Goal: Task Accomplishment & Management: Complete application form

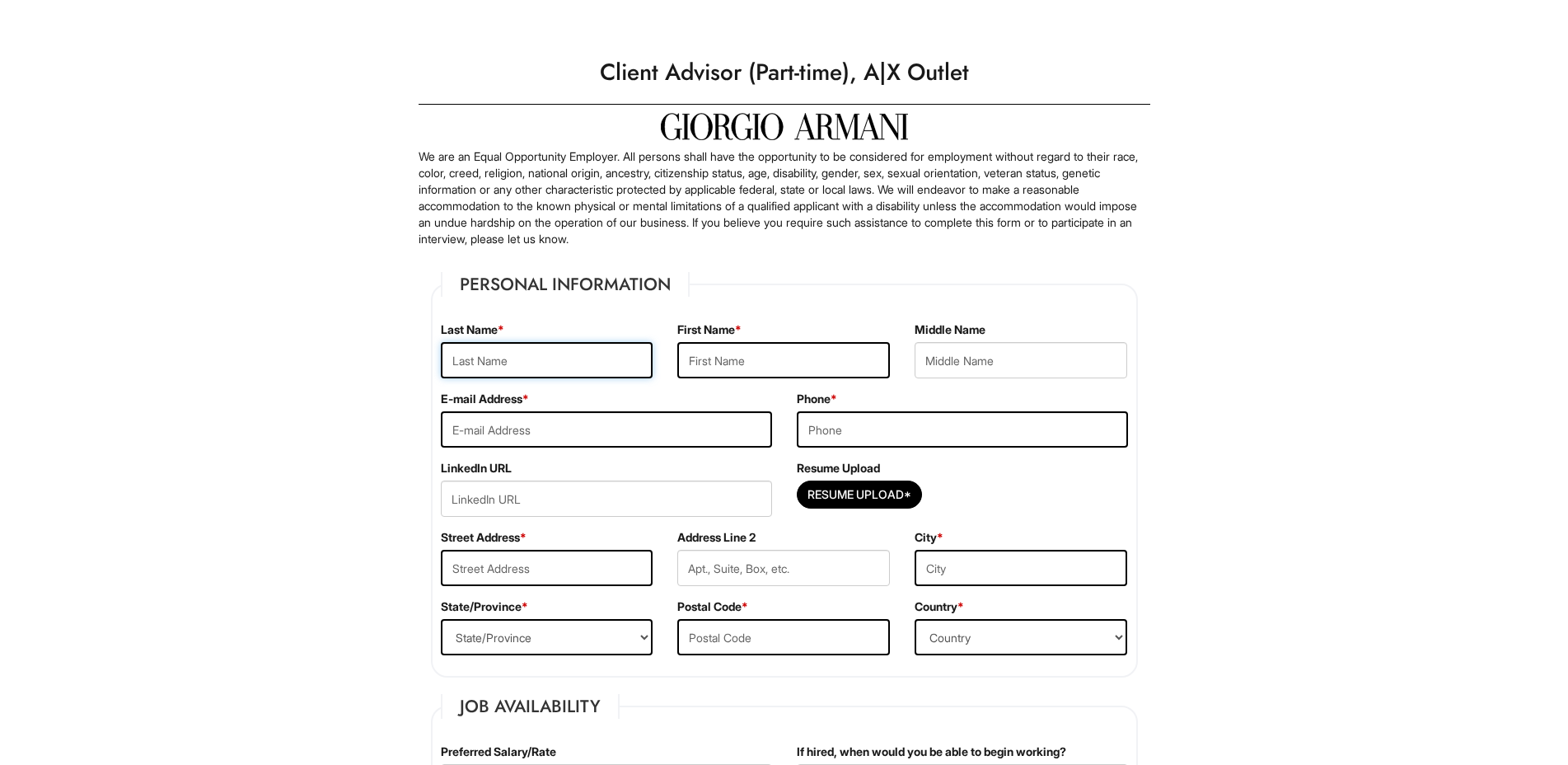
click at [503, 346] on input "text" at bounding box center [546, 360] width 213 height 36
type input "olawumi"
click at [728, 356] on input "text" at bounding box center [784, 360] width 213 height 36
type input "[PERSON_NAME]"
click at [897, 440] on input "tel" at bounding box center [962, 429] width 331 height 36
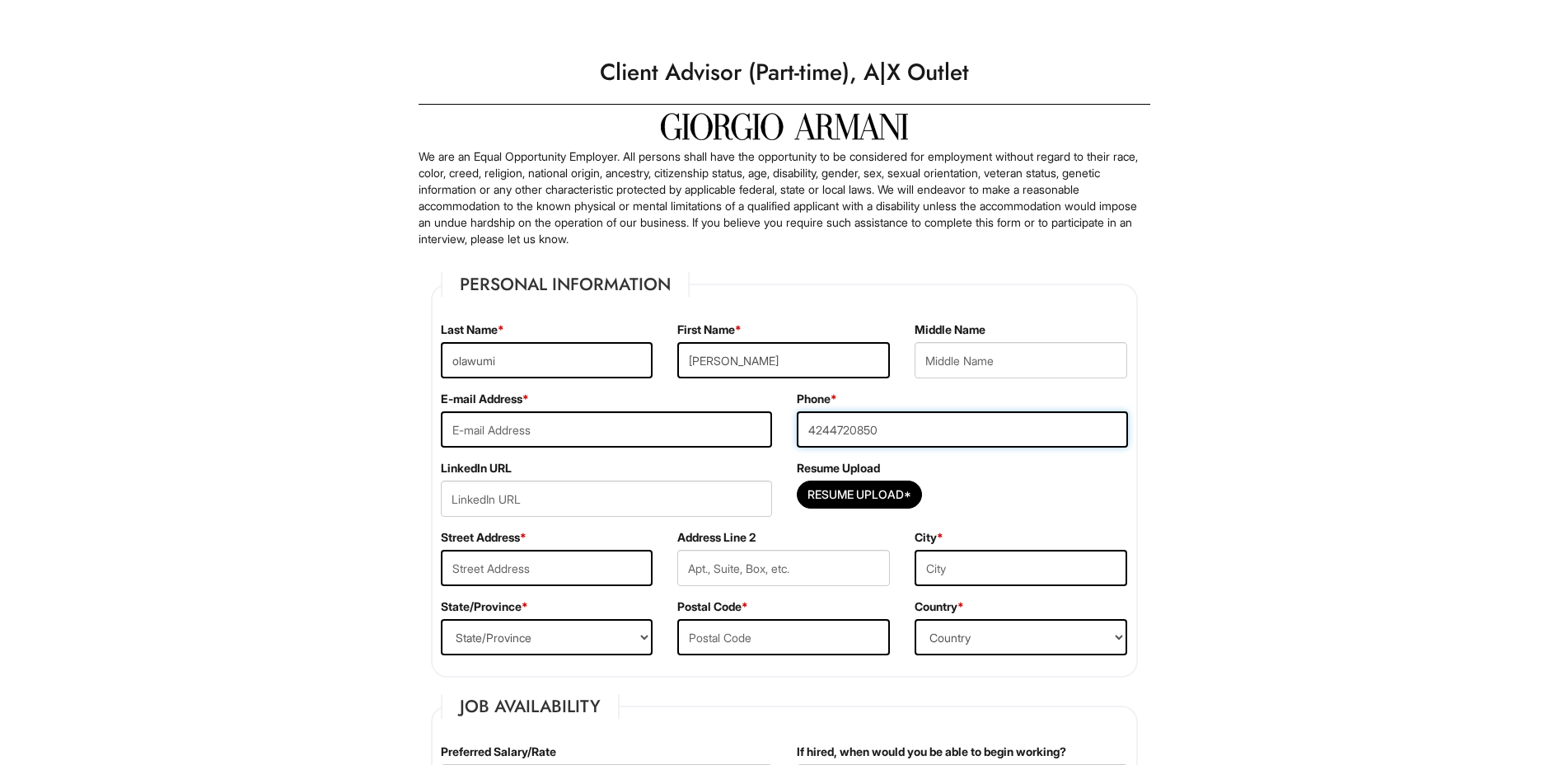
type input "4244720850"
click at [562, 412] on input "email" at bounding box center [606, 429] width 331 height 36
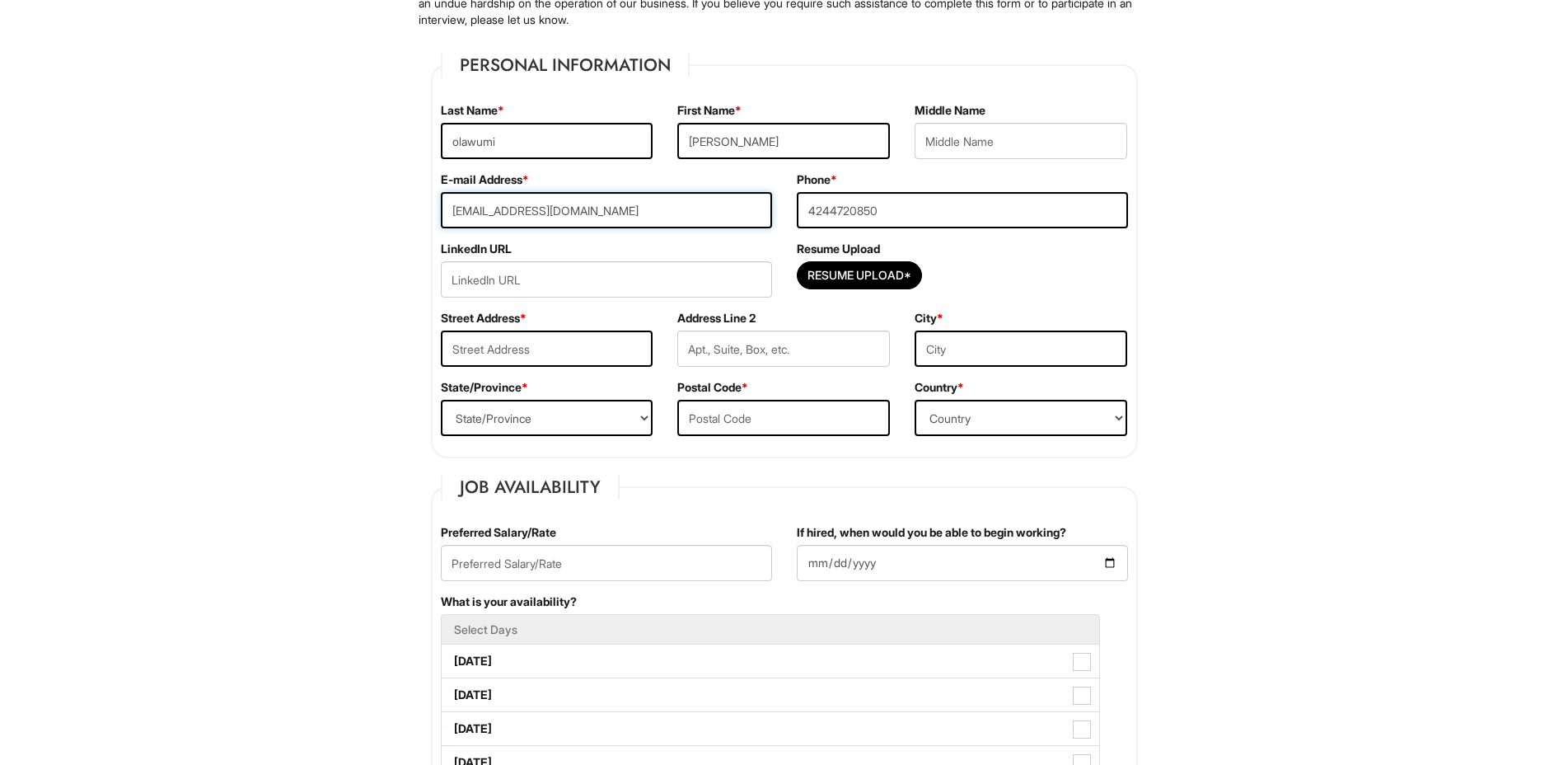
scroll to position [248, 0]
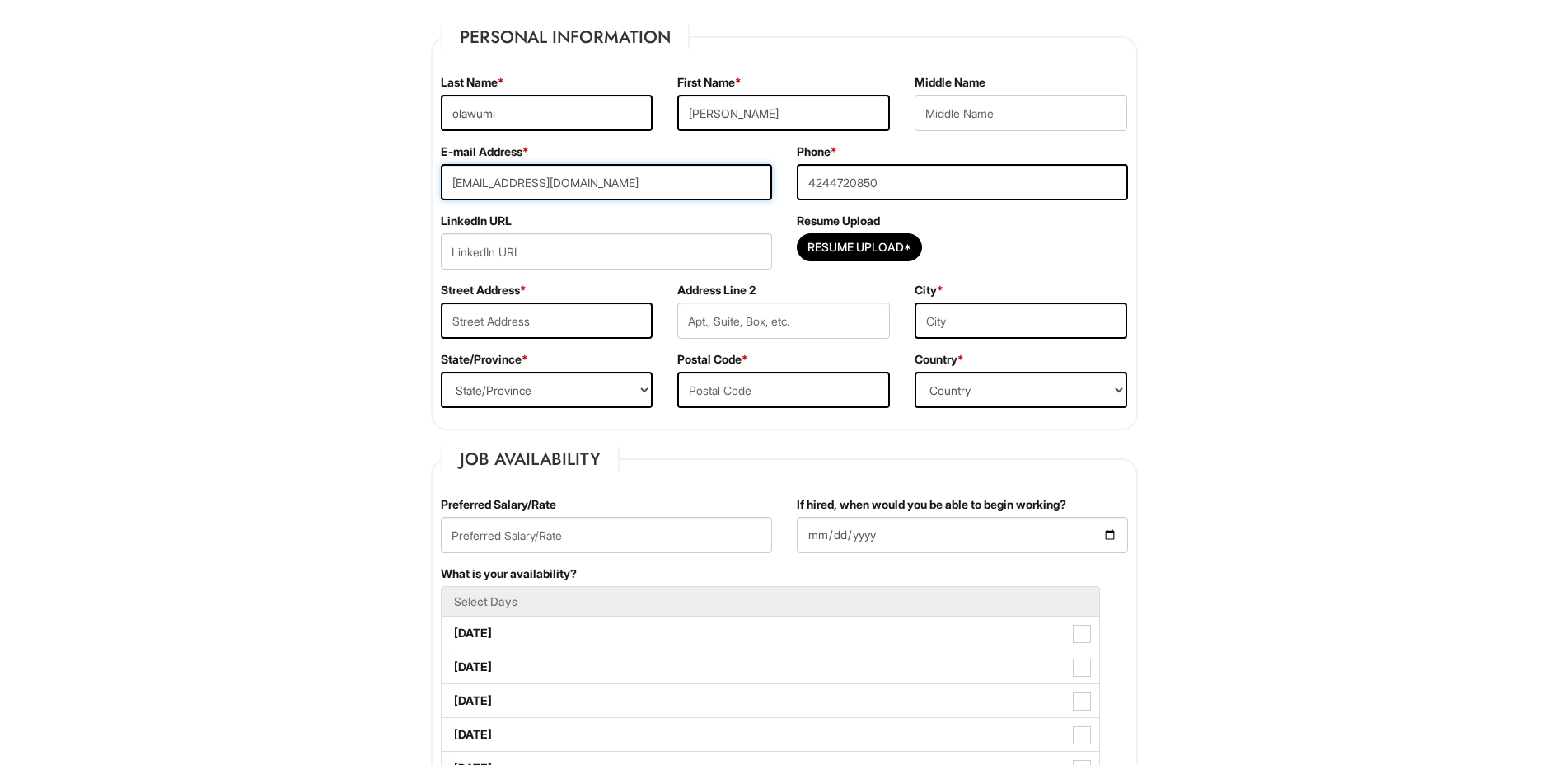
type input "[EMAIL_ADDRESS][DOMAIN_NAME]"
click at [516, 318] on input "text" at bounding box center [546, 321] width 213 height 36
type input "[STREET_ADDRESS][PERSON_NAME]"
click at [709, 312] on input "text" at bounding box center [784, 321] width 213 height 36
click at [949, 306] on input "text" at bounding box center [1021, 321] width 213 height 36
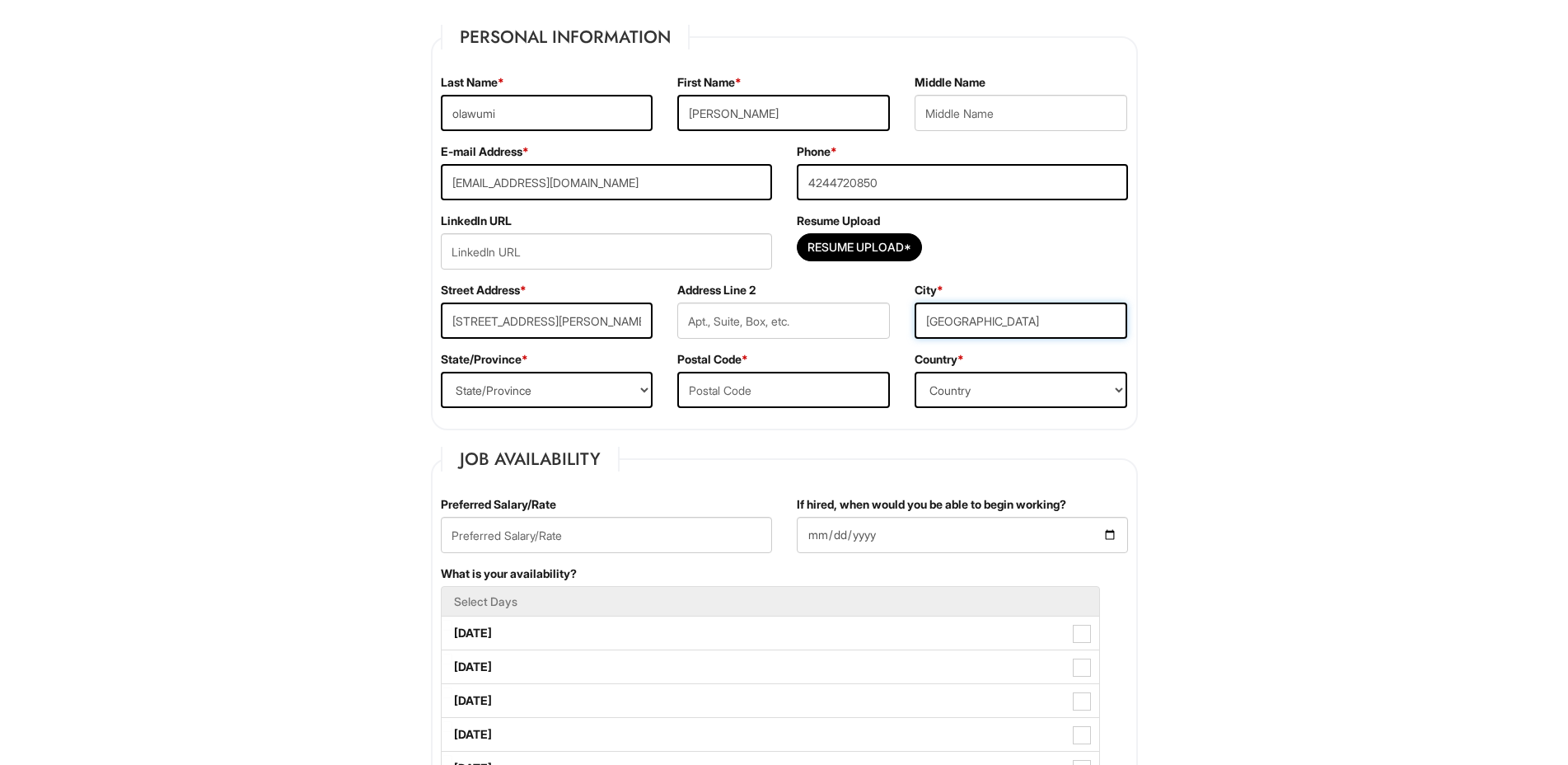
type input "[GEOGRAPHIC_DATA]"
click at [951, 385] on select "Country [GEOGRAPHIC_DATA] [GEOGRAPHIC_DATA] [GEOGRAPHIC_DATA] [US_STATE] [GEOGR…" at bounding box center [1021, 390] width 213 height 36
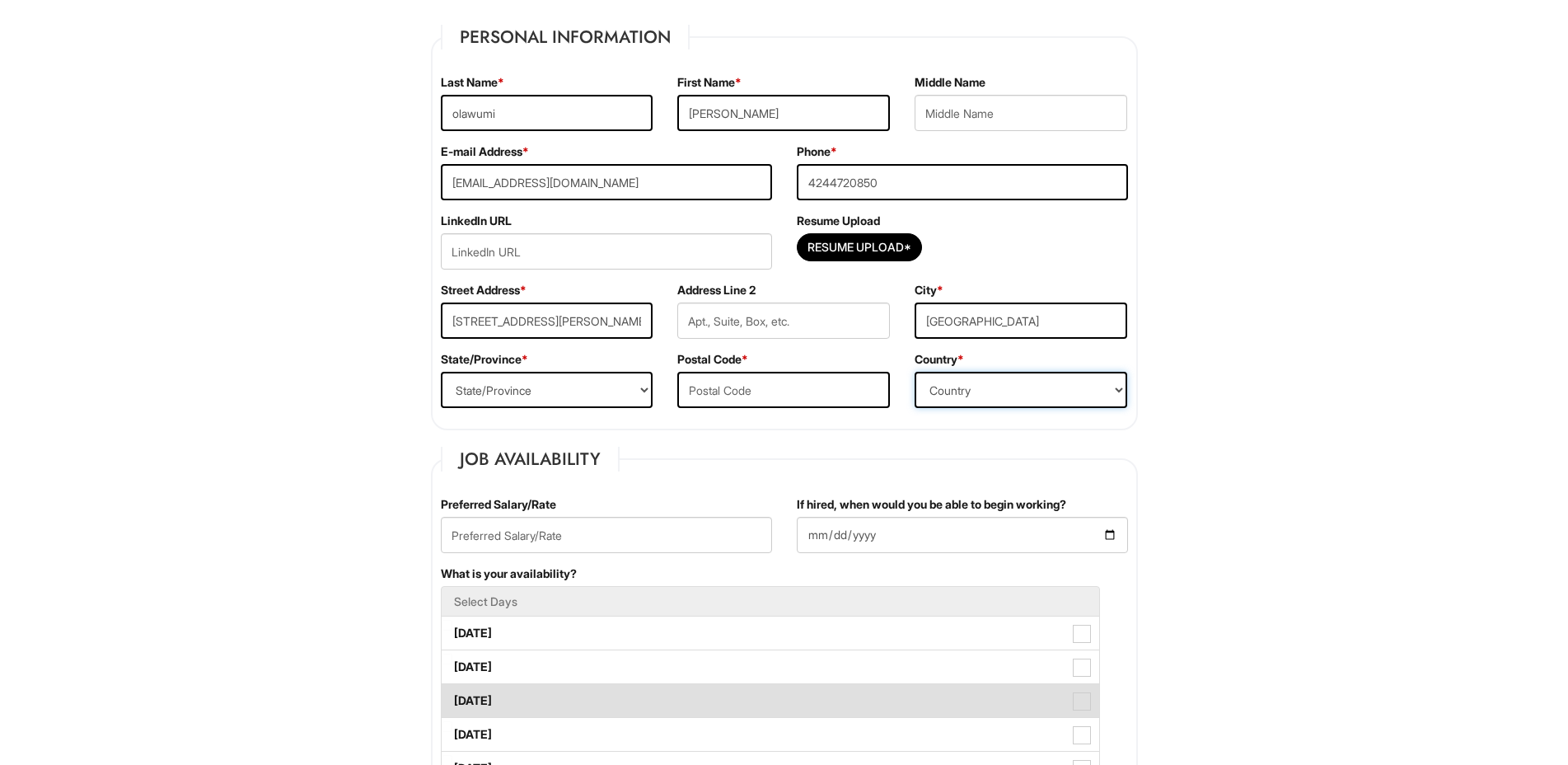
select select "[GEOGRAPHIC_DATA]"
click at [915, 372] on select "Country [GEOGRAPHIC_DATA] [GEOGRAPHIC_DATA] [GEOGRAPHIC_DATA] [US_STATE] [GEOGR…" at bounding box center [1021, 390] width 213 height 36
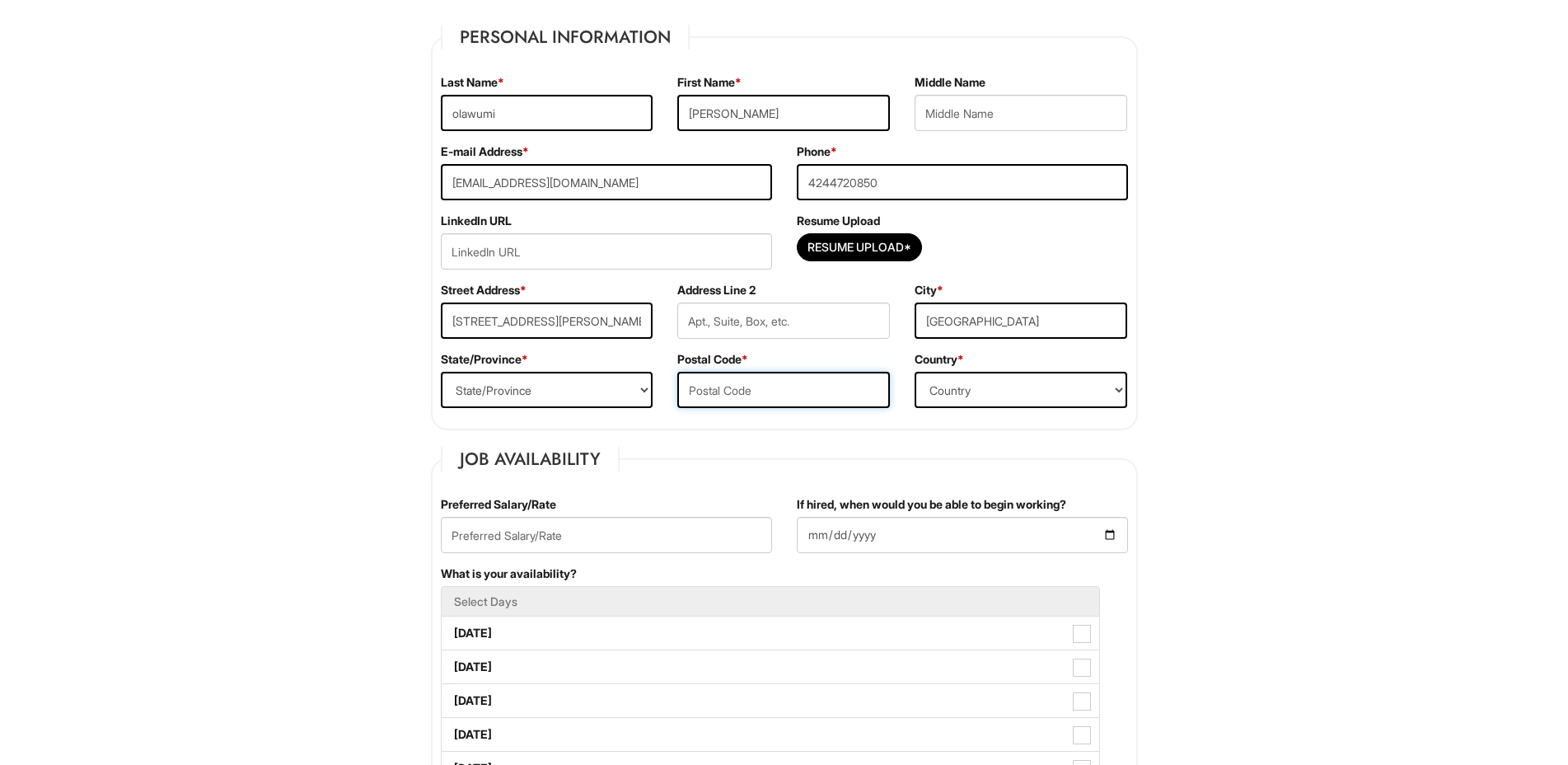
click at [767, 387] on input "text" at bounding box center [784, 390] width 213 height 36
type input "33139"
drag, startPoint x: 639, startPoint y: 396, endPoint x: 633, endPoint y: 389, distance: 9.2
click at [639, 395] on select "State/Province [US_STATE] [US_STATE] [US_STATE] [US_STATE] [US_STATE] [US_STATE…" at bounding box center [546, 390] width 213 height 36
select select "FL"
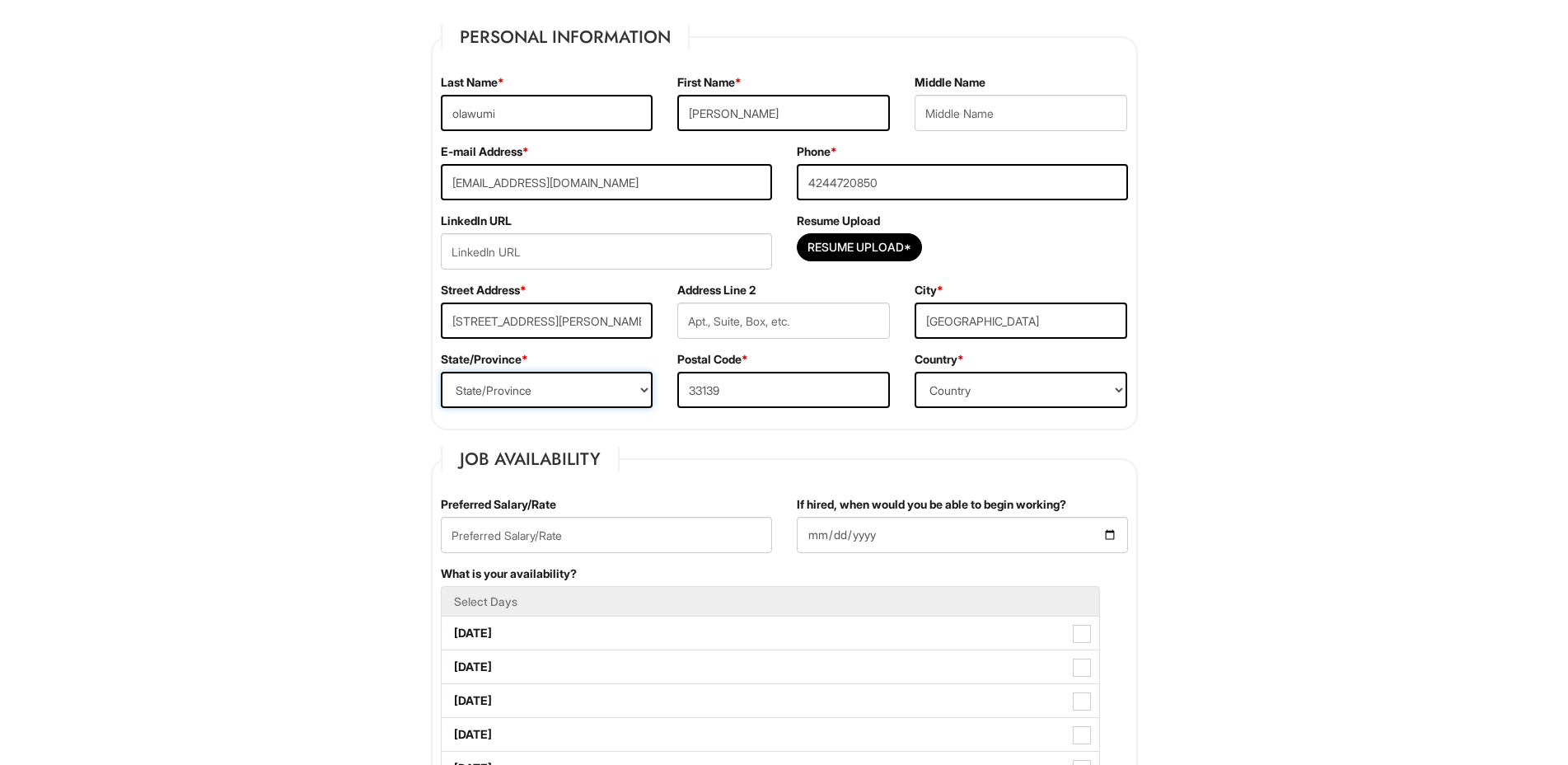
click at [440, 372] on select "State/Province [US_STATE] [US_STATE] [US_STATE] [US_STATE] [US_STATE] [US_STATE…" at bounding box center [546, 390] width 213 height 36
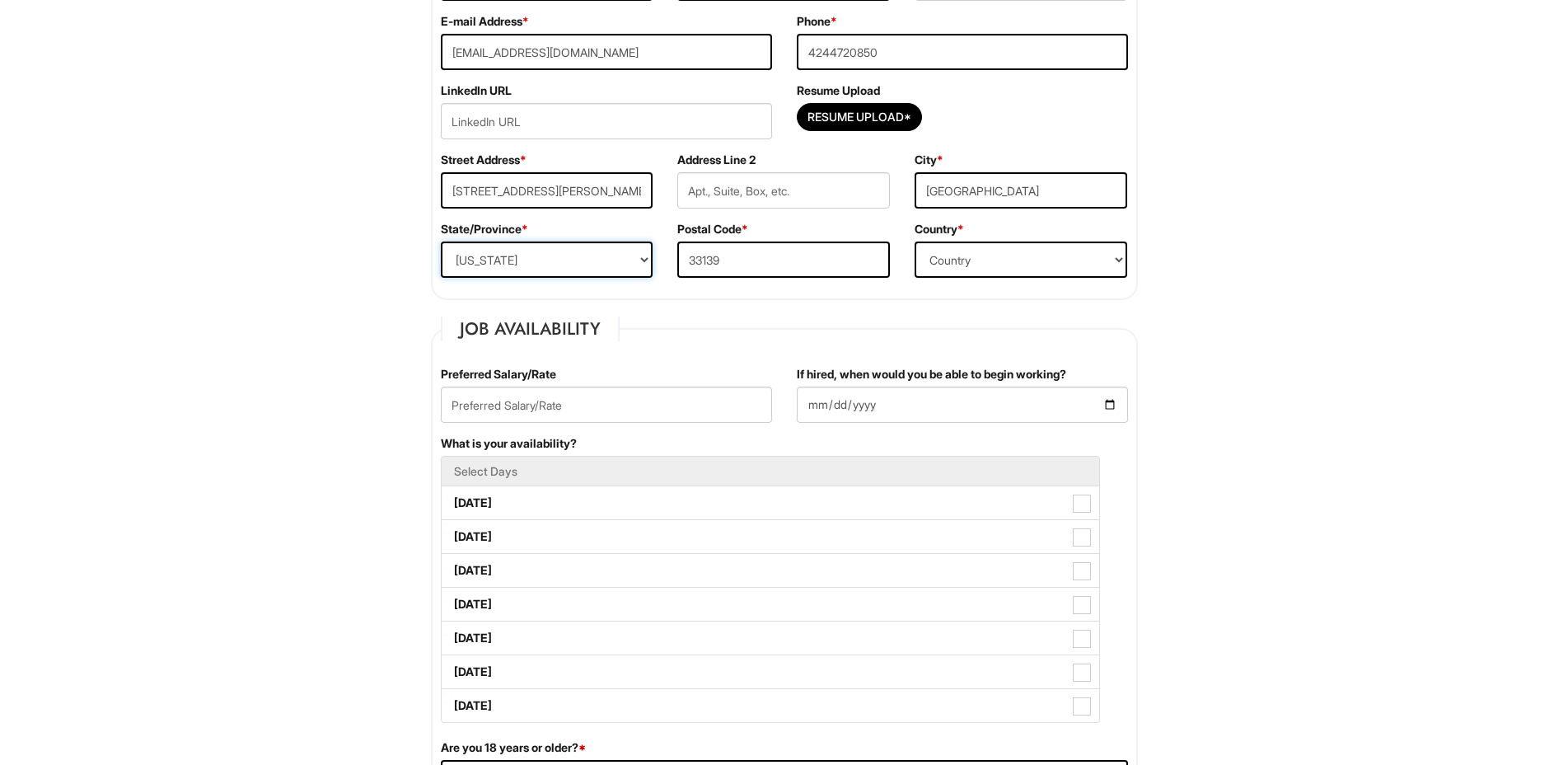
scroll to position [412, 0]
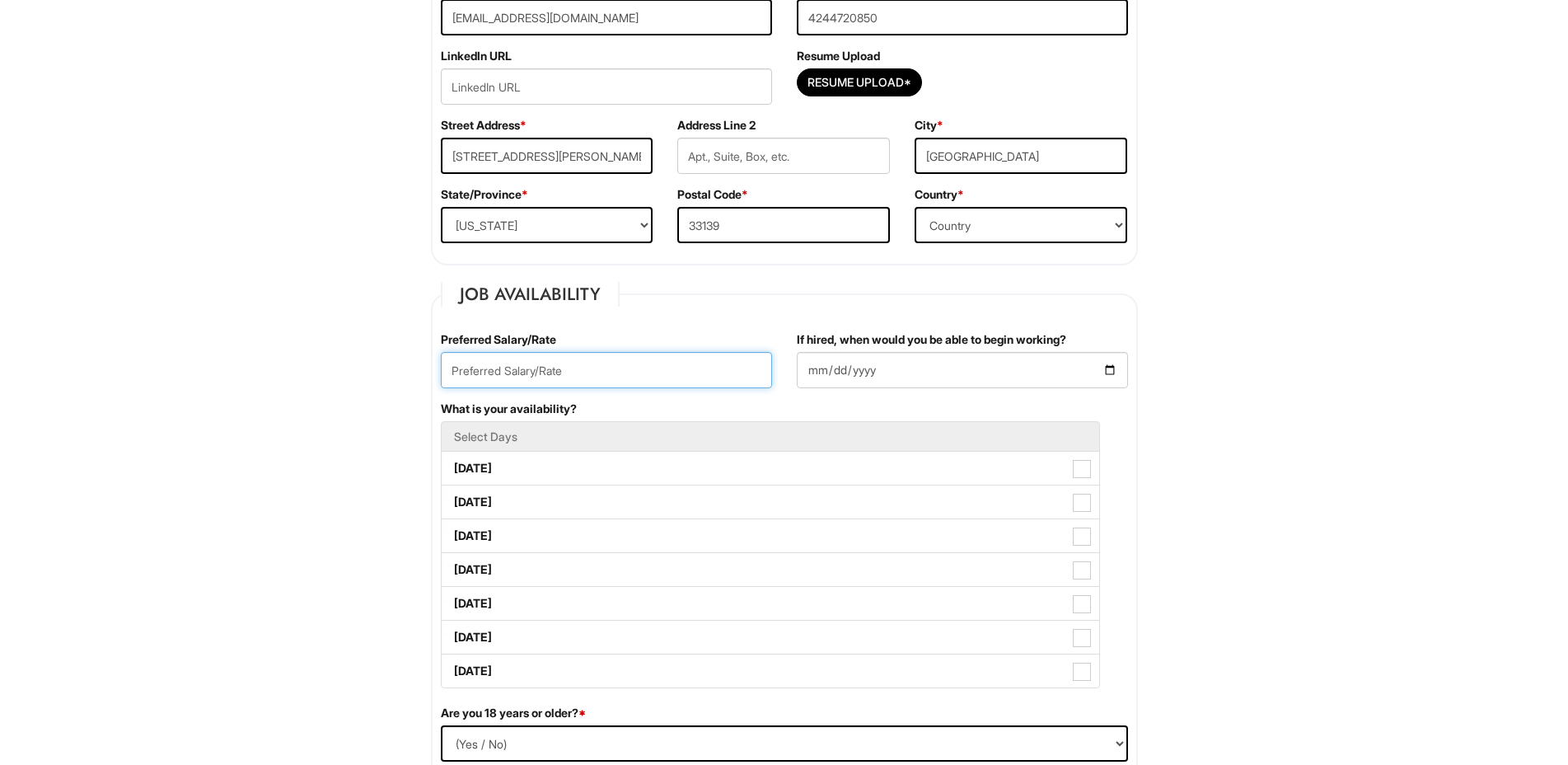
click at [594, 370] on input "text" at bounding box center [606, 370] width 331 height 36
type input "15.00"
click at [999, 356] on input "If hired, when would you be able to begin working?" at bounding box center [962, 370] width 331 height 36
type input "0200-08-24"
type input "0025-08-24"
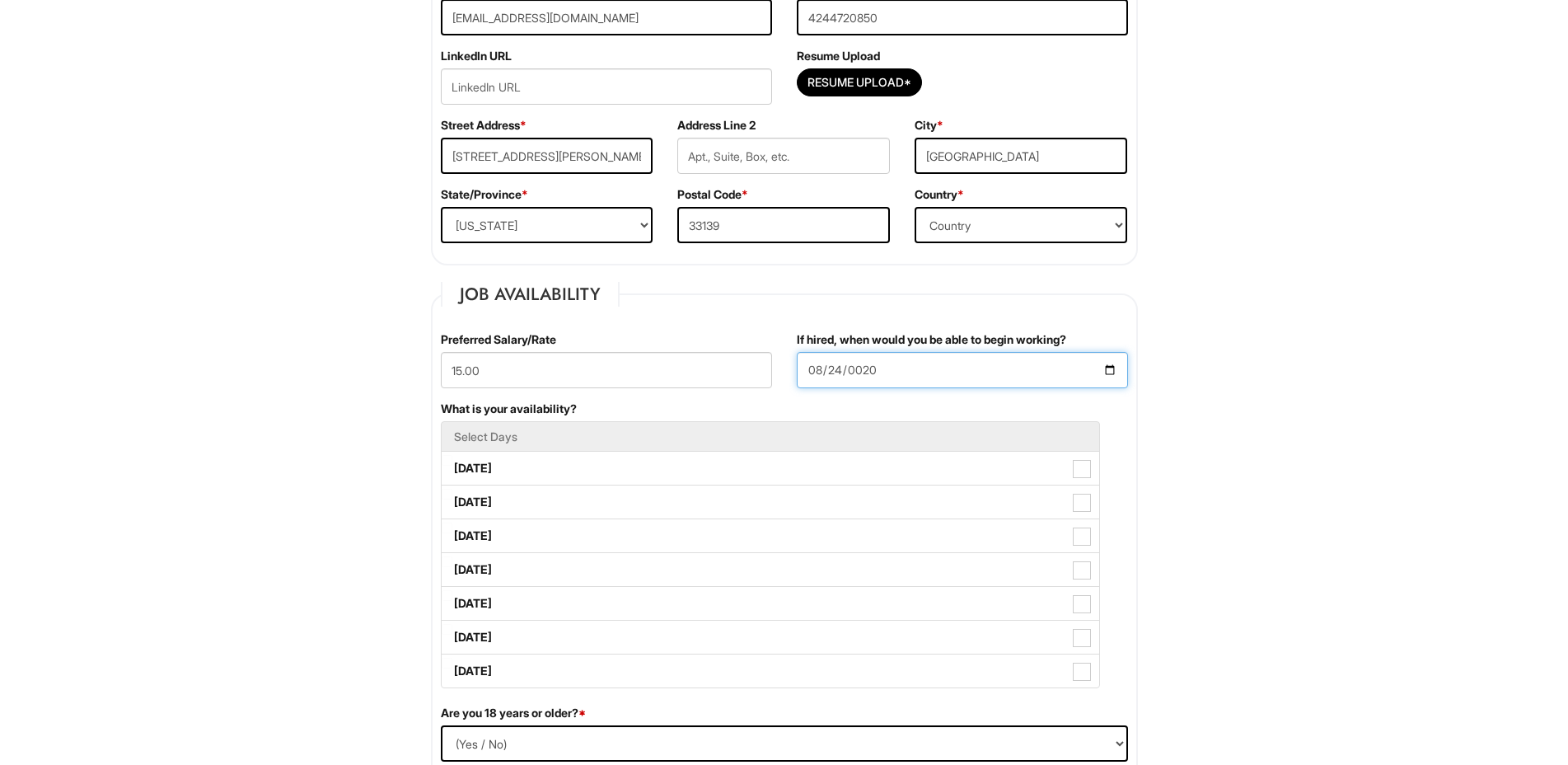
type input "0200-08-24"
type input "0025-08-24"
type input "[DATE]"
click at [512, 437] on h5 "Select Days" at bounding box center [769, 436] width 632 height 12
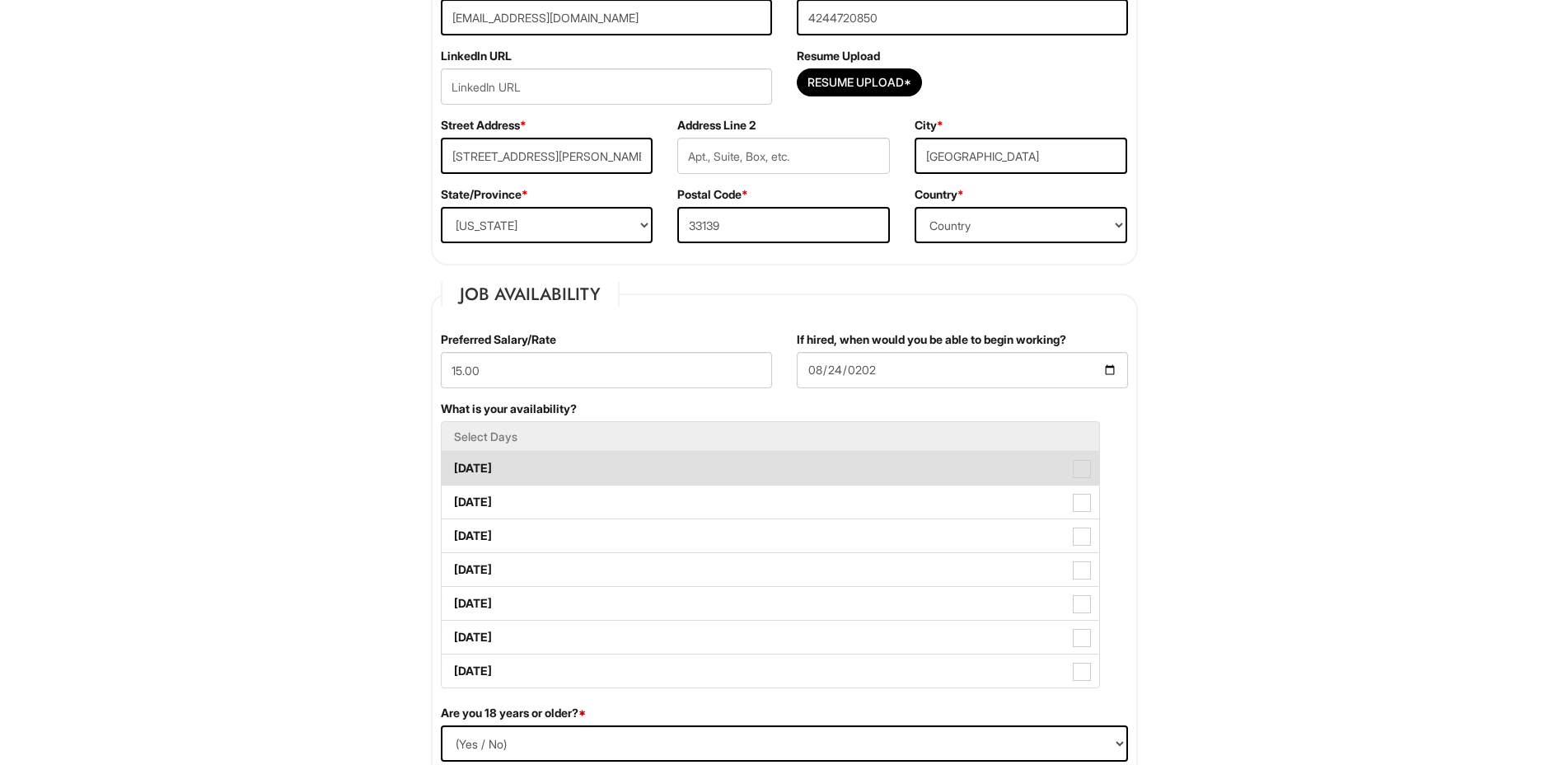
click at [1078, 469] on span at bounding box center [1081, 468] width 18 height 18
click at [453, 466] on Available_Monday "[DATE]" at bounding box center [446, 460] width 10 height 10
checkbox Available_Monday "true"
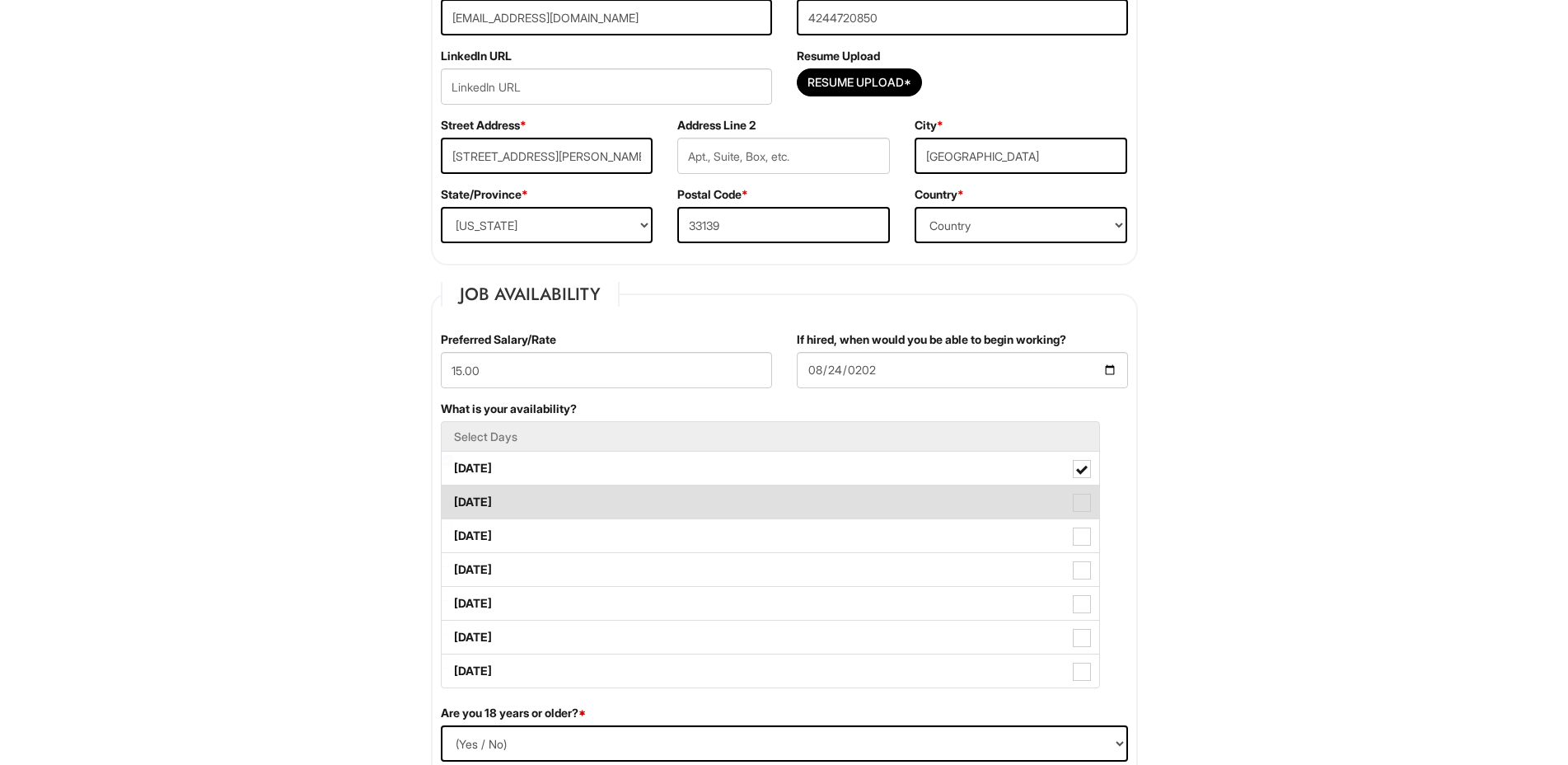
click at [1085, 499] on span at bounding box center [1081, 502] width 18 height 18
click at [453, 499] on Available_Tuesday "[DATE]" at bounding box center [446, 494] width 10 height 10
checkbox Available_Tuesday "true"
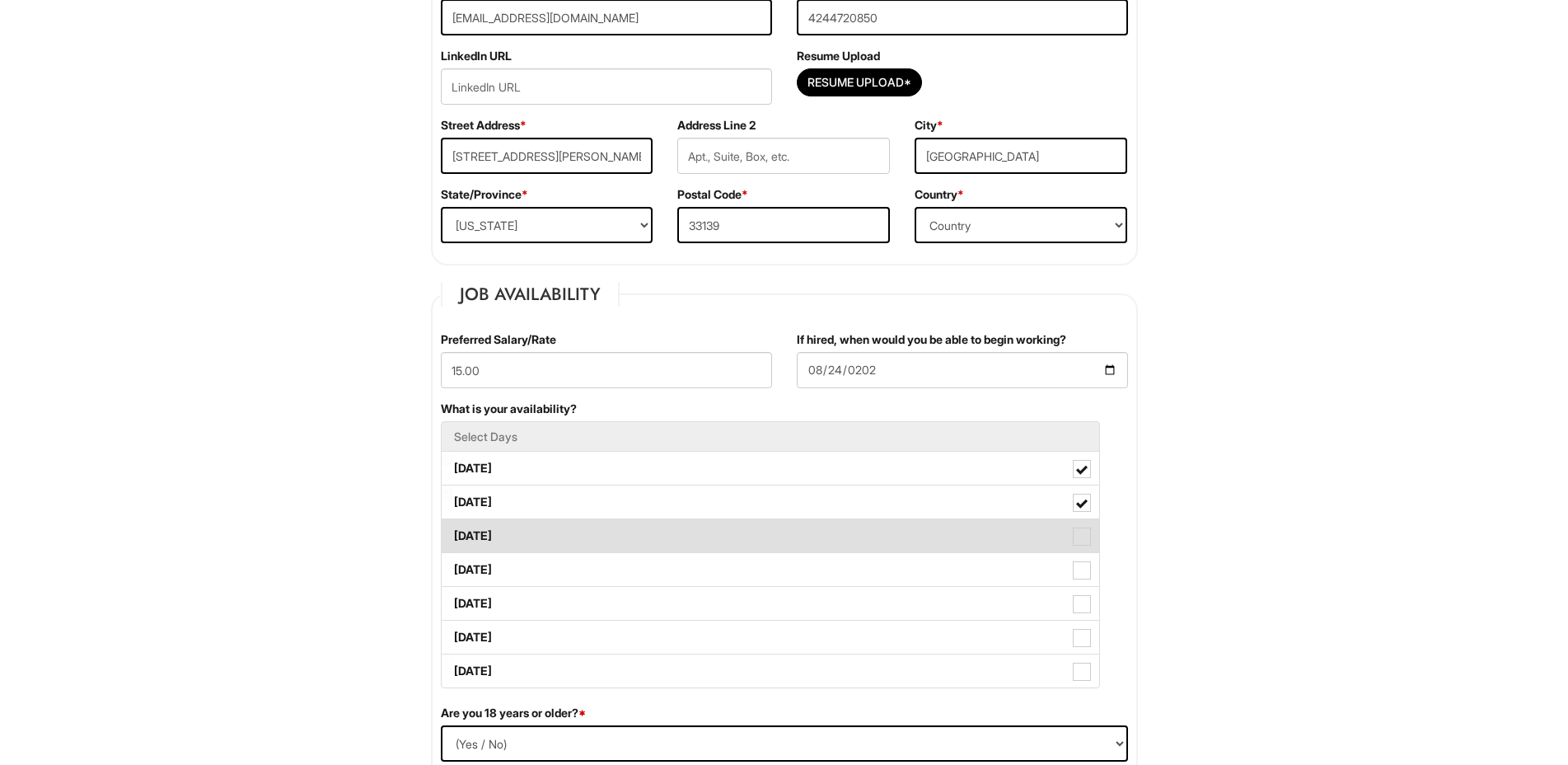
click at [1077, 533] on span at bounding box center [1081, 536] width 18 height 18
click at [453, 533] on Available_Wednesday "[DATE]" at bounding box center [446, 528] width 10 height 10
checkbox Available_Wednesday "true"
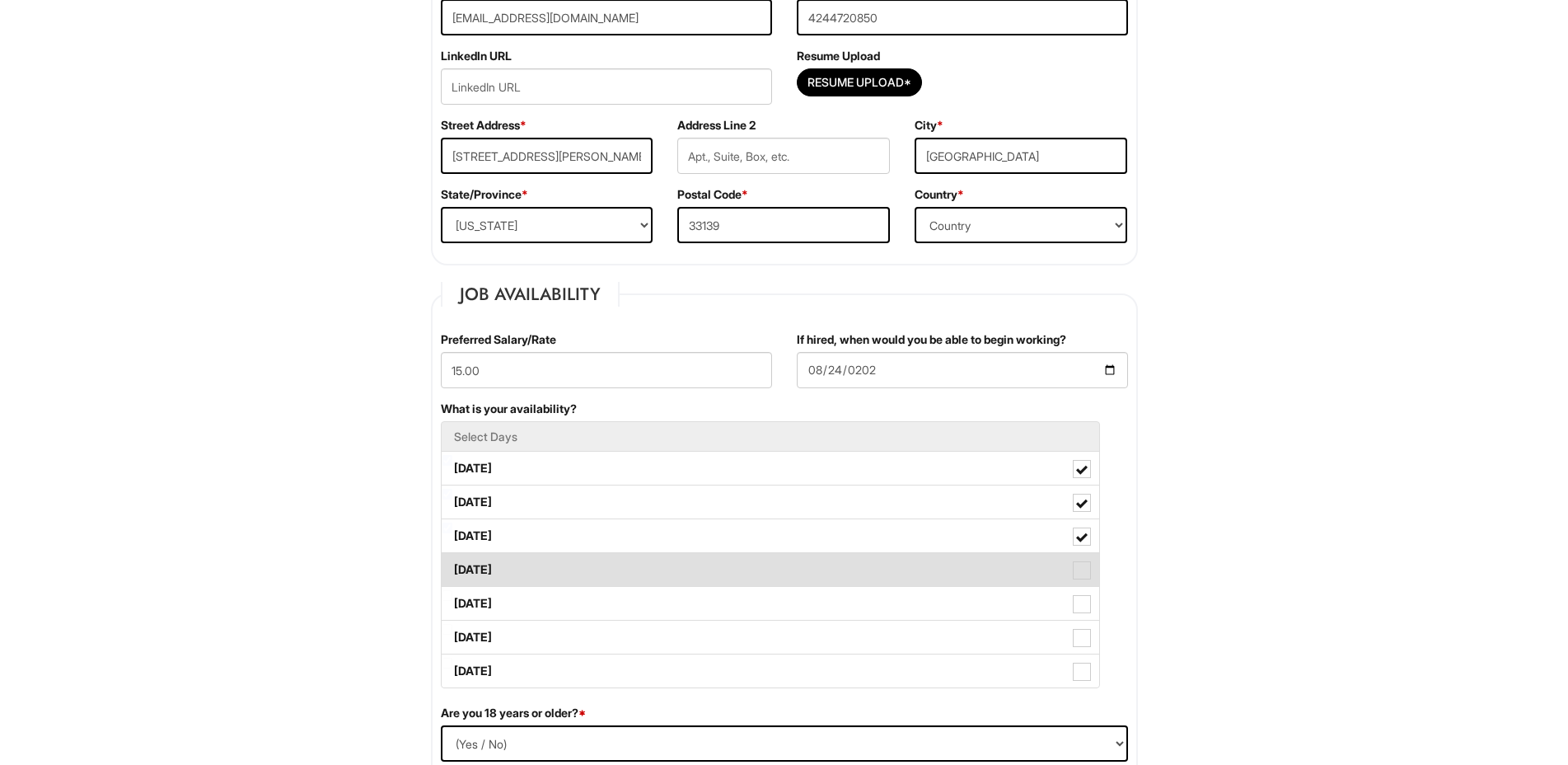
drag, startPoint x: 1087, startPoint y: 564, endPoint x: 1085, endPoint y: 582, distance: 18.1
click at [1088, 568] on span at bounding box center [1081, 570] width 18 height 18
click at [453, 567] on Available_Thursday "[DATE]" at bounding box center [446, 561] width 10 height 10
checkbox Available_Thursday "true"
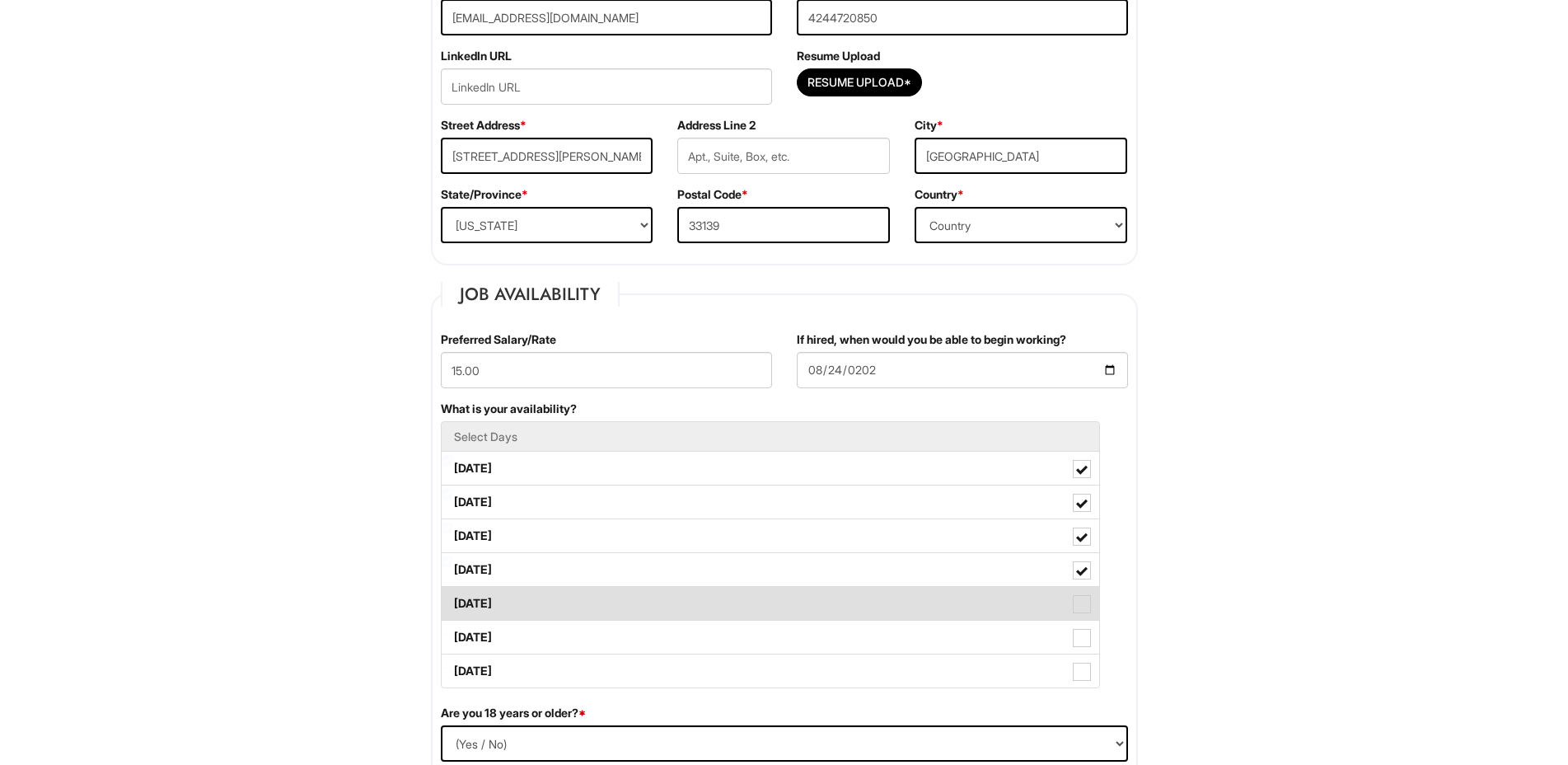
click at [1075, 614] on label "[DATE]" at bounding box center [770, 603] width 658 height 33
click at [453, 600] on Available_Friday "[DATE]" at bounding box center [446, 595] width 10 height 10
checkbox Available_Friday "true"
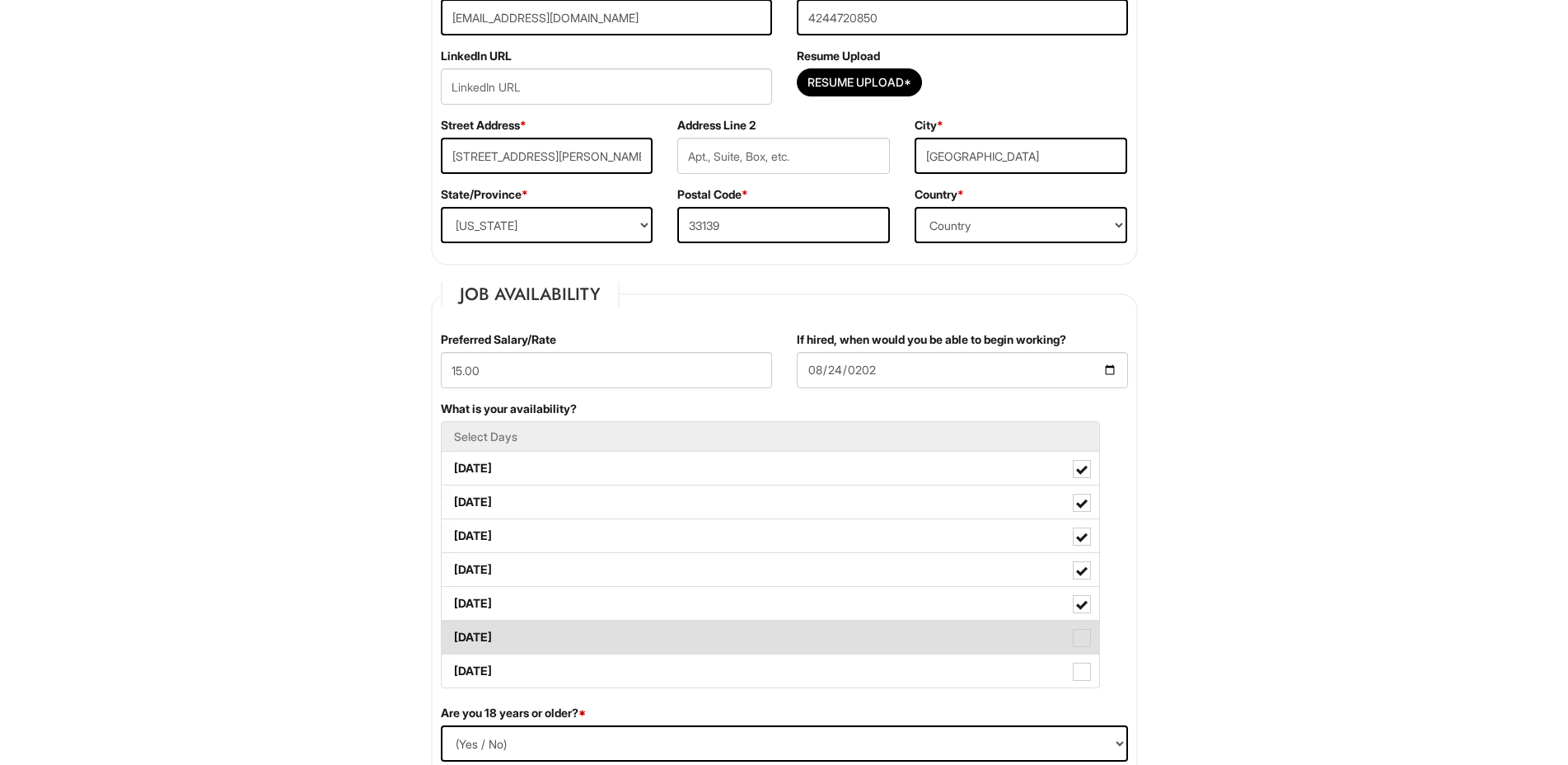
click at [1087, 637] on span at bounding box center [1081, 637] width 18 height 18
click at [453, 635] on Available_Saturday "[DATE]" at bounding box center [446, 629] width 10 height 10
checkbox Available_Saturday "true"
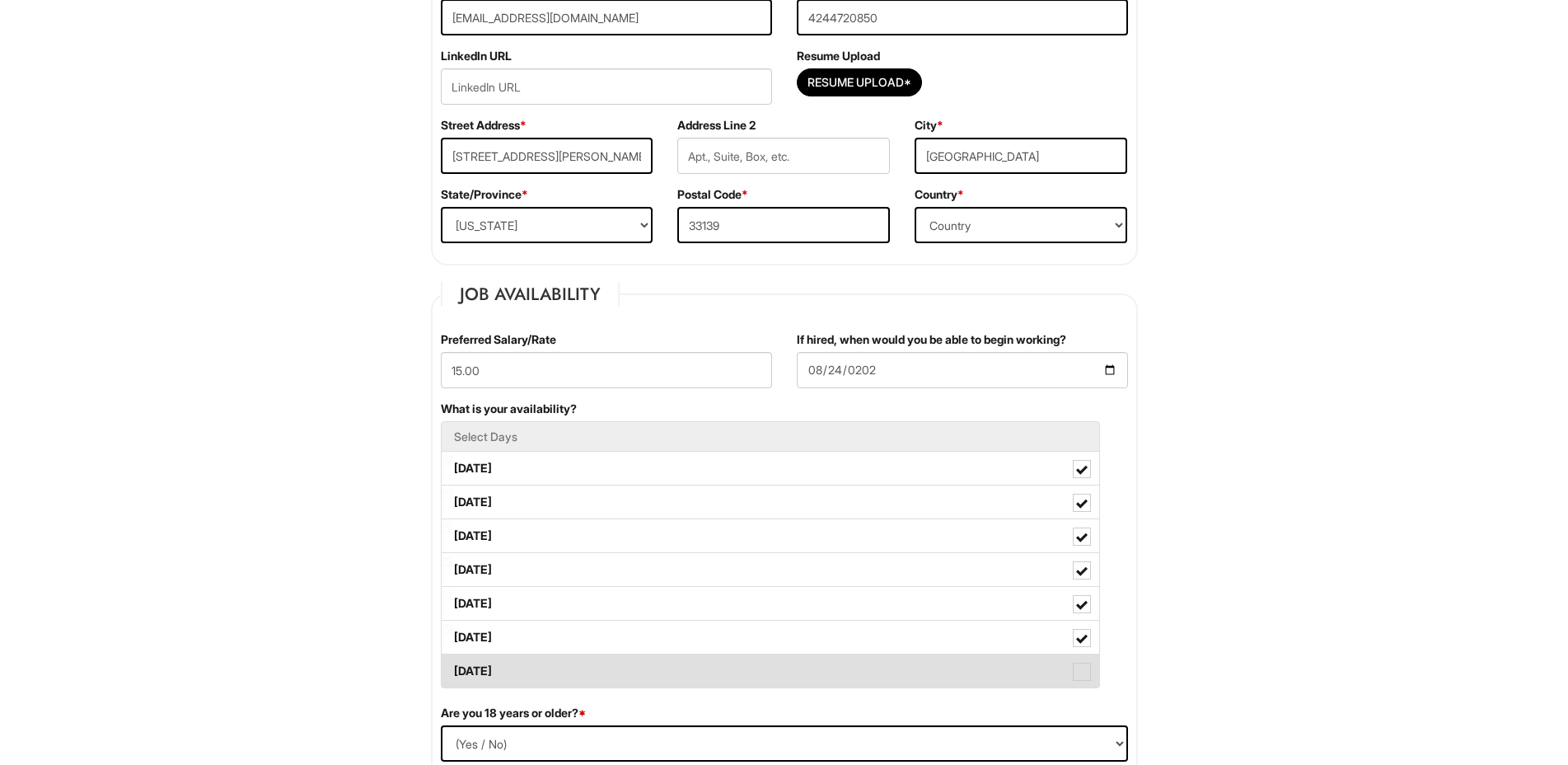
click at [1085, 668] on span at bounding box center [1081, 671] width 18 height 18
click at [453, 668] on Available_Sunday "[DATE]" at bounding box center [446, 663] width 10 height 10
checkbox Available_Sunday "true"
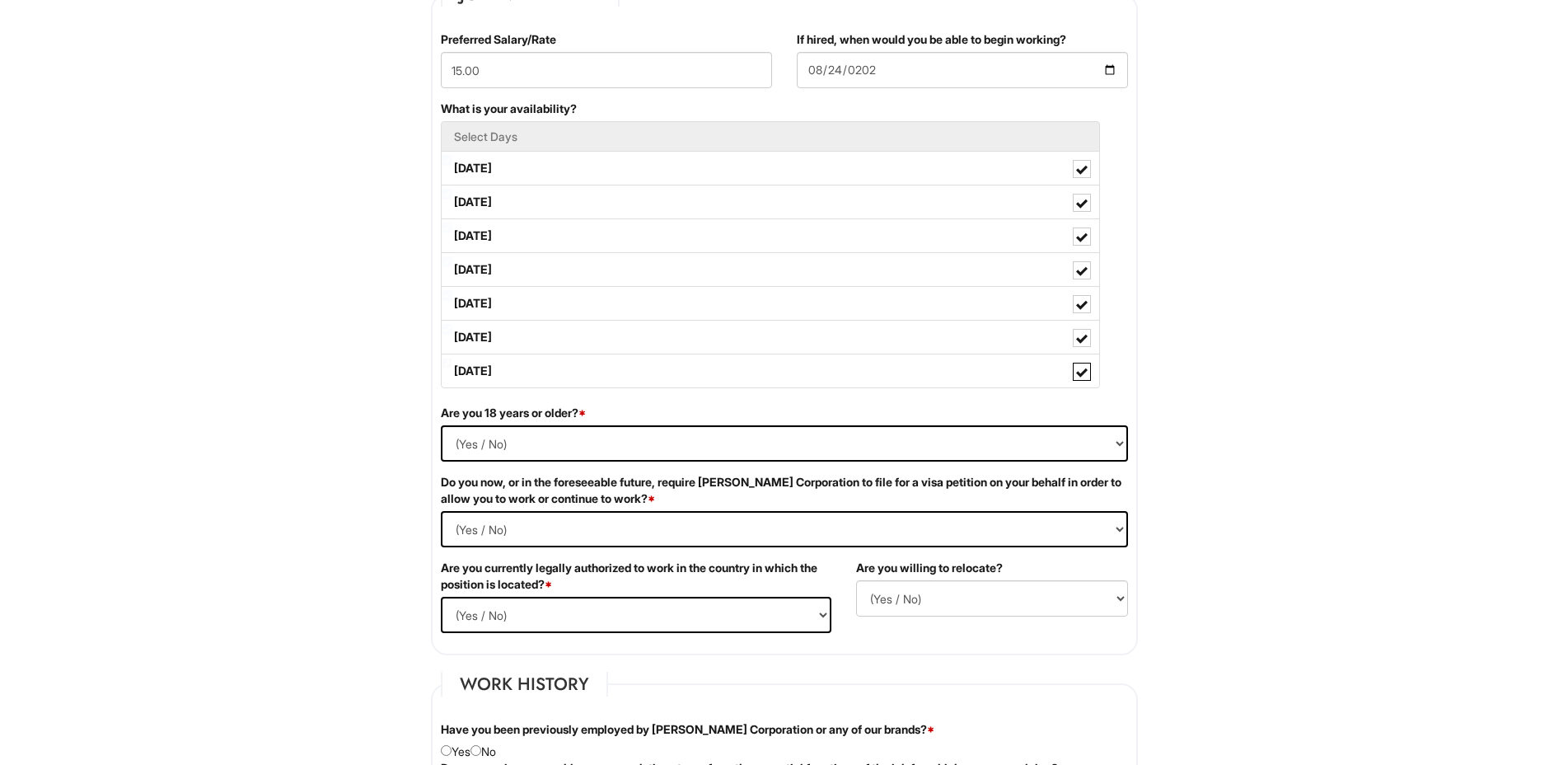
scroll to position [742, 0]
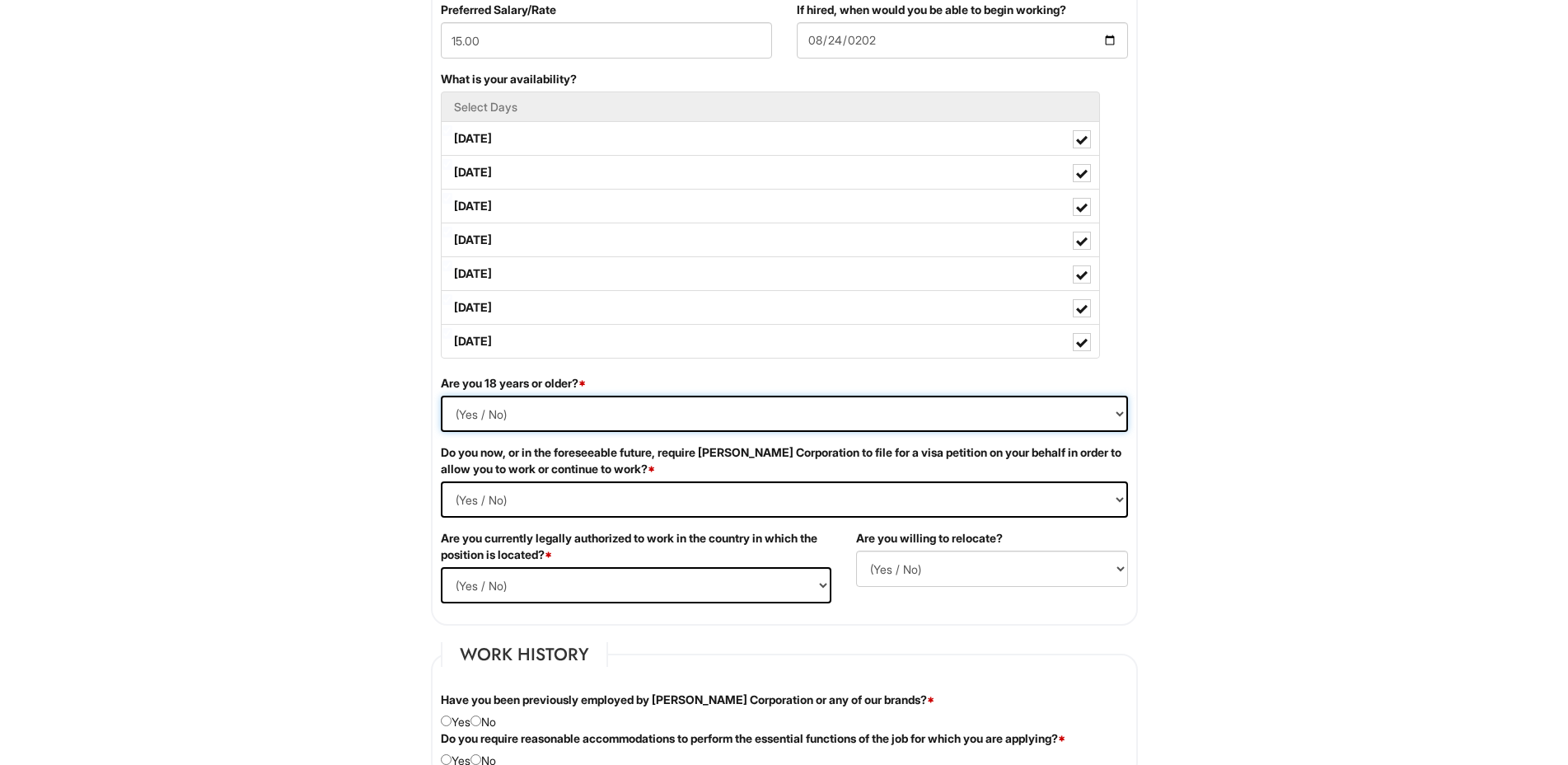
click at [487, 413] on select "(Yes / No) Yes No" at bounding box center [784, 413] width 687 height 36
select select "Yes"
click at [440, 395] on select "(Yes / No) Yes No" at bounding box center [784, 413] width 687 height 36
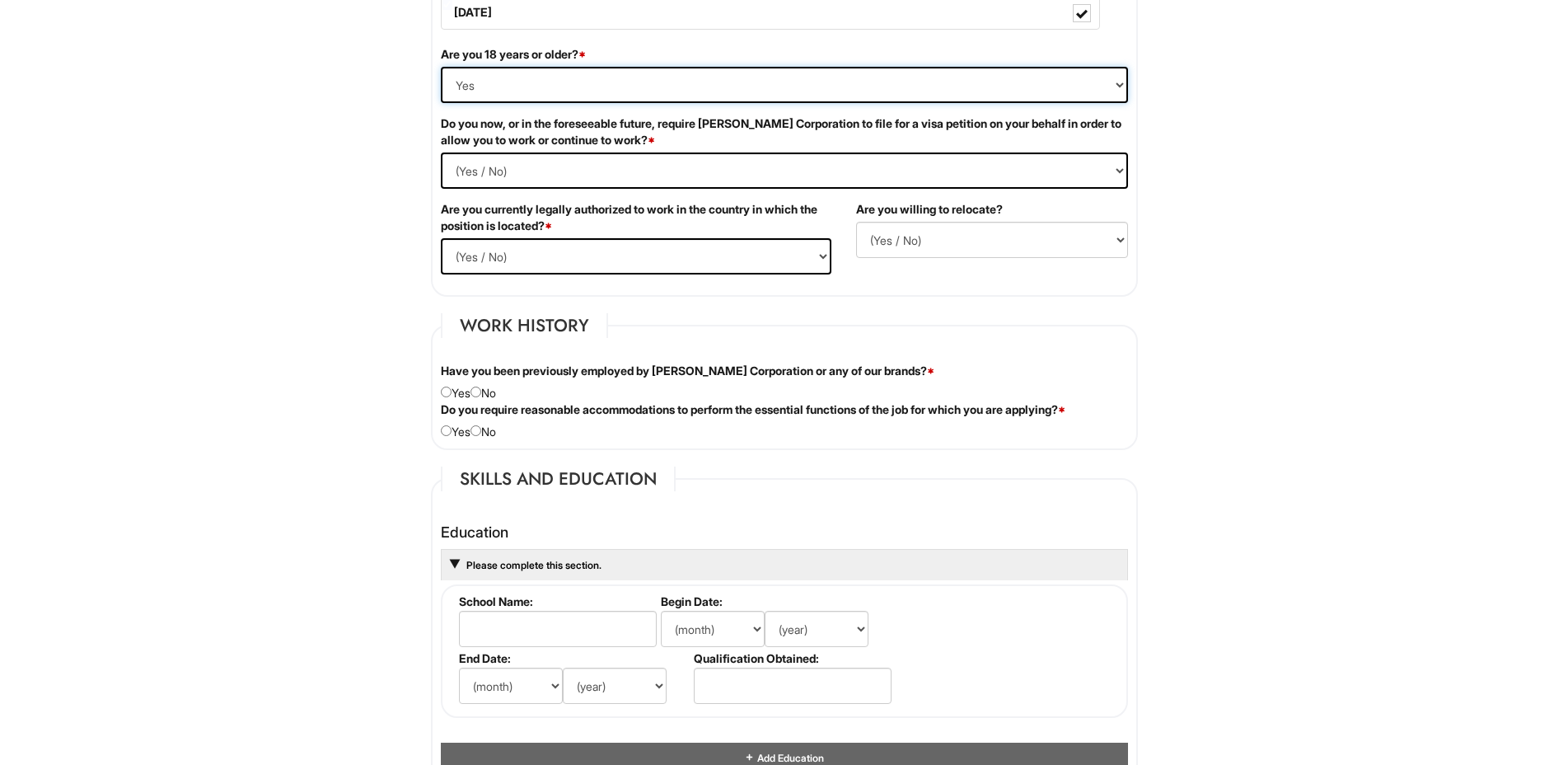
scroll to position [1071, 0]
click at [528, 171] on Required "(Yes / No) Yes No" at bounding box center [784, 169] width 687 height 36
select Required "No"
click at [440, 151] on Required "(Yes / No) Yes No" at bounding box center [784, 169] width 687 height 36
click at [556, 259] on select "(Yes / No) Yes No" at bounding box center [635, 255] width 390 height 36
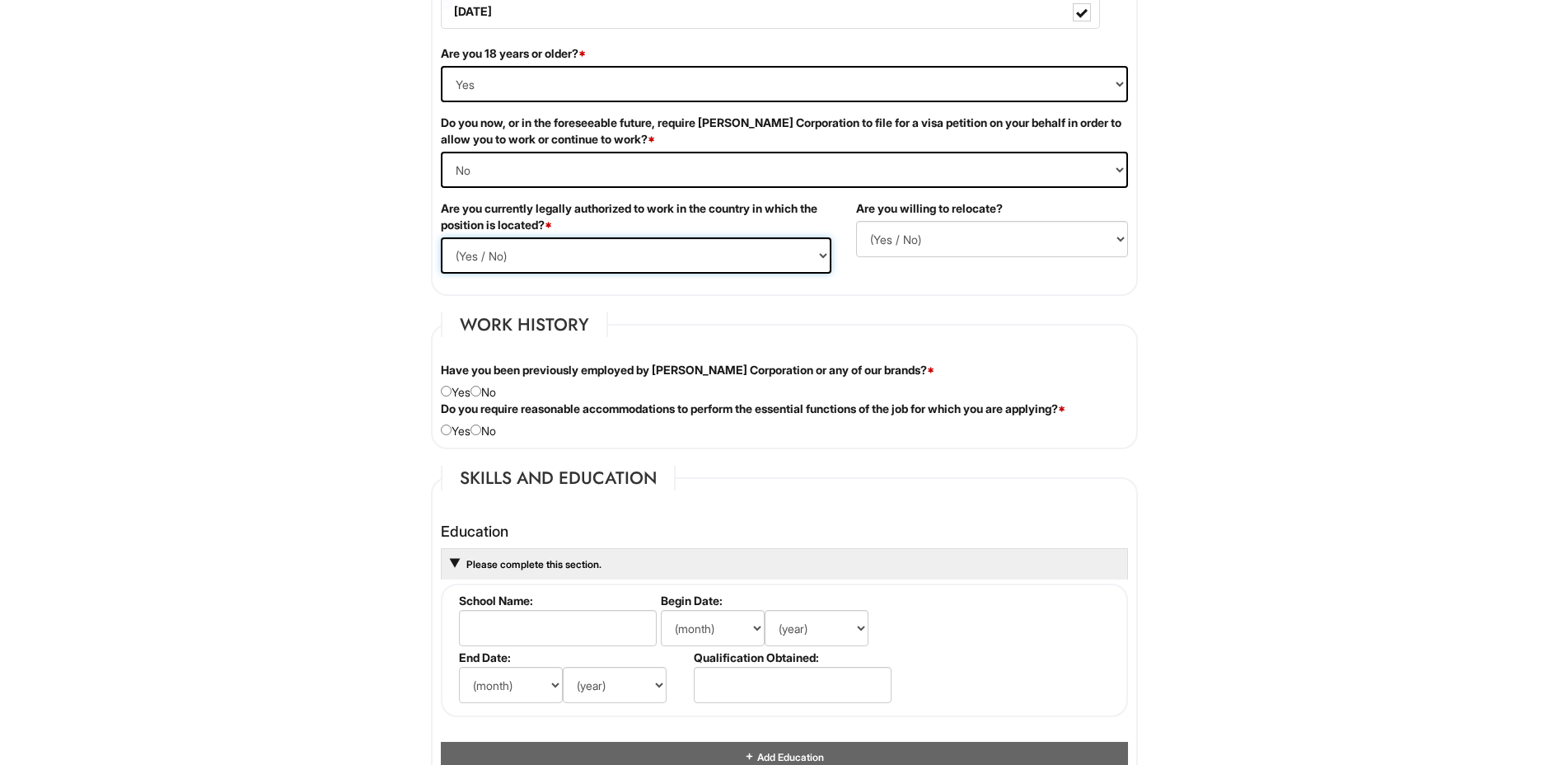
select select "Yes"
click at [440, 237] on select "(Yes / No) Yes No" at bounding box center [635, 255] width 390 height 36
click at [924, 236] on select "(Yes / No) No Yes" at bounding box center [992, 239] width 272 height 36
select select "Y"
click at [856, 221] on select "(Yes / No) No Yes" at bounding box center [992, 239] width 272 height 36
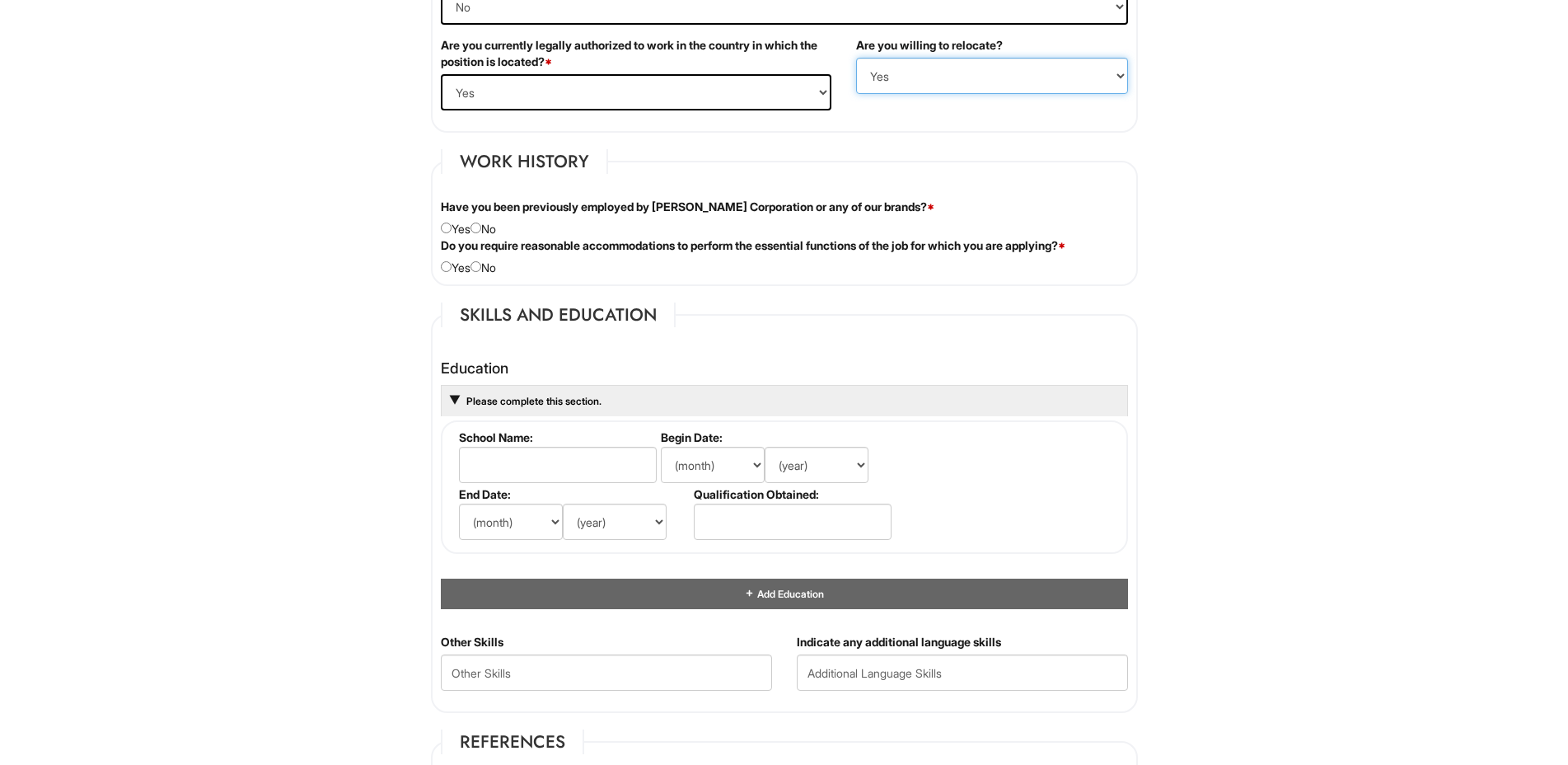
scroll to position [1237, 0]
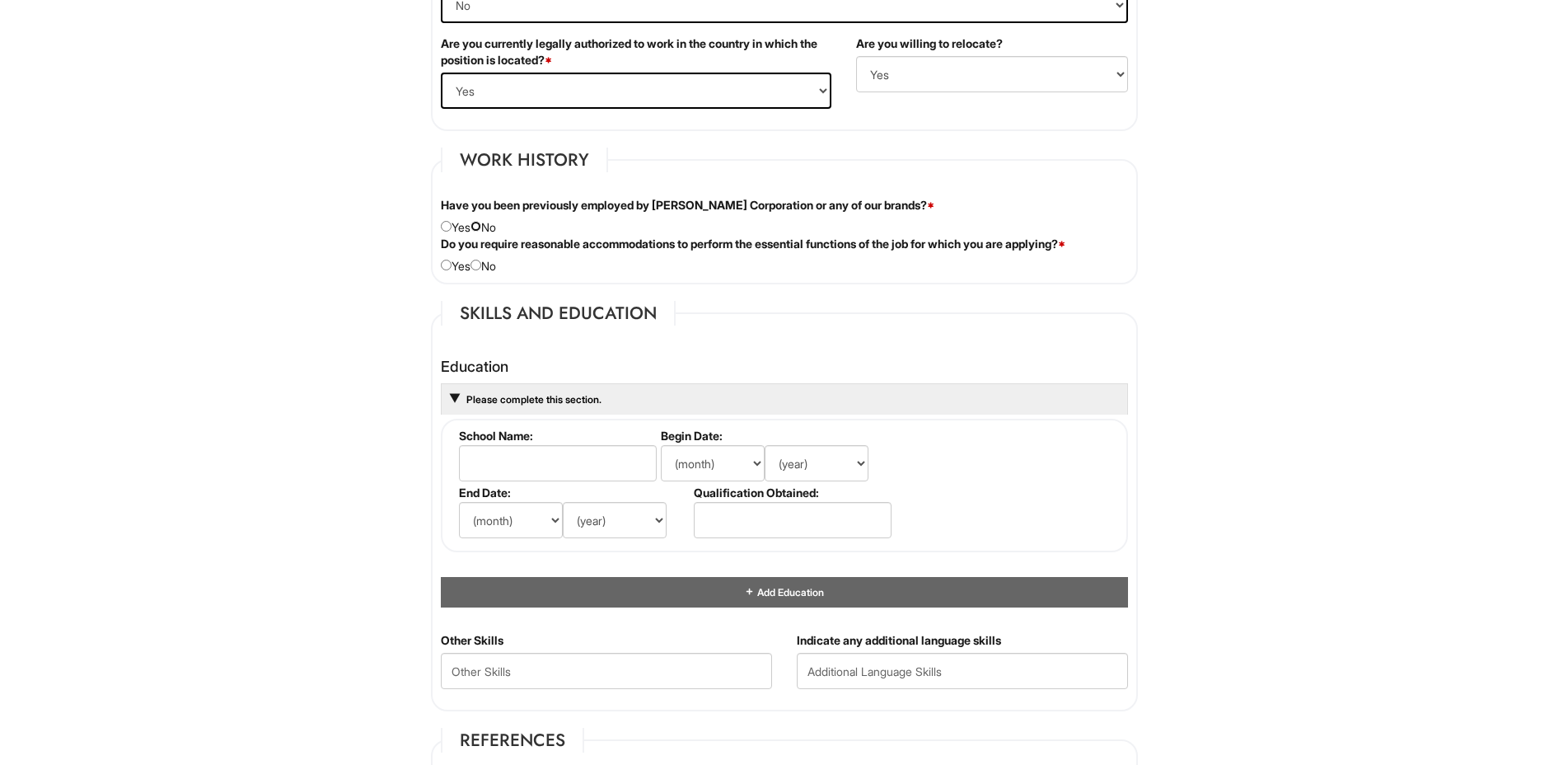
click at [481, 228] on input "radio" at bounding box center [475, 226] width 10 height 10
radio input "true"
click at [478, 263] on input "radio" at bounding box center [475, 265] width 10 height 10
radio input "true"
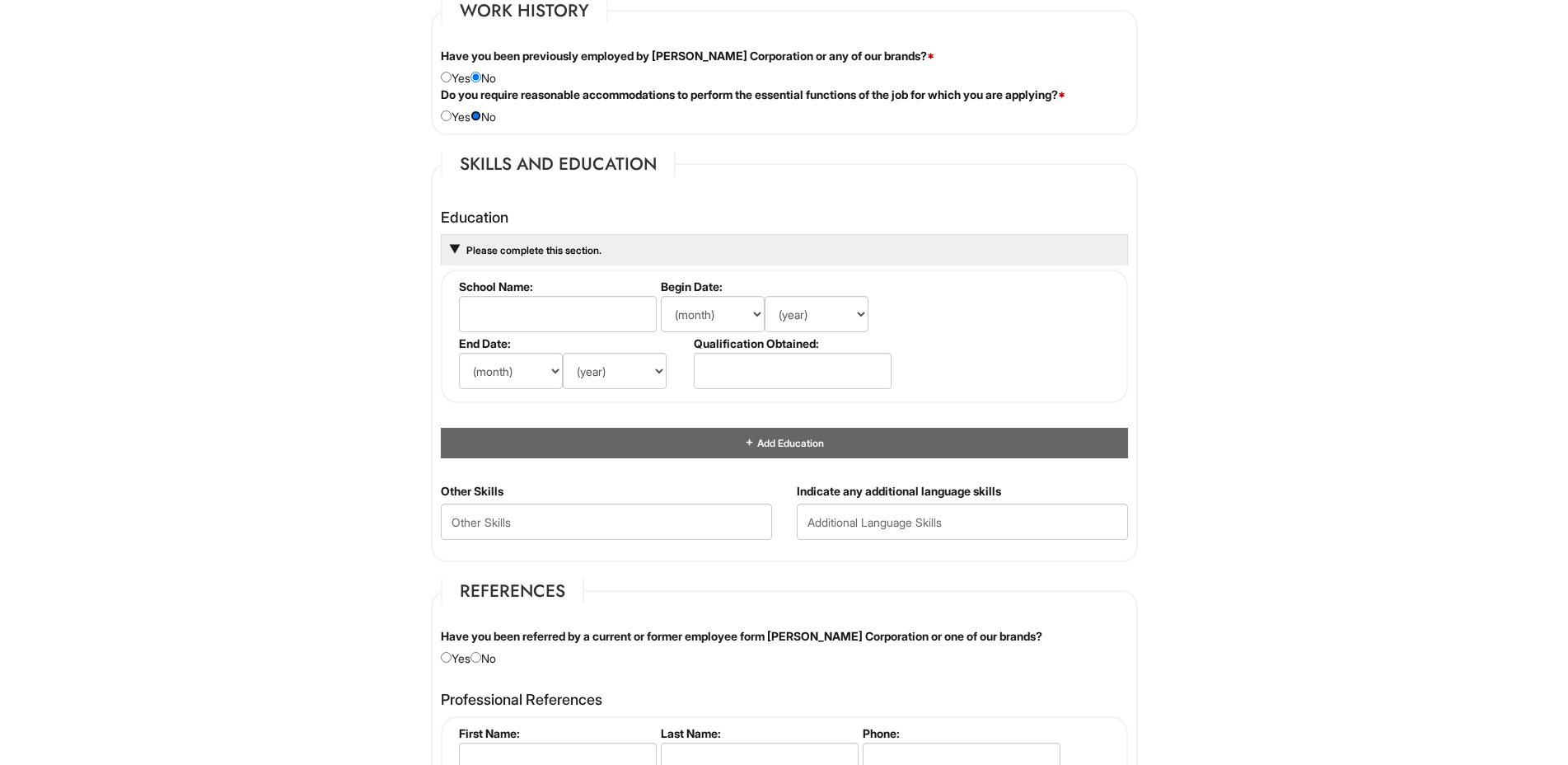
scroll to position [1401, 0]
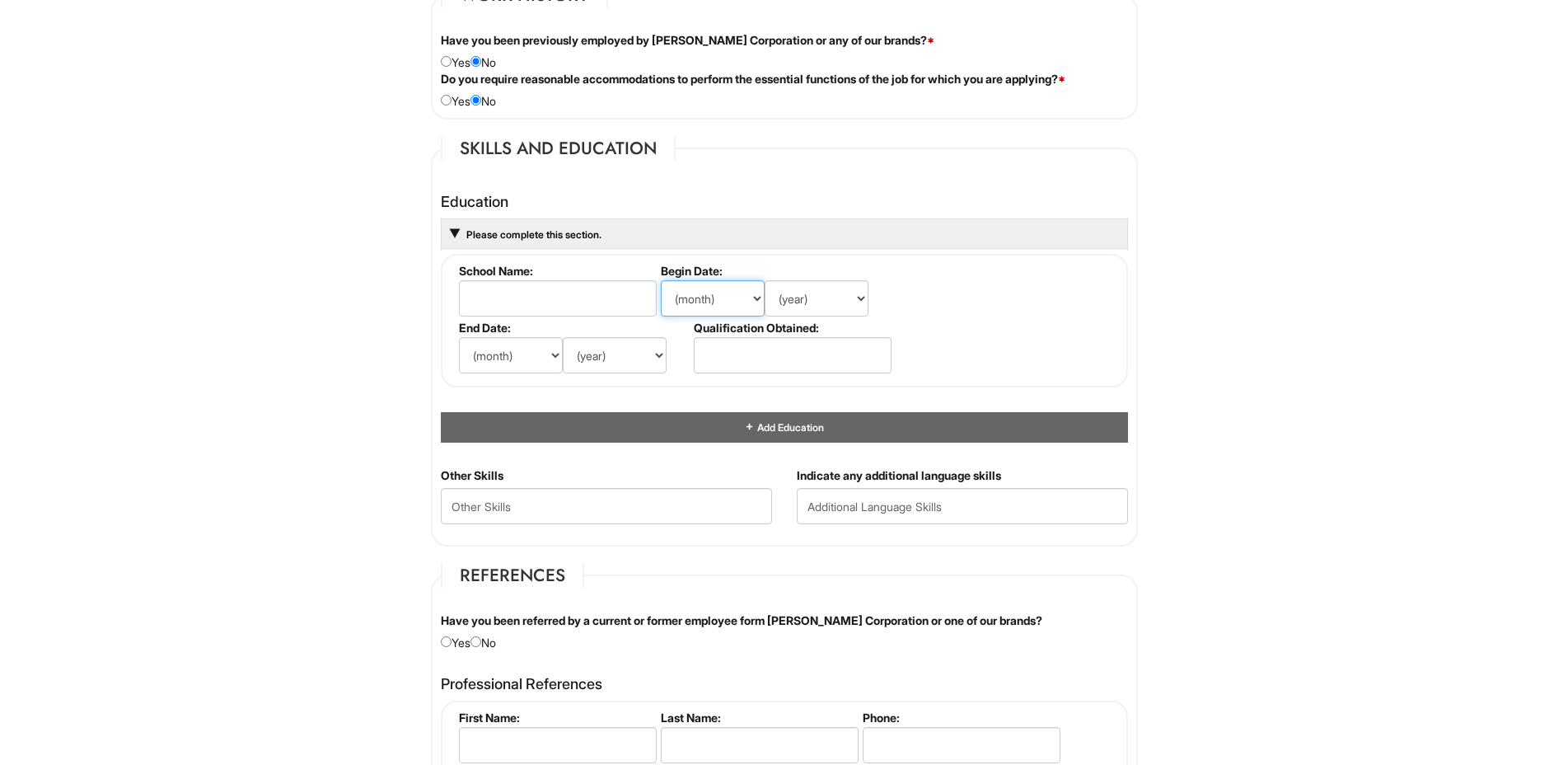
click at [755, 299] on select "(month) Jan Feb Mar Apr May Jun [DATE] Aug Sep Oct Nov Dec" at bounding box center [713, 298] width 104 height 36
click at [540, 235] on span "Please complete this section." at bounding box center [533, 234] width 137 height 12
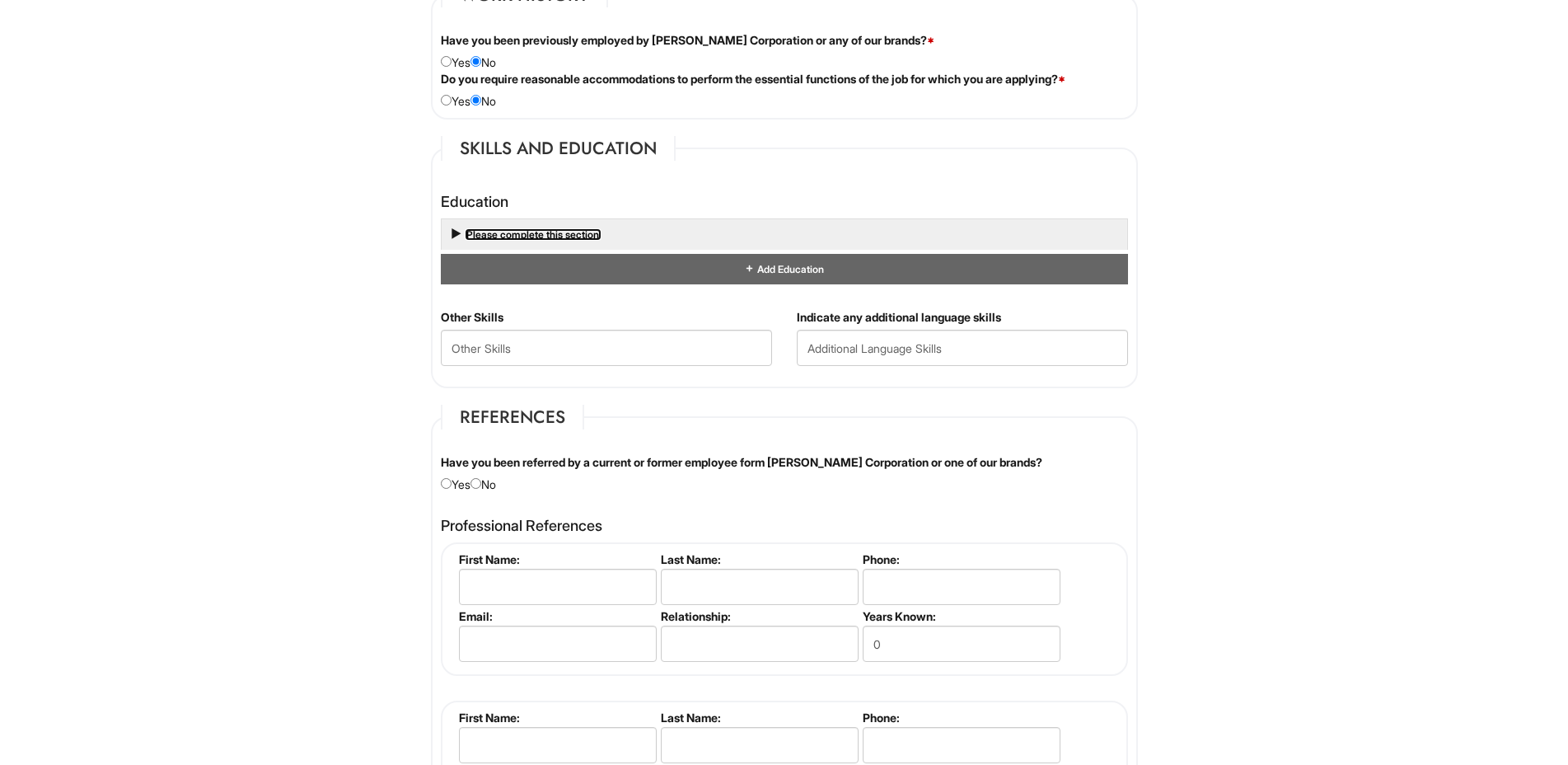
click at [540, 235] on span "Please complete this section." at bounding box center [533, 234] width 137 height 12
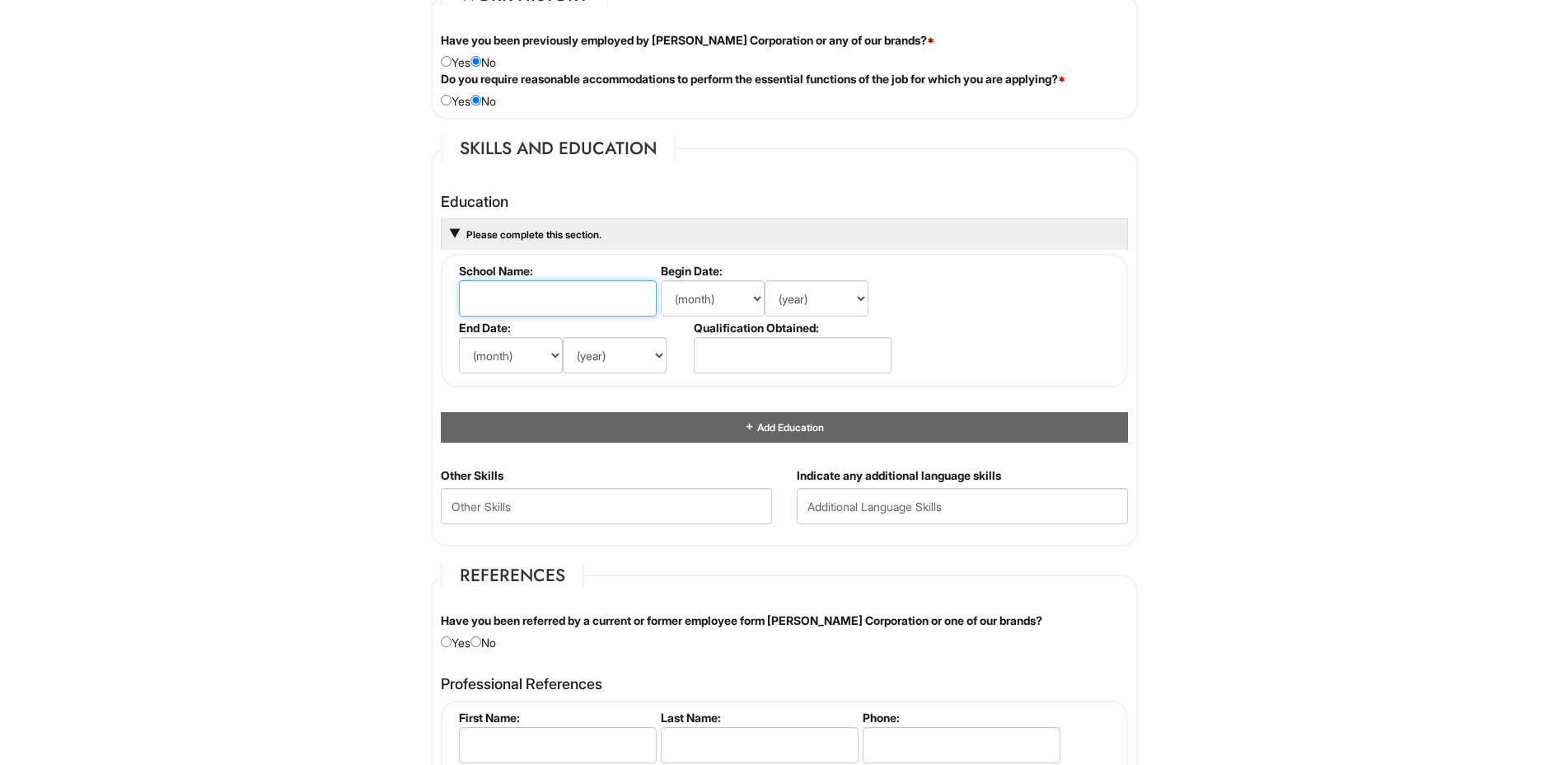
click at [511, 298] on input "text" at bounding box center [558, 298] width 198 height 36
type input "Art Institute"
click at [749, 292] on select "(month) Jan Feb Mar Apr May Jun [DATE] Aug Sep Oct Nov Dec" at bounding box center [713, 298] width 104 height 36
select select "7"
click at [661, 280] on select "(month) Jan Feb Mar Apr May Jun [DATE] Aug Sep Oct Nov Dec" at bounding box center [713, 298] width 104 height 36
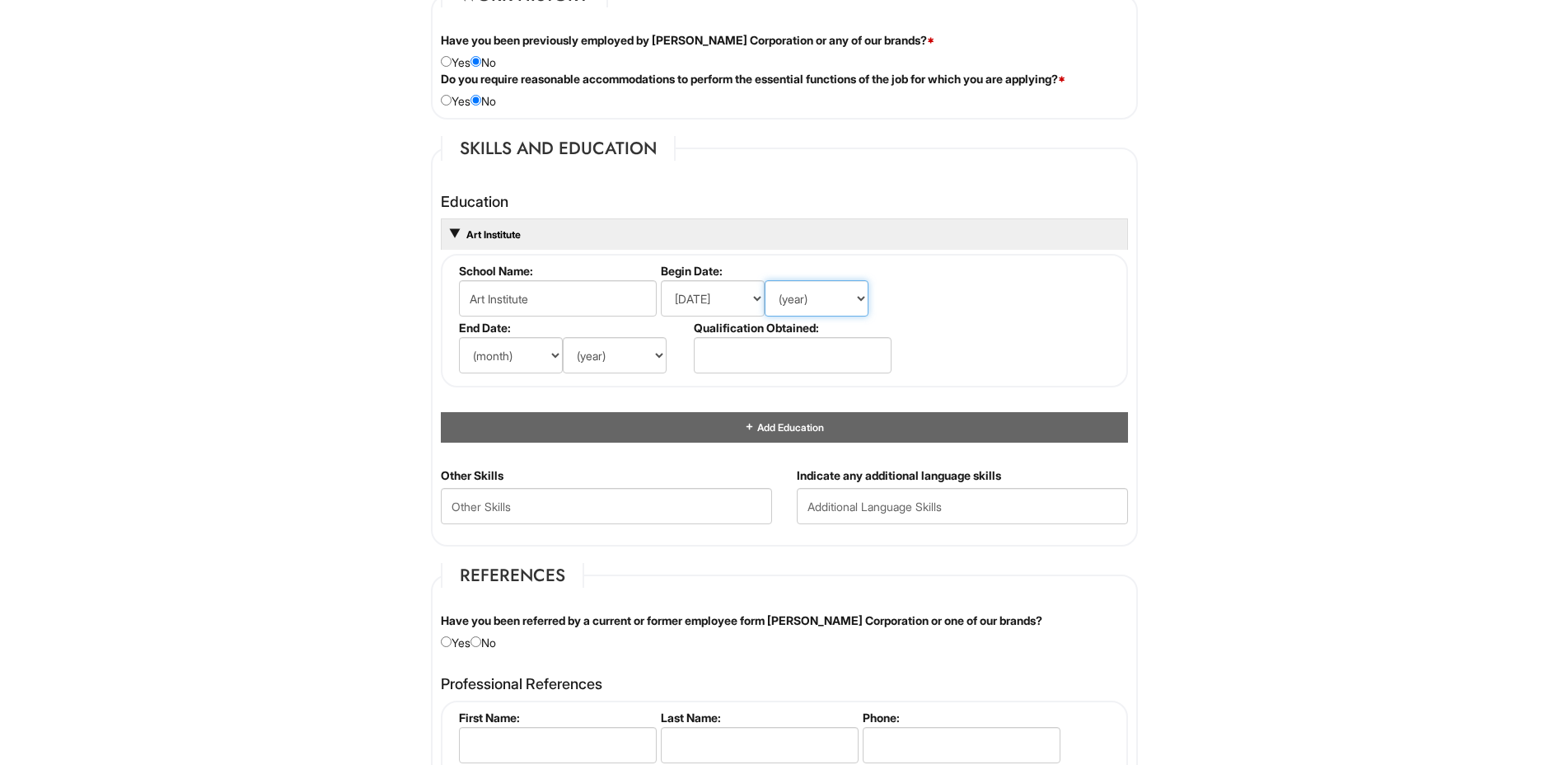
click at [859, 299] on select "(year) 2029 2028 2027 2026 2025 2024 2023 2022 2021 2020 2019 2018 2017 2016 20…" at bounding box center [817, 298] width 104 height 36
click at [813, 298] on select "(year) 2029 2028 2027 2026 2025 2024 2023 2022 2021 2020 2019 2018 2017 2016 20…" at bounding box center [817, 298] width 104 height 36
click at [807, 297] on select "(year) 2029 2028 2027 2026 2025 2024 2023 2022 2021 2020 2019 2018 2017 2016 20…" at bounding box center [817, 298] width 104 height 36
select select "2005"
click at [765, 280] on select "(year) 2029 2028 2027 2026 2025 2024 2023 2022 2021 2020 2019 2018 2017 2016 20…" at bounding box center [817, 298] width 104 height 36
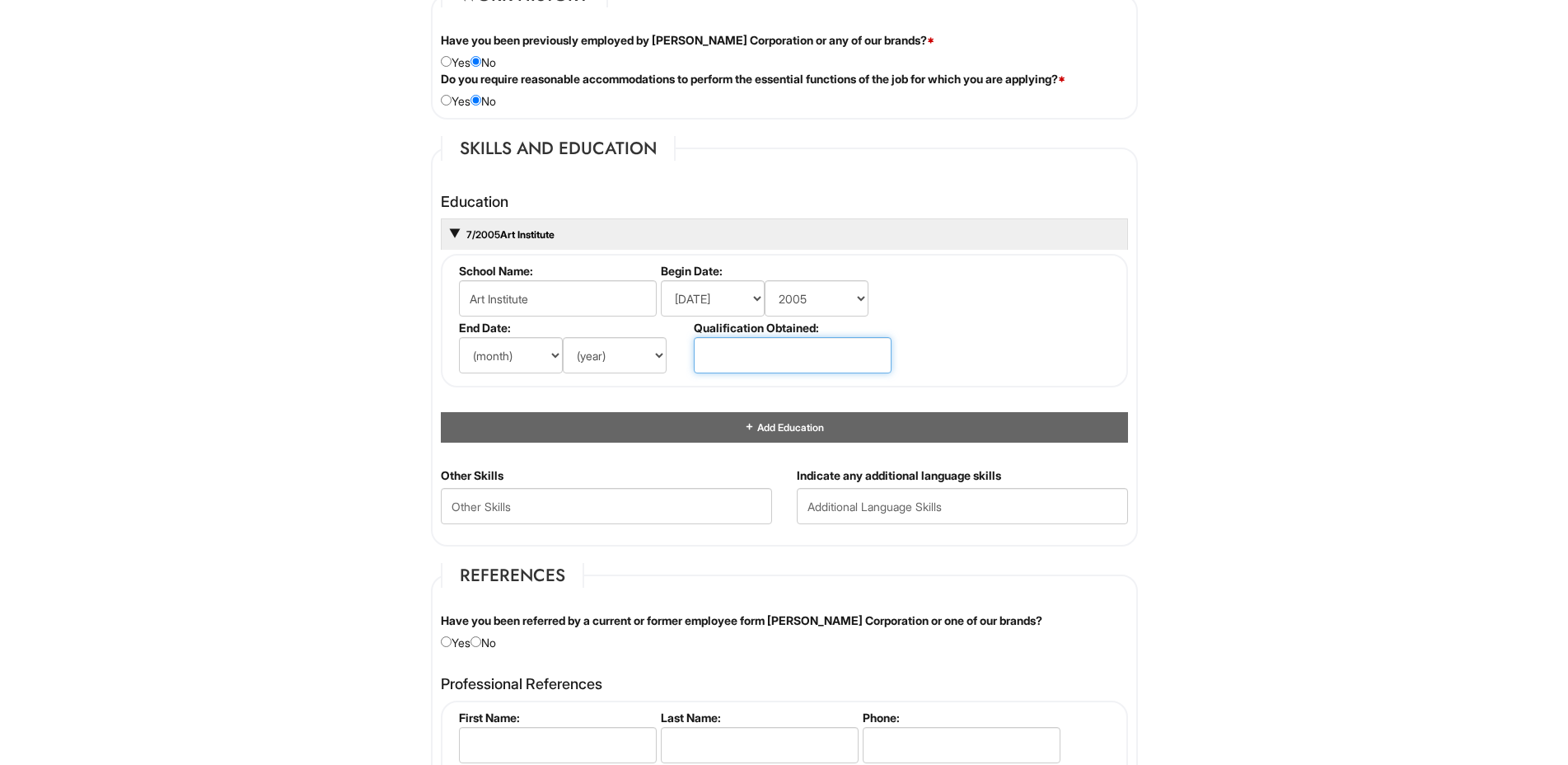
click at [730, 346] on input "text" at bounding box center [792, 356] width 198 height 36
type input "associates"
click at [557, 356] on select "(month) Jan Feb Mar Apr May Jun [DATE] Aug Sep Oct Nov Dec" at bounding box center [511, 356] width 104 height 36
select select "7"
click at [459, 338] on select "(month) Jan Feb Mar Apr May Jun [DATE] Aug Sep Oct Nov Dec" at bounding box center [511, 356] width 104 height 36
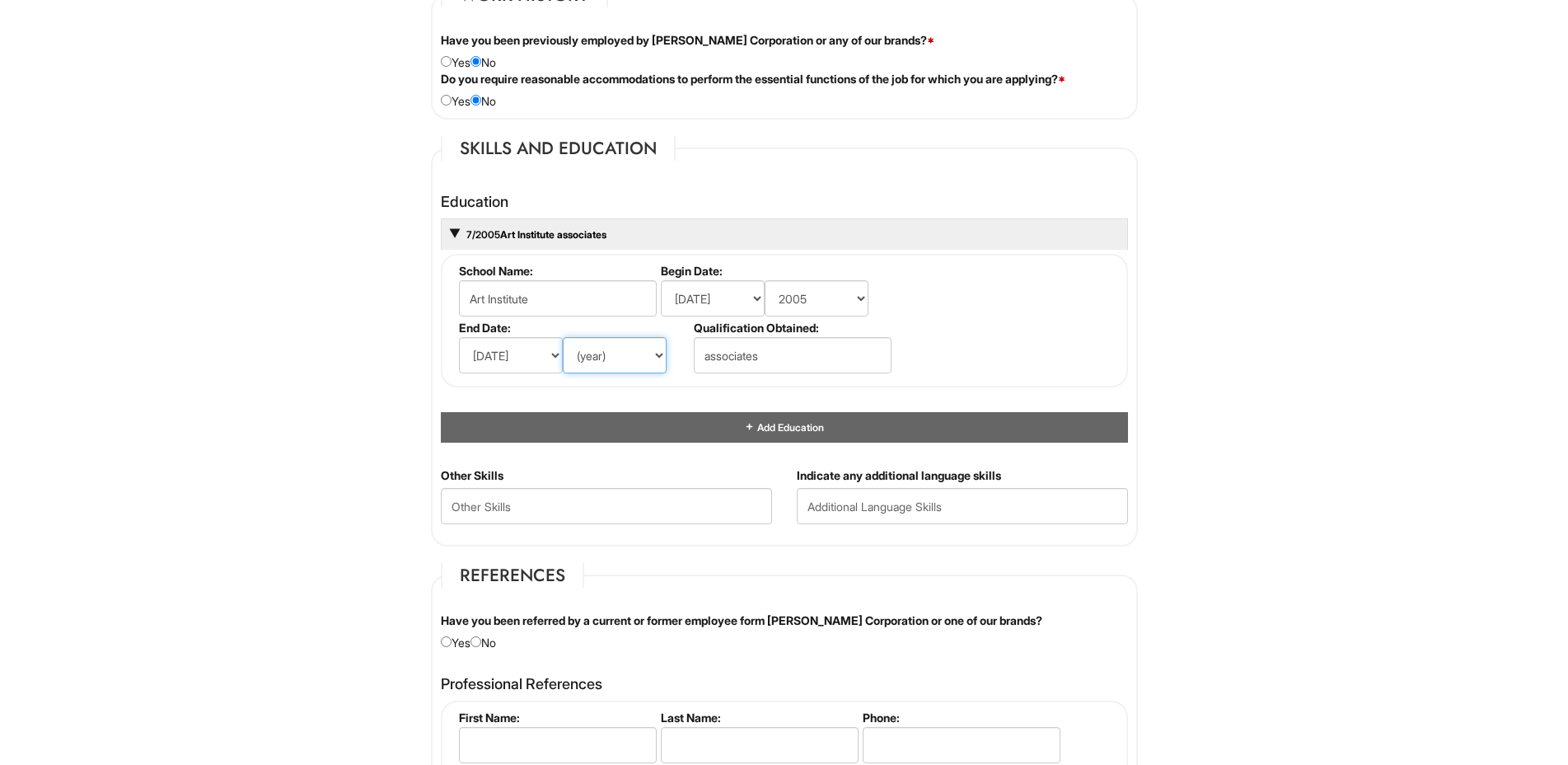
click at [610, 356] on select "(year) 2029 2028 2027 2026 2025 2024 2023 2022 2021 2020 2019 2018 2017 2016 20…" at bounding box center [614, 356] width 104 height 36
select select "2005"
click at [562, 338] on select "(year) 2029 2028 2027 2026 2025 2024 2023 2022 2021 2020 2019 2018 2017 2016 20…" at bounding box center [614, 356] width 104 height 36
click at [836, 294] on select "(year) 2029 2028 2027 2026 2025 2024 2023 2022 2021 2020 2019 2018 2017 2016 20…" at bounding box center [817, 298] width 104 height 36
select select "2002"
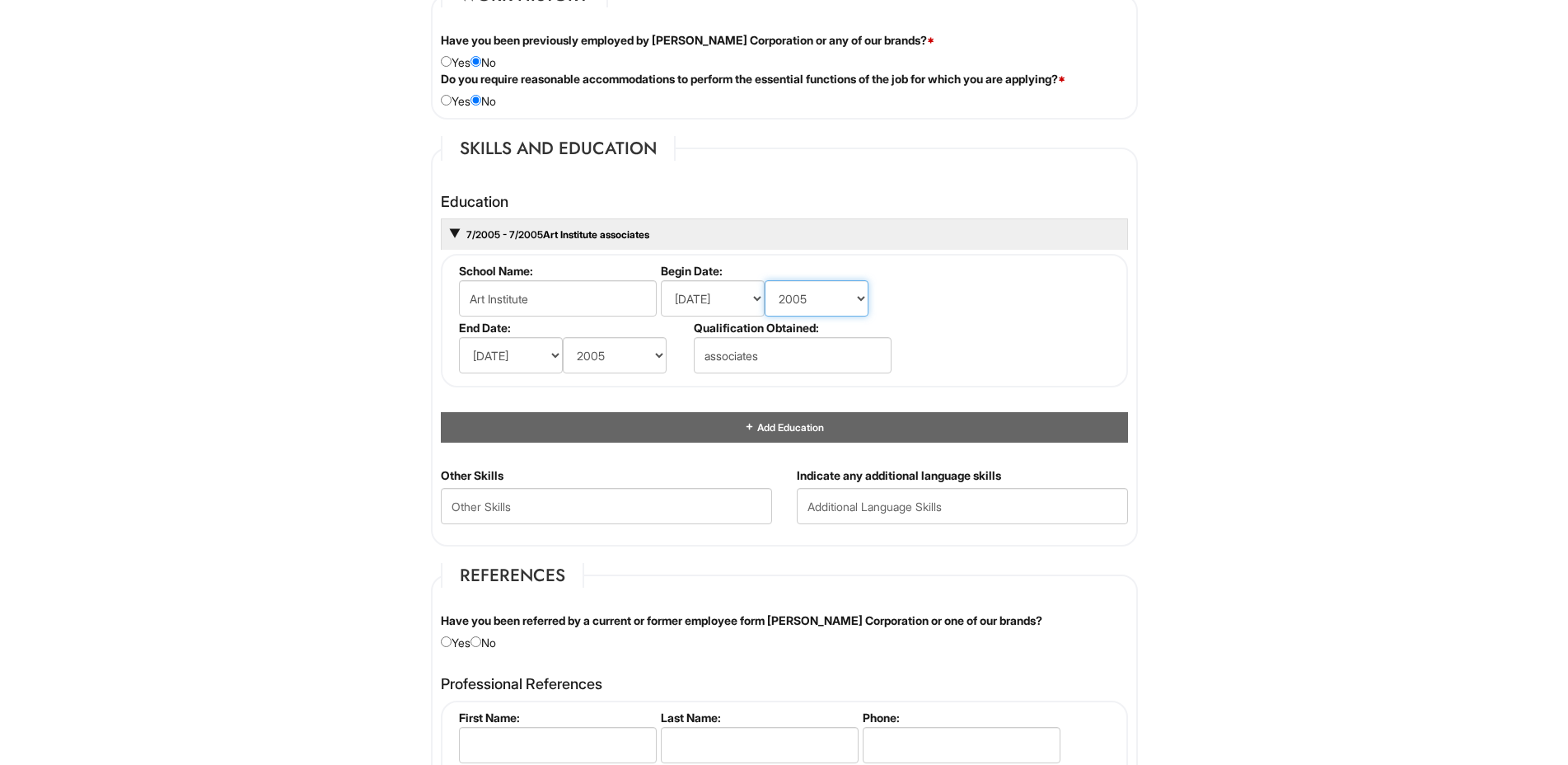
click at [765, 280] on select "(year) 2029 2028 2027 2026 2025 2024 2023 2022 2021 2020 2019 2018 2017 2016 20…" at bounding box center [817, 298] width 104 height 36
click at [756, 299] on select "(month) Jan Feb Mar Apr May Jun [DATE] Aug Sep Oct Nov Dec" at bounding box center [713, 298] width 104 height 36
select select "8"
click at [661, 280] on select "(month) Jan Feb Mar Apr May Jun [DATE] Aug Sep Oct Nov Dec" at bounding box center [713, 298] width 104 height 36
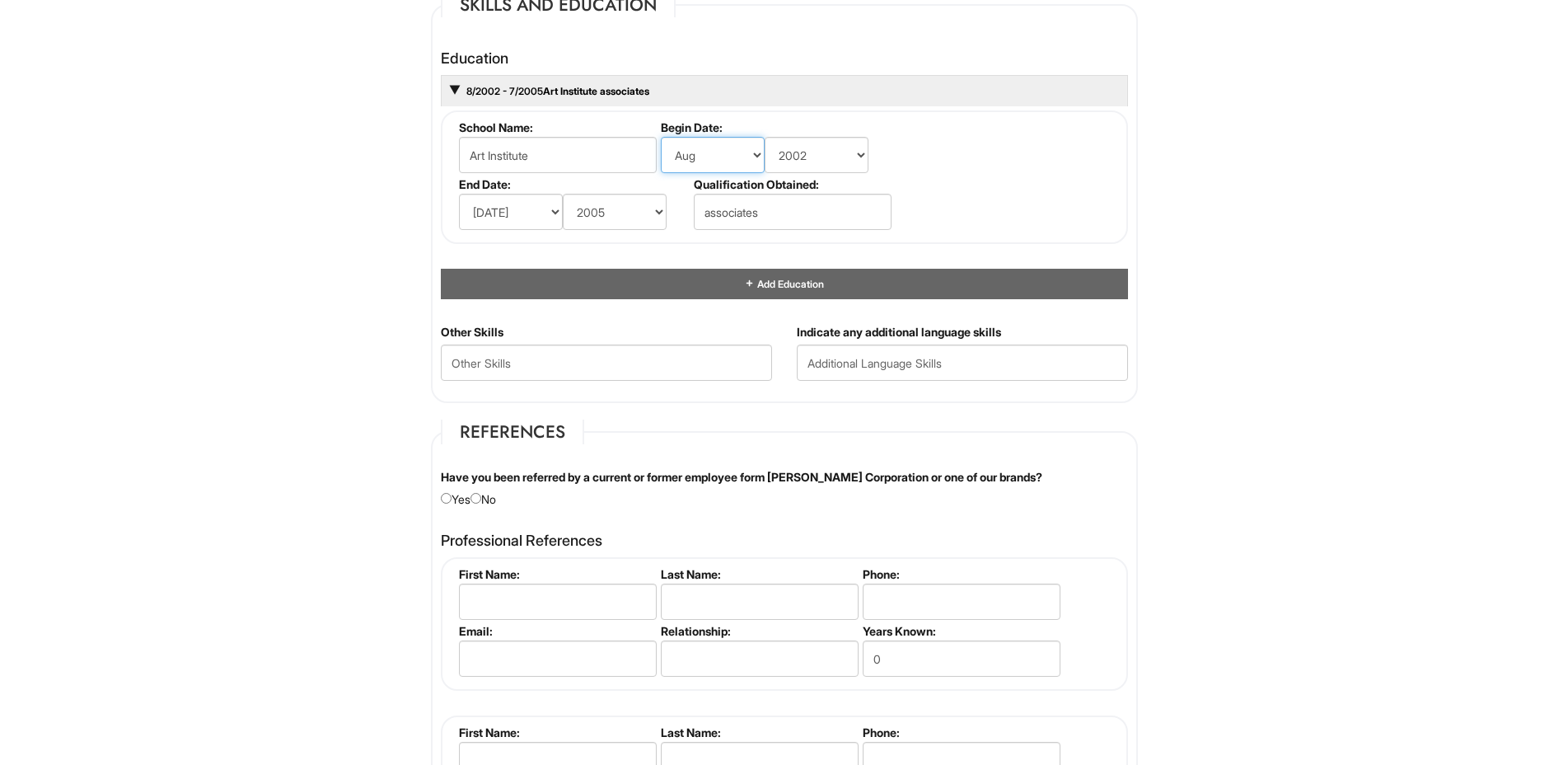
scroll to position [1566, 0]
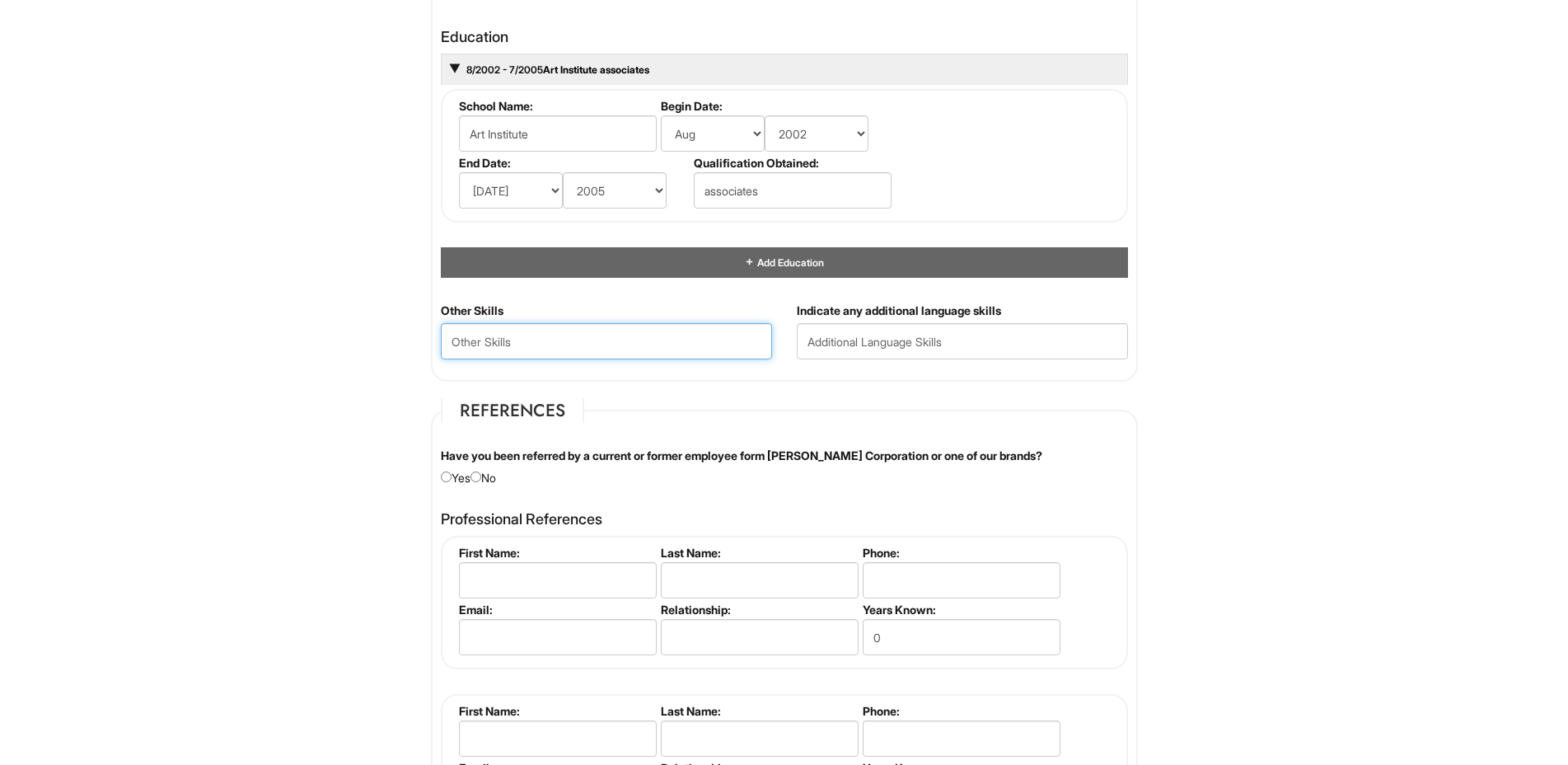
click at [640, 339] on Skills "text" at bounding box center [606, 341] width 331 height 36
drag, startPoint x: 615, startPoint y: 340, endPoint x: 587, endPoint y: 344, distance: 28.3
click at [587, 344] on Skills "Great Sales, Retail Assosiate" at bounding box center [606, 341] width 331 height 36
click at [673, 339] on Skills "Great Sales, Retail Associate" at bounding box center [606, 341] width 331 height 36
type Skills "Great Sales, Retail Associate"
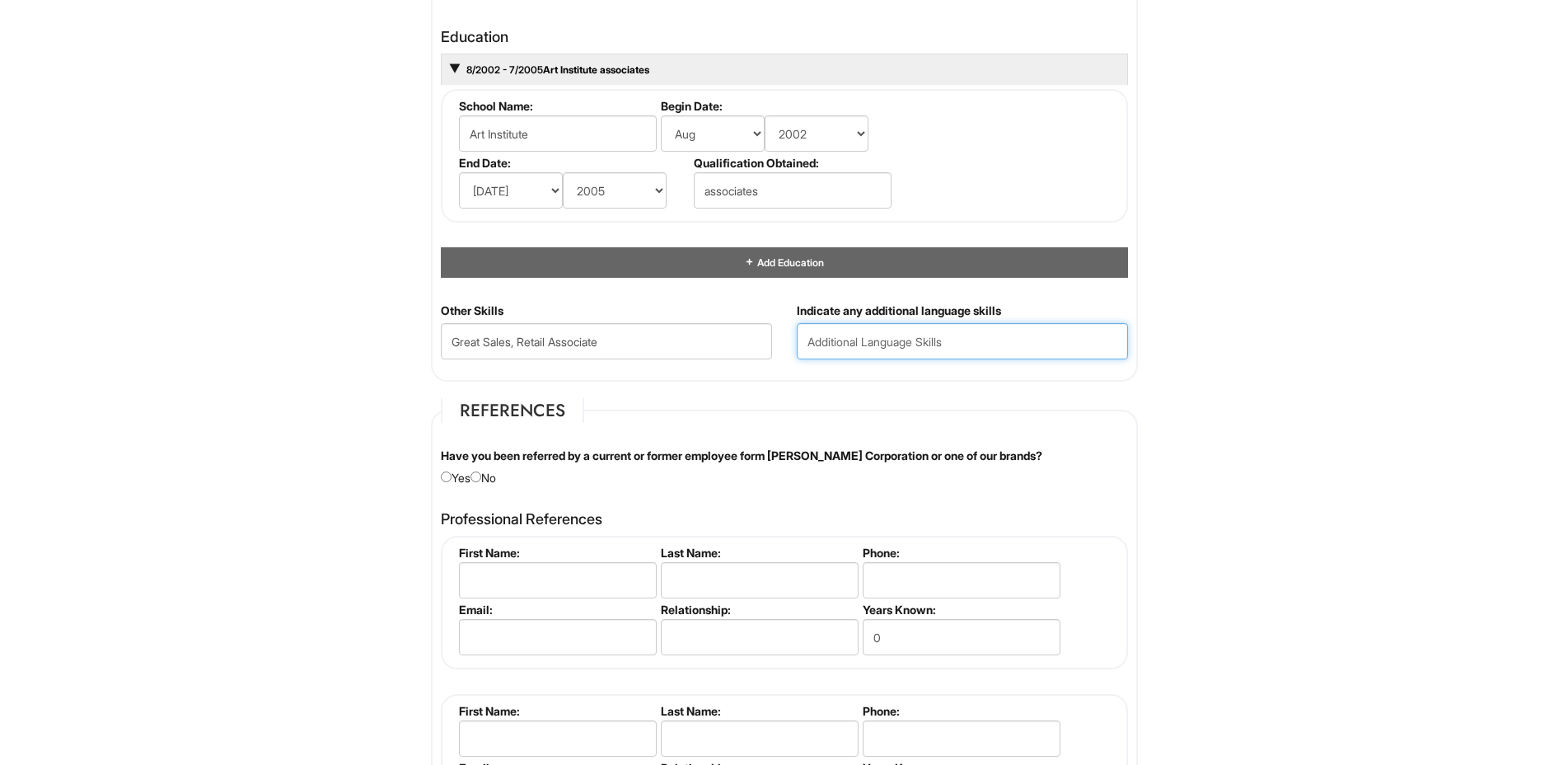
click at [919, 337] on input "text" at bounding box center [962, 341] width 331 height 36
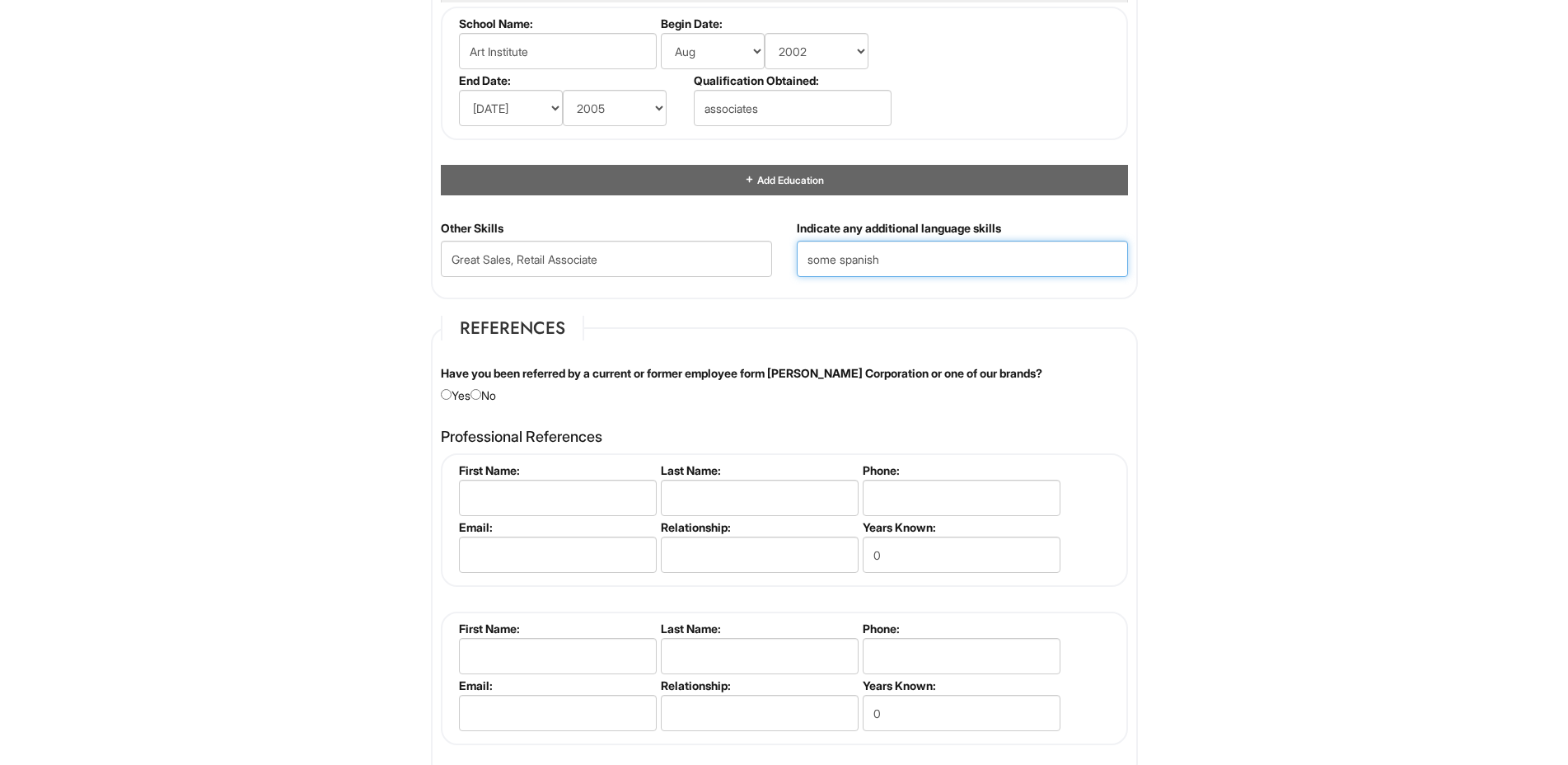
scroll to position [1731, 0]
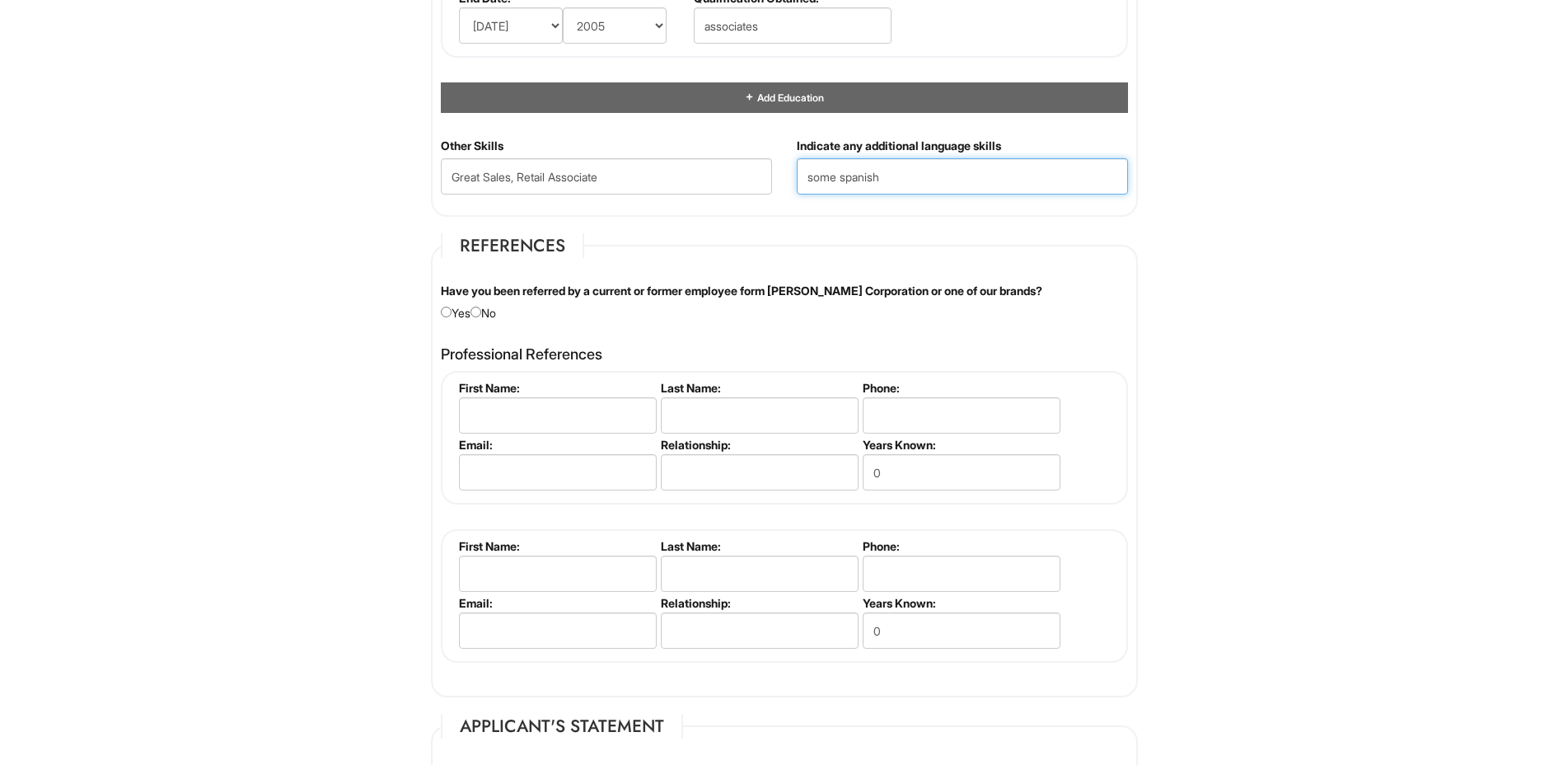
type input "some spanish"
click at [481, 311] on input "radio" at bounding box center [475, 311] width 10 height 10
radio input "true"
drag, startPoint x: 612, startPoint y: 179, endPoint x: 522, endPoint y: 181, distance: 90.0
click at [522, 181] on Skills "Great Sales, Retail Associate" at bounding box center [606, 176] width 331 height 36
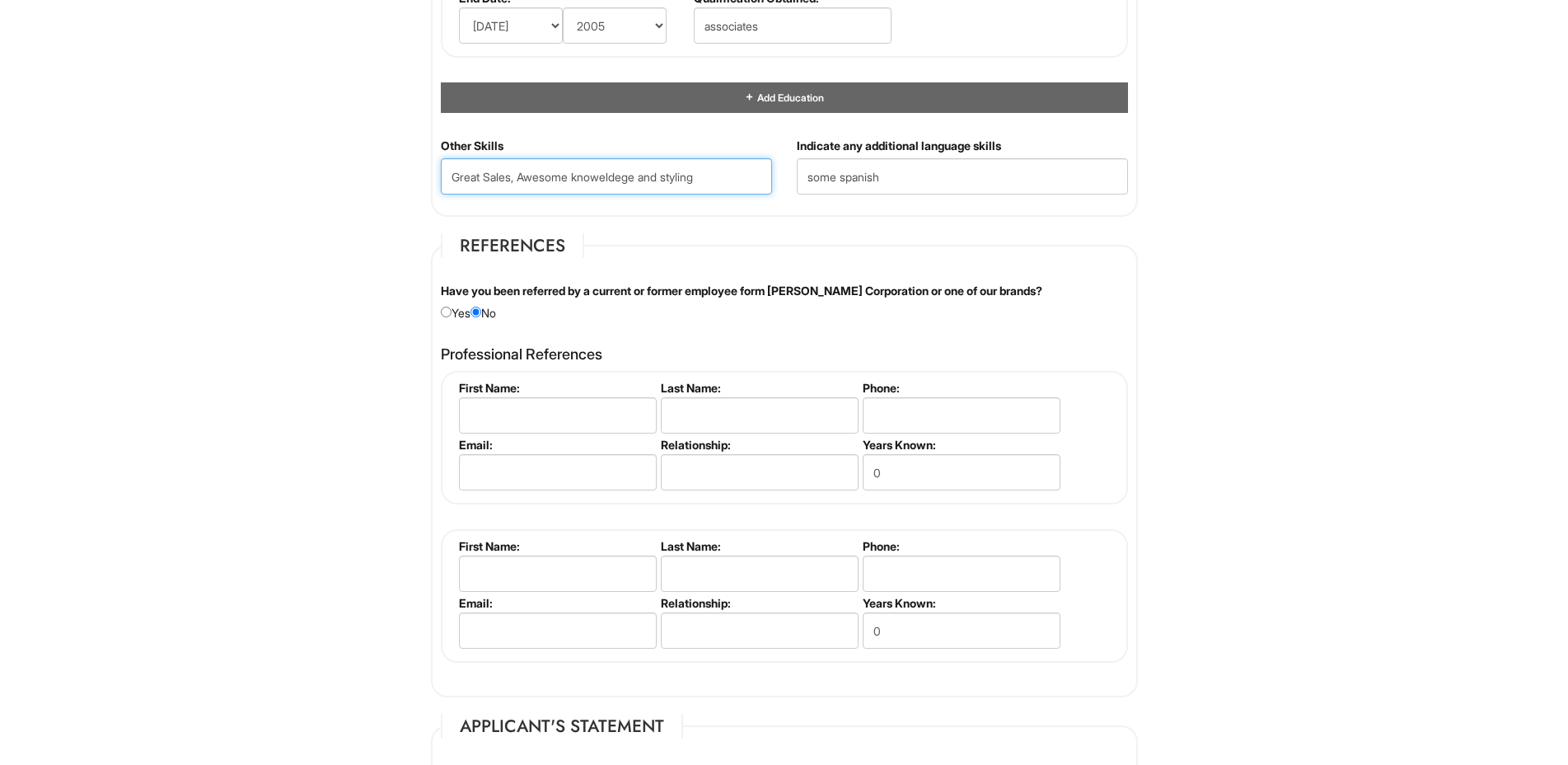
click at [612, 178] on Skills "Great Sales, Awesome knoweldege and styling" at bounding box center [606, 176] width 331 height 36
click at [716, 176] on Skills "Great Sales, Awesome knowldege and styling" at bounding box center [606, 176] width 331 height 36
click at [868, 183] on input "some spanish" at bounding box center [962, 176] width 331 height 36
click at [626, 177] on Skills "Great Sales, Awesome knowldege and styling" at bounding box center [606, 176] width 331 height 36
click at [698, 177] on Skills "Great Sales, Awesome knowldege and styling" at bounding box center [606, 176] width 331 height 36
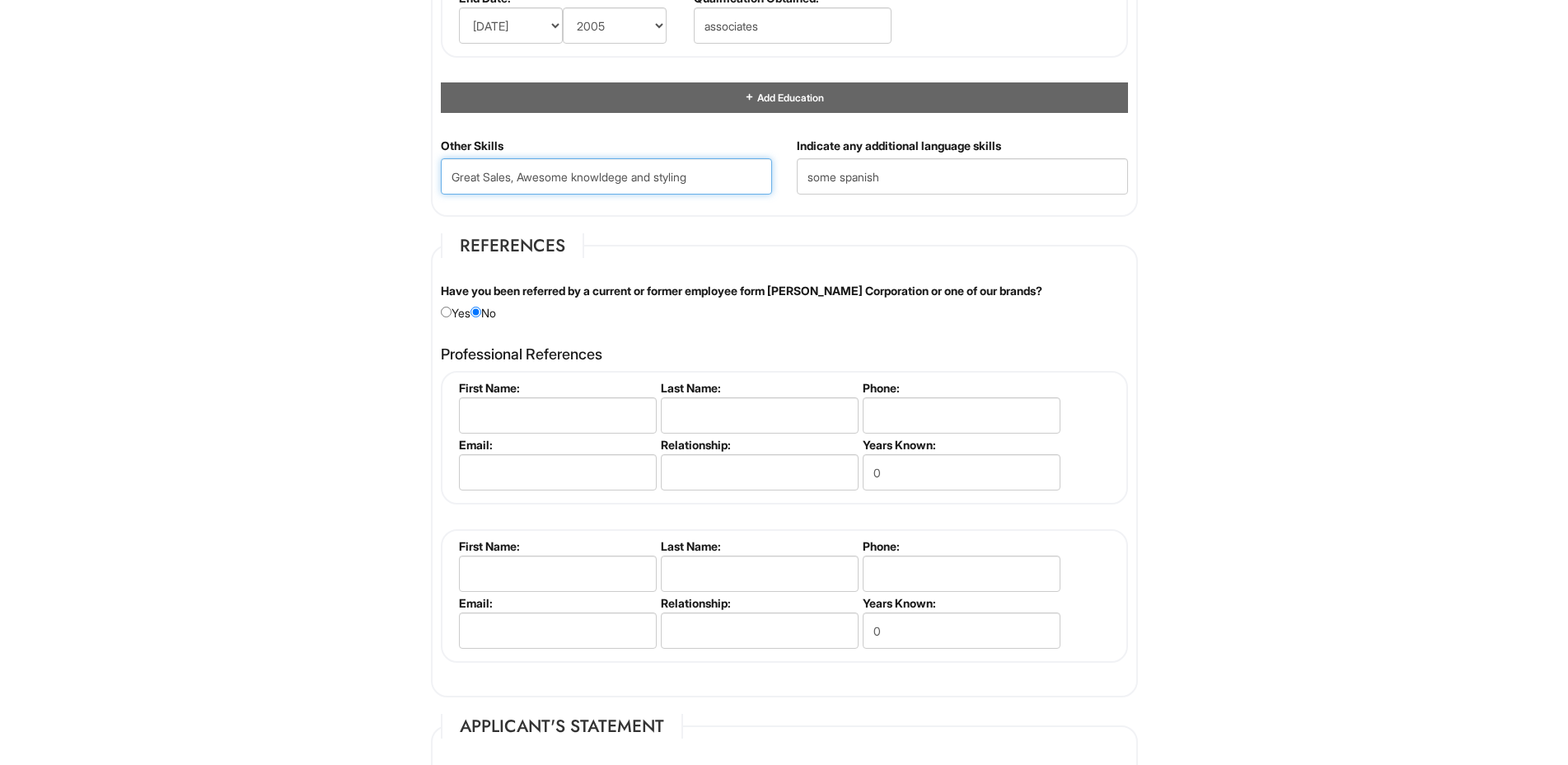
click at [711, 177] on Skills "Great Sales, Awesome knowldege and styling" at bounding box center [606, 176] width 331 height 36
click at [607, 177] on Skills "Great Sales, Awesome knowldege and styling" at bounding box center [606, 176] width 331 height 36
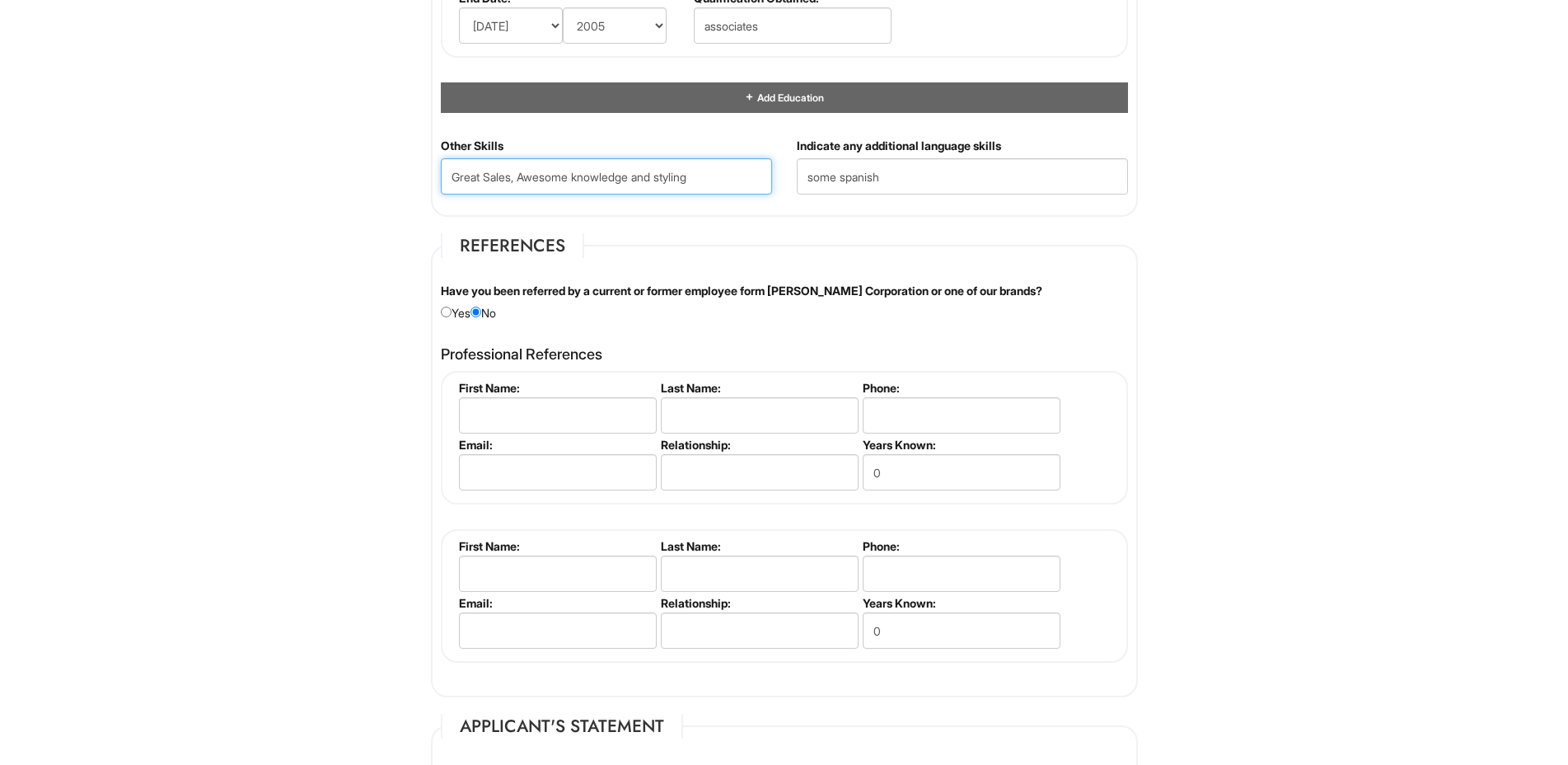
type Skills "Great Sales, Awesome knowledge and styling"
click at [500, 413] on input "text" at bounding box center [558, 415] width 198 height 36
click at [543, 426] on input "[PERSON_NAME]" at bounding box center [558, 415] width 198 height 36
click at [543, 423] on input "[PERSON_NAME]" at bounding box center [558, 415] width 198 height 36
type input "Aishah"
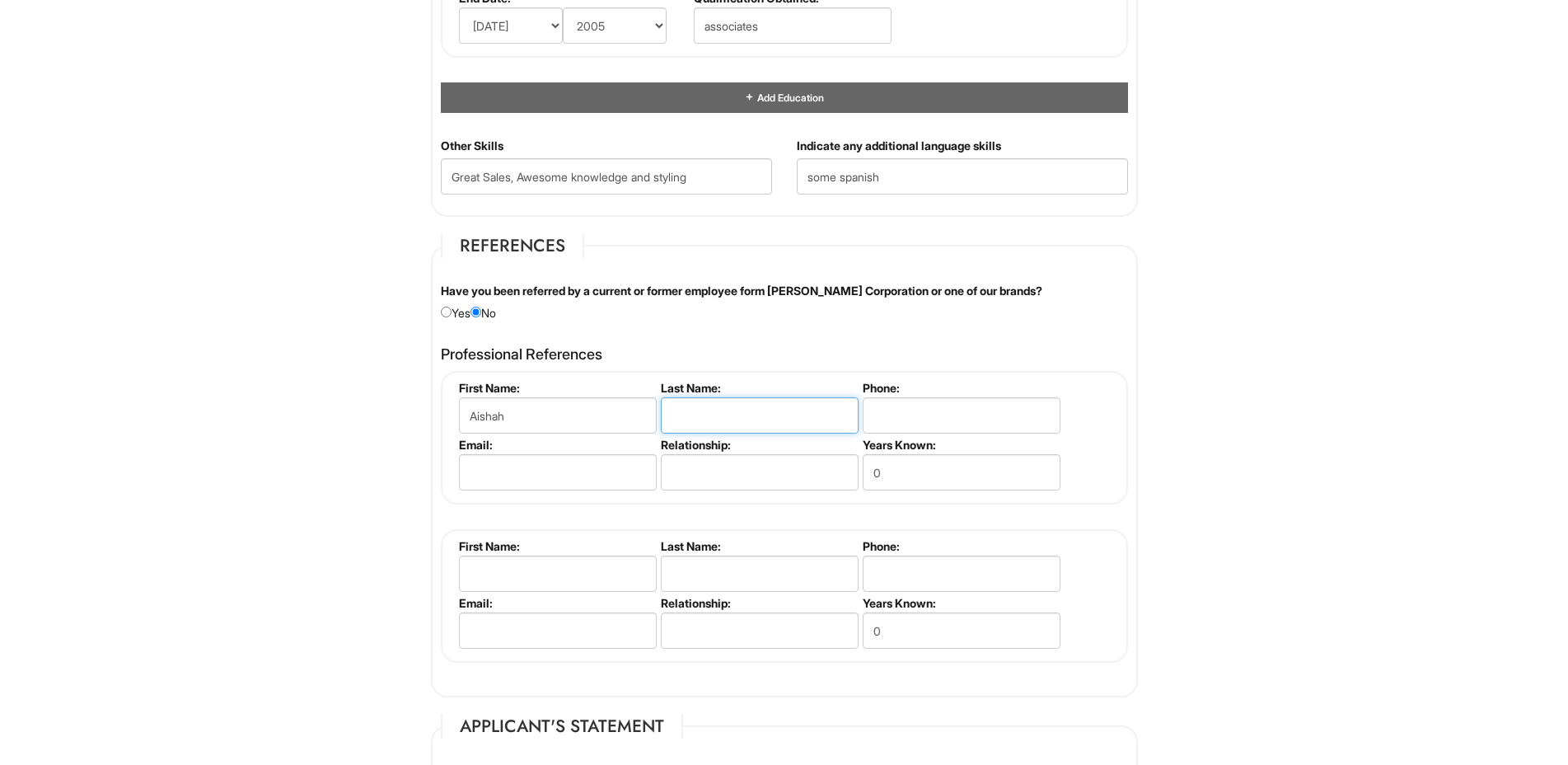
click at [699, 404] on input "text" at bounding box center [759, 415] width 198 height 36
paste input "[DEMOGRAPHIC_DATA]"
type input "[DEMOGRAPHIC_DATA]"
click at [902, 408] on input "tel" at bounding box center [961, 415] width 198 height 36
type input "5208913389"
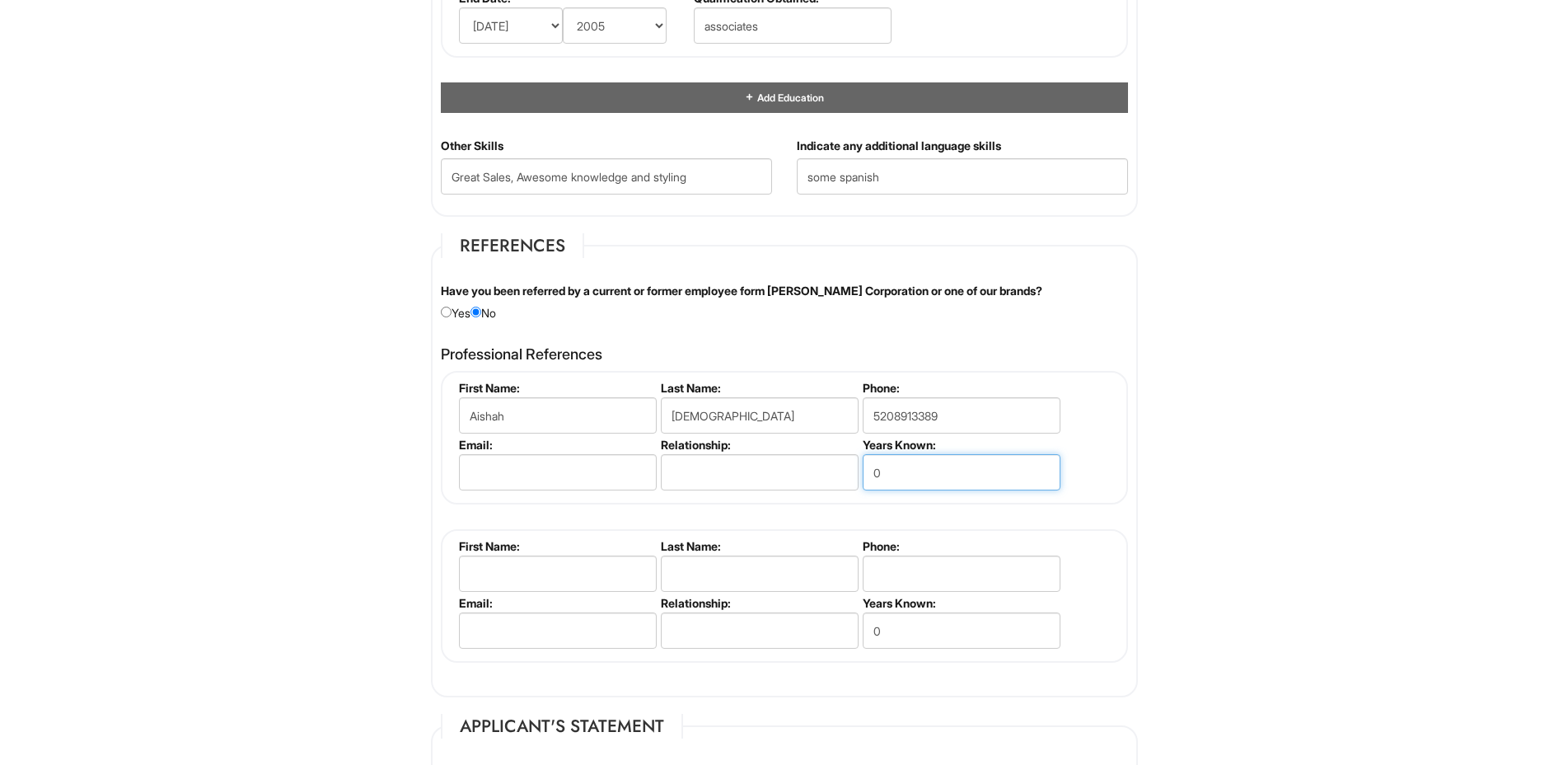
click at [882, 467] on input "0" at bounding box center [961, 472] width 198 height 36
click at [890, 467] on input "0" at bounding box center [961, 472] width 198 height 36
click at [890, 469] on input "0" at bounding box center [961, 472] width 198 height 36
type input "6"
click at [706, 472] on input "text" at bounding box center [759, 472] width 198 height 36
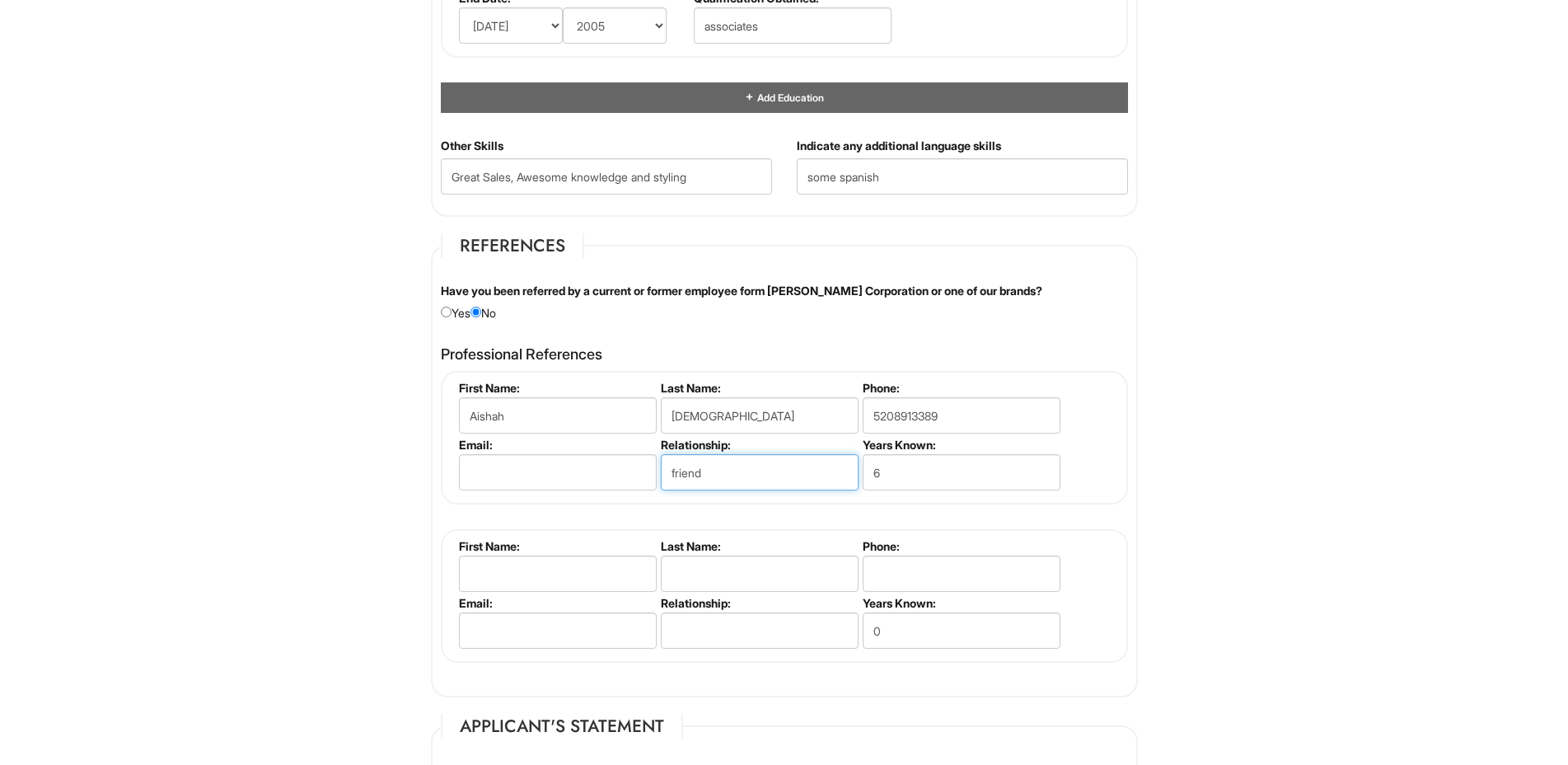
type input "friend"
click at [567, 476] on input "email" at bounding box center [558, 472] width 198 height 36
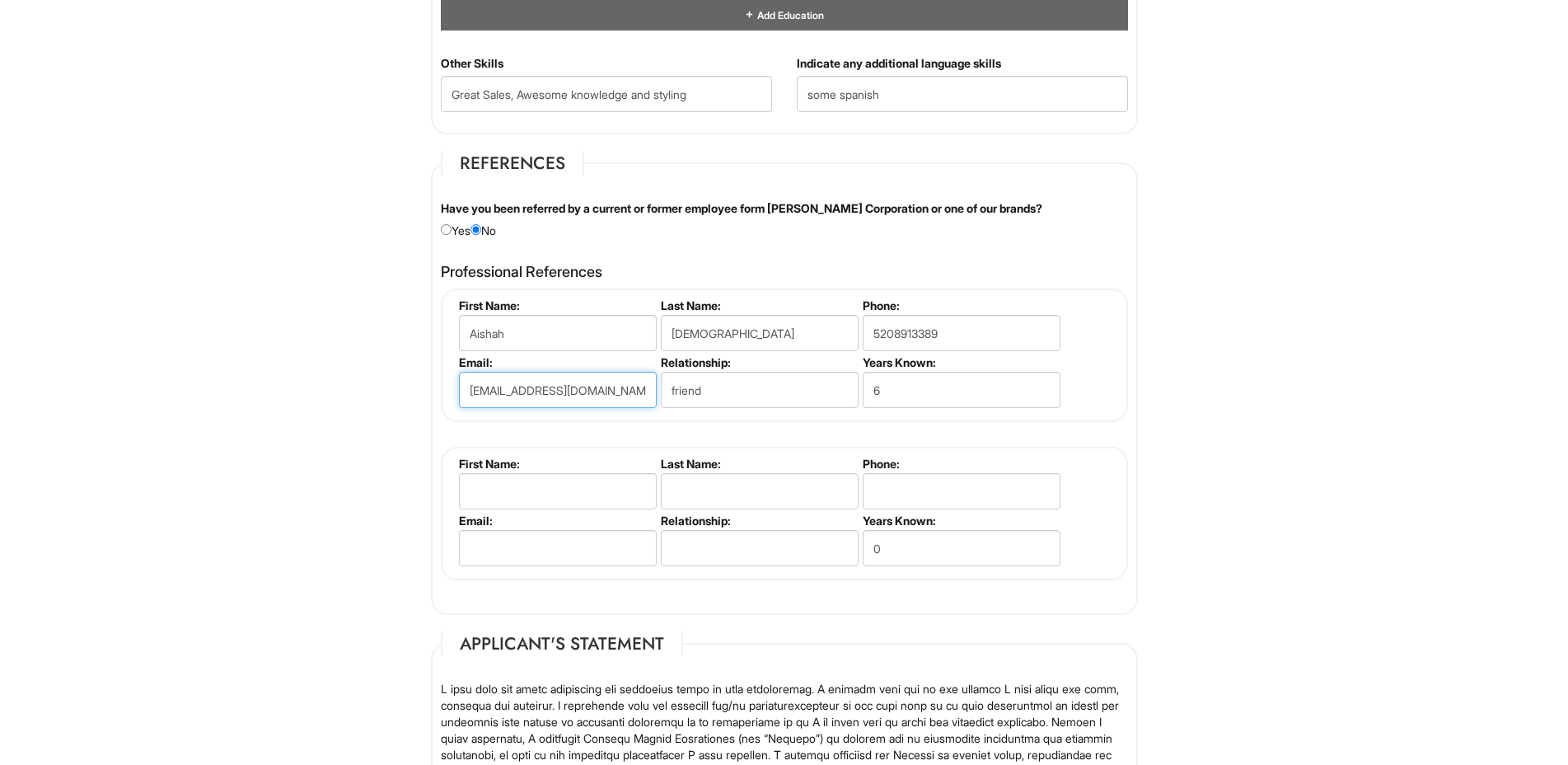
scroll to position [1896, 0]
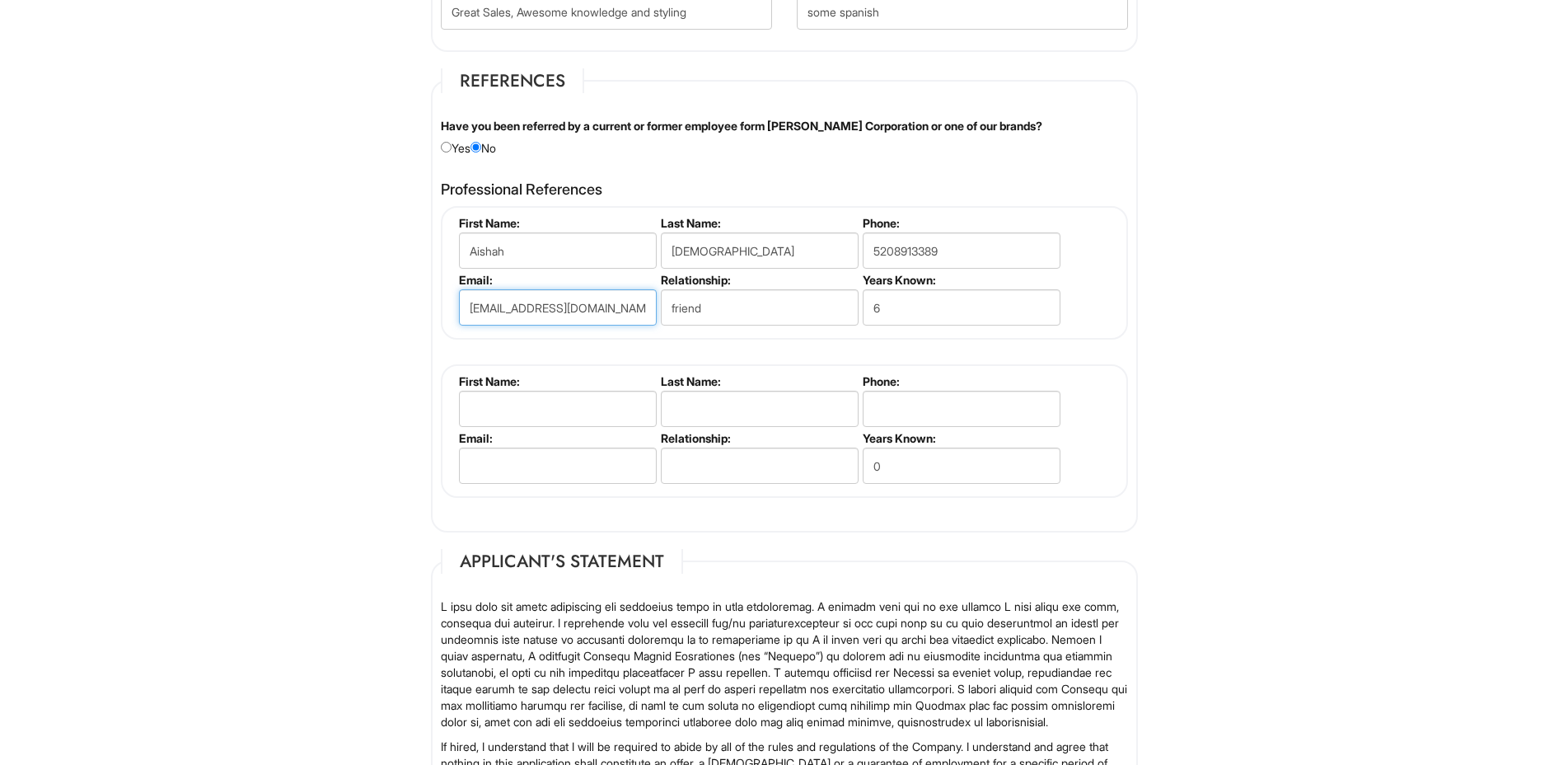
type input "[EMAIL_ADDRESS][DOMAIN_NAME]"
click at [565, 409] on input "text" at bounding box center [558, 409] width 198 height 36
type input "J"
click at [735, 456] on input "text" at bounding box center [759, 465] width 198 height 36
type input "F"
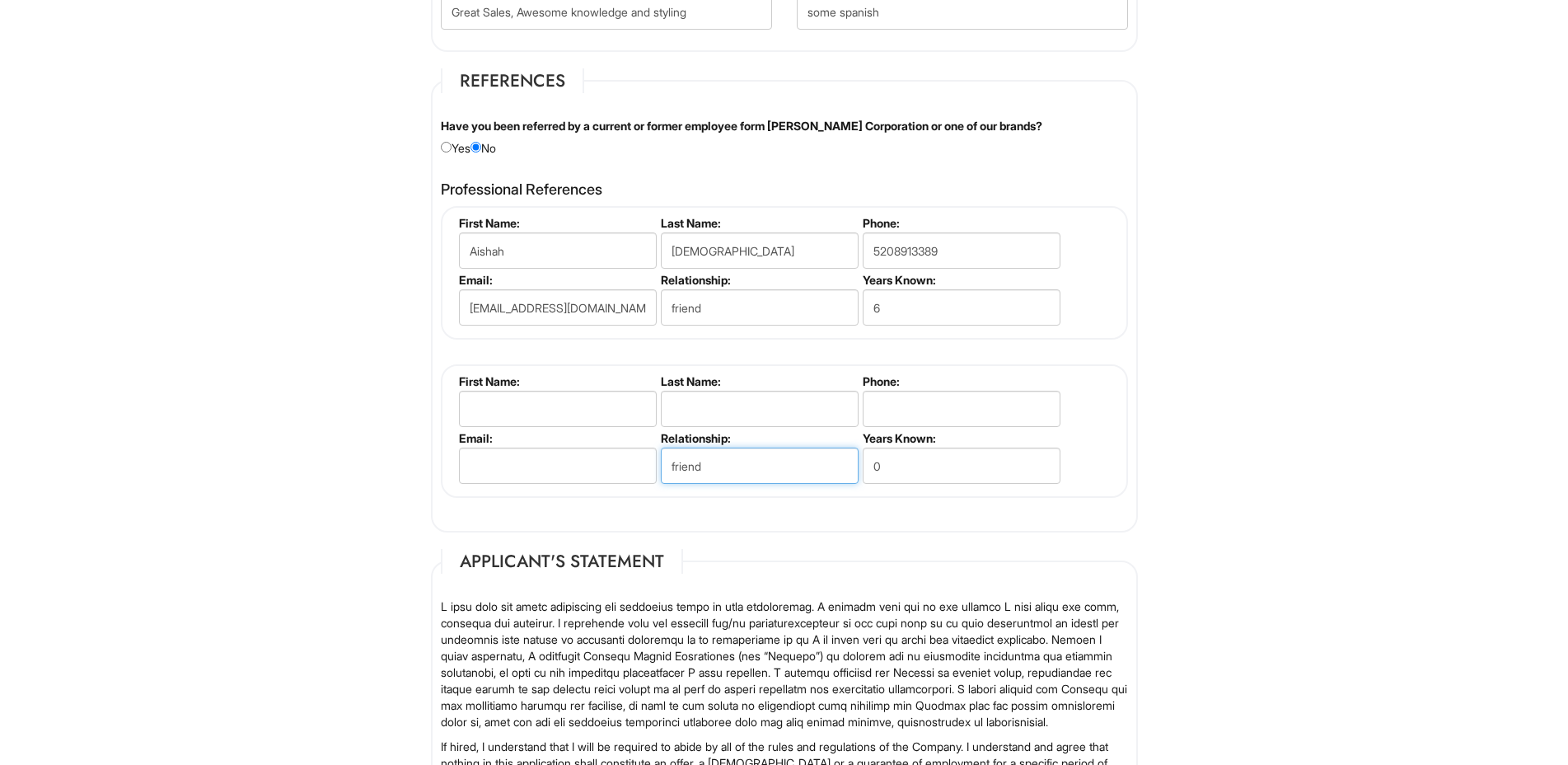
type input "friend"
click at [931, 461] on input "0" at bounding box center [961, 465] width 198 height 36
click at [932, 461] on input "0" at bounding box center [961, 465] width 198 height 36
type input "12"
click at [932, 412] on input "tel" at bounding box center [961, 409] width 198 height 36
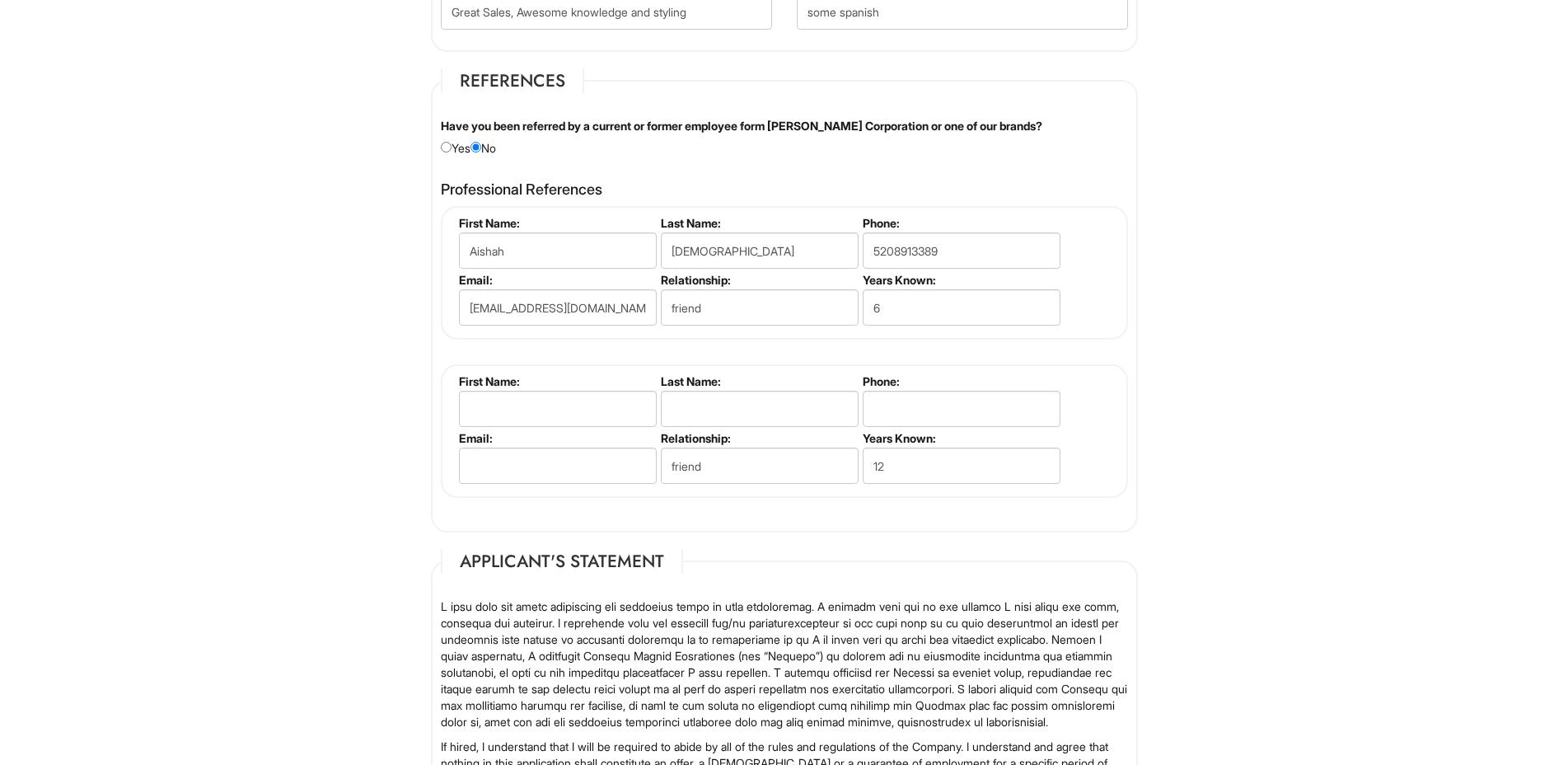
drag, startPoint x: 806, startPoint y: 431, endPoint x: 800, endPoint y: 407, distance: 24.7
click at [806, 374] on ul "First Name: Last Name: Phone: Email: Relationship: friend Years Known: 12" at bounding box center [786, 374] width 663 height 0
click at [799, 407] on input "text" at bounding box center [759, 409] width 198 height 36
type input "[PERSON_NAME]"
drag, startPoint x: 674, startPoint y: 183, endPoint x: 672, endPoint y: 192, distance: 9.2
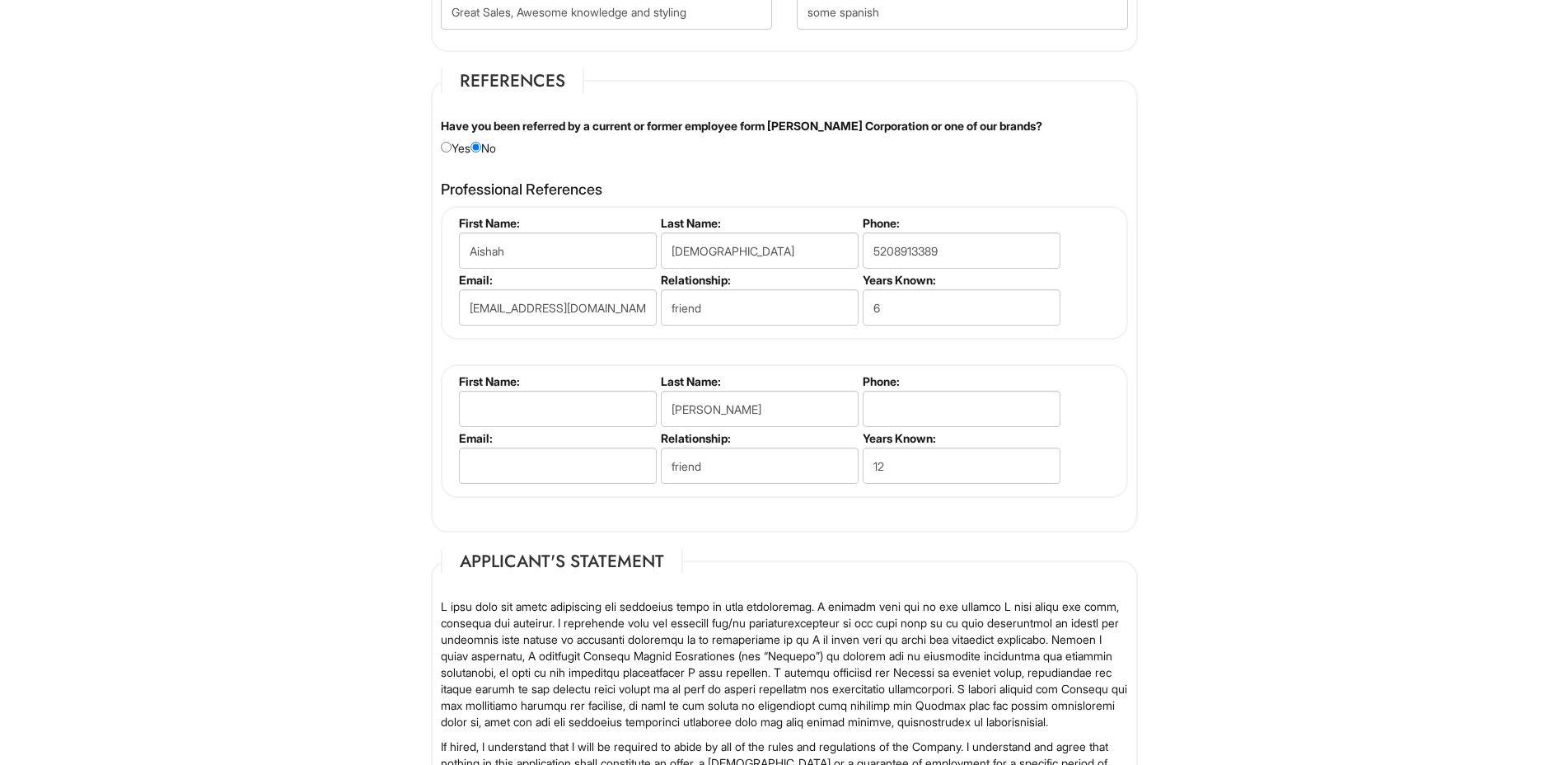
click at [672, 192] on h4 "Professional References" at bounding box center [784, 189] width 687 height 16
click at [601, 404] on input "text" at bounding box center [558, 409] width 198 height 36
drag, startPoint x: 476, startPoint y: 409, endPoint x: 461, endPoint y: 414, distance: 15.8
click at [461, 414] on input "[PERSON_NAME]" at bounding box center [558, 409] width 198 height 36
type input "[PERSON_NAME]"
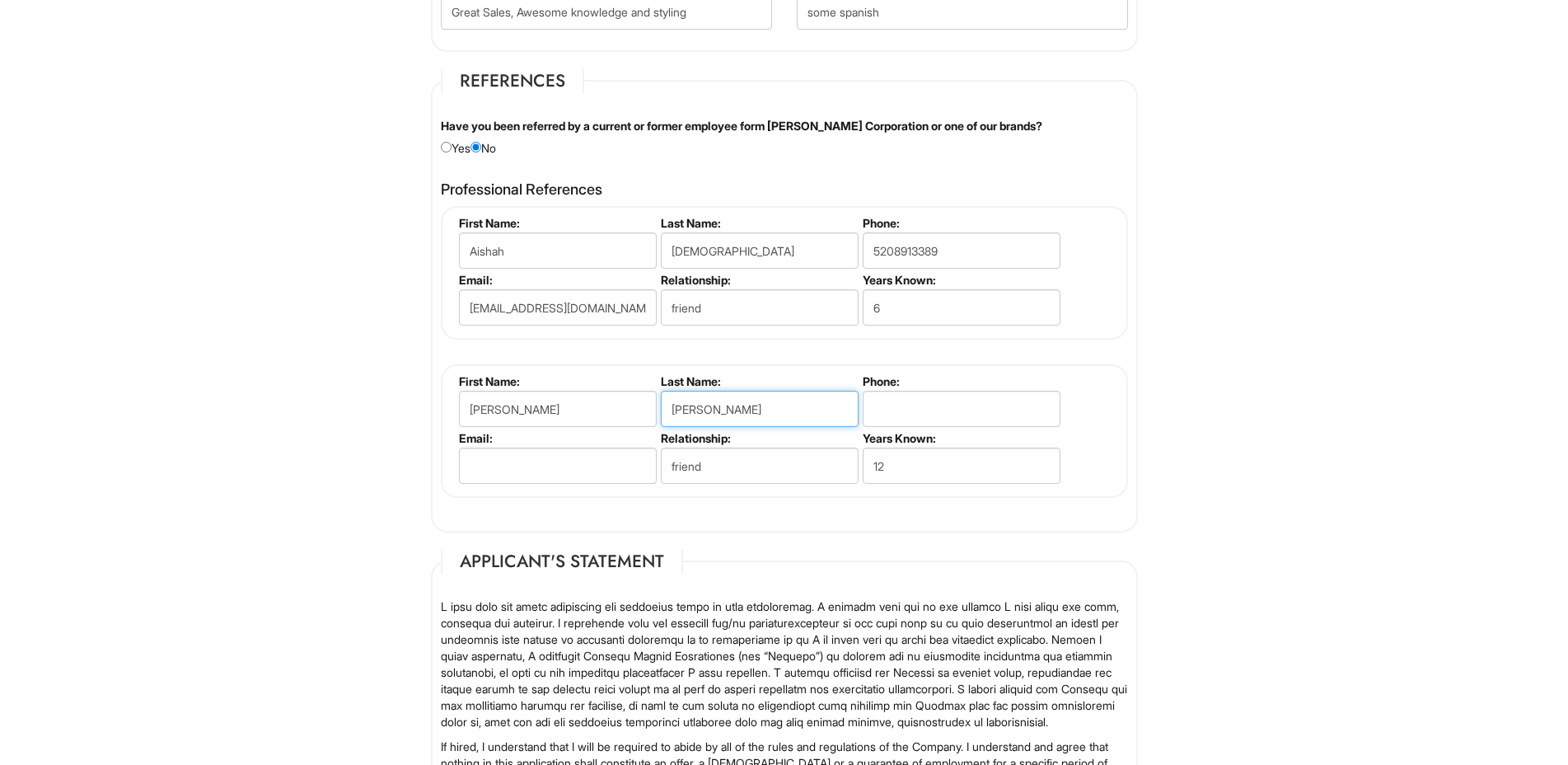
drag, startPoint x: 673, startPoint y: 409, endPoint x: 664, endPoint y: 410, distance: 9.1
click at [664, 410] on input "[PERSON_NAME]" at bounding box center [759, 409] width 198 height 36
type input "[PERSON_NAME]"
click at [900, 405] on input "tel" at bounding box center [961, 409] width 198 height 36
type input "3464439277"
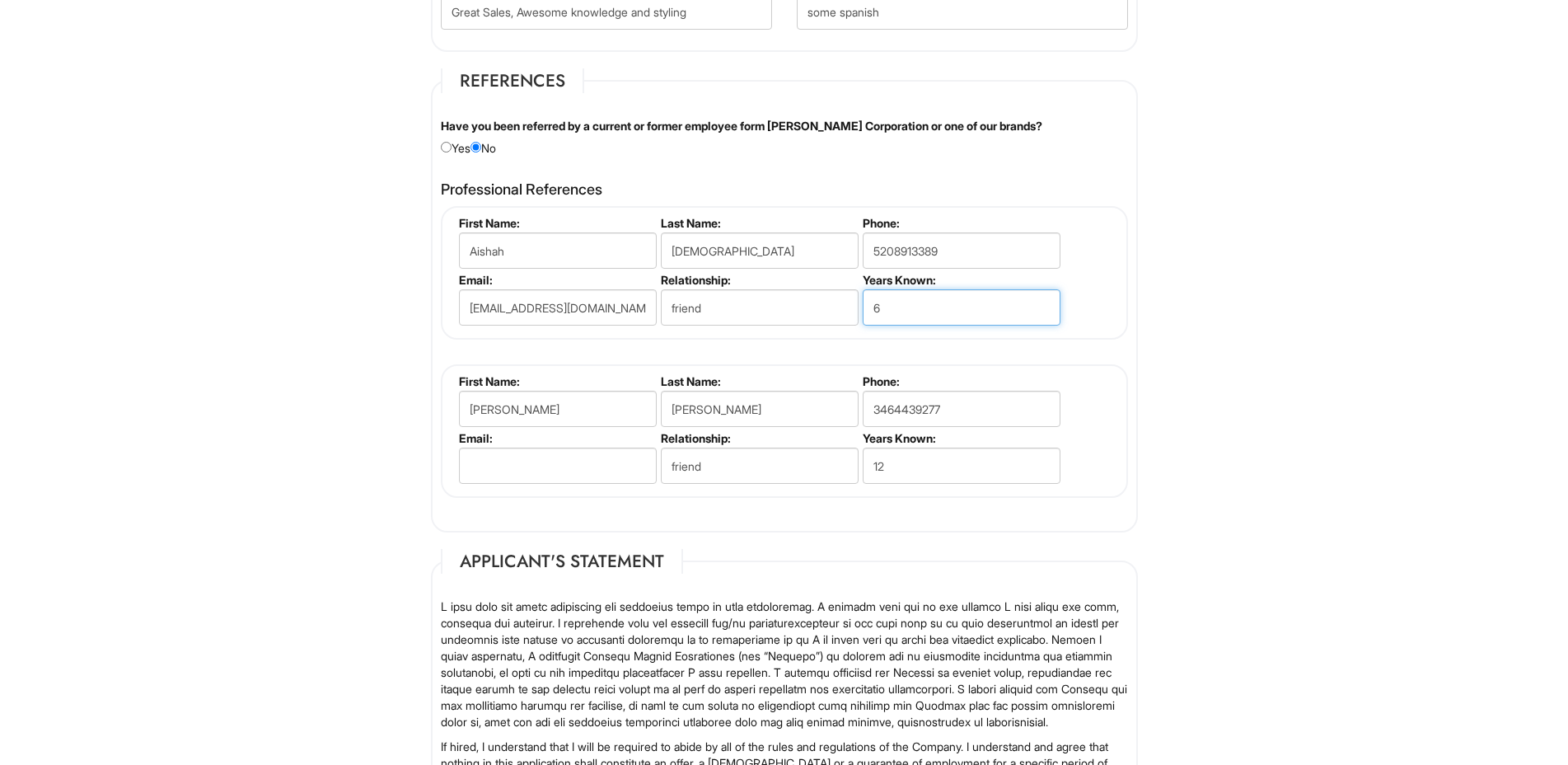
click at [879, 314] on input "6" at bounding box center [961, 307] width 198 height 36
click at [877, 312] on input "6" at bounding box center [961, 307] width 198 height 36
type input "8"
click at [577, 465] on input "email" at bounding box center [558, 465] width 198 height 36
click at [496, 452] on input "email" at bounding box center [558, 465] width 198 height 36
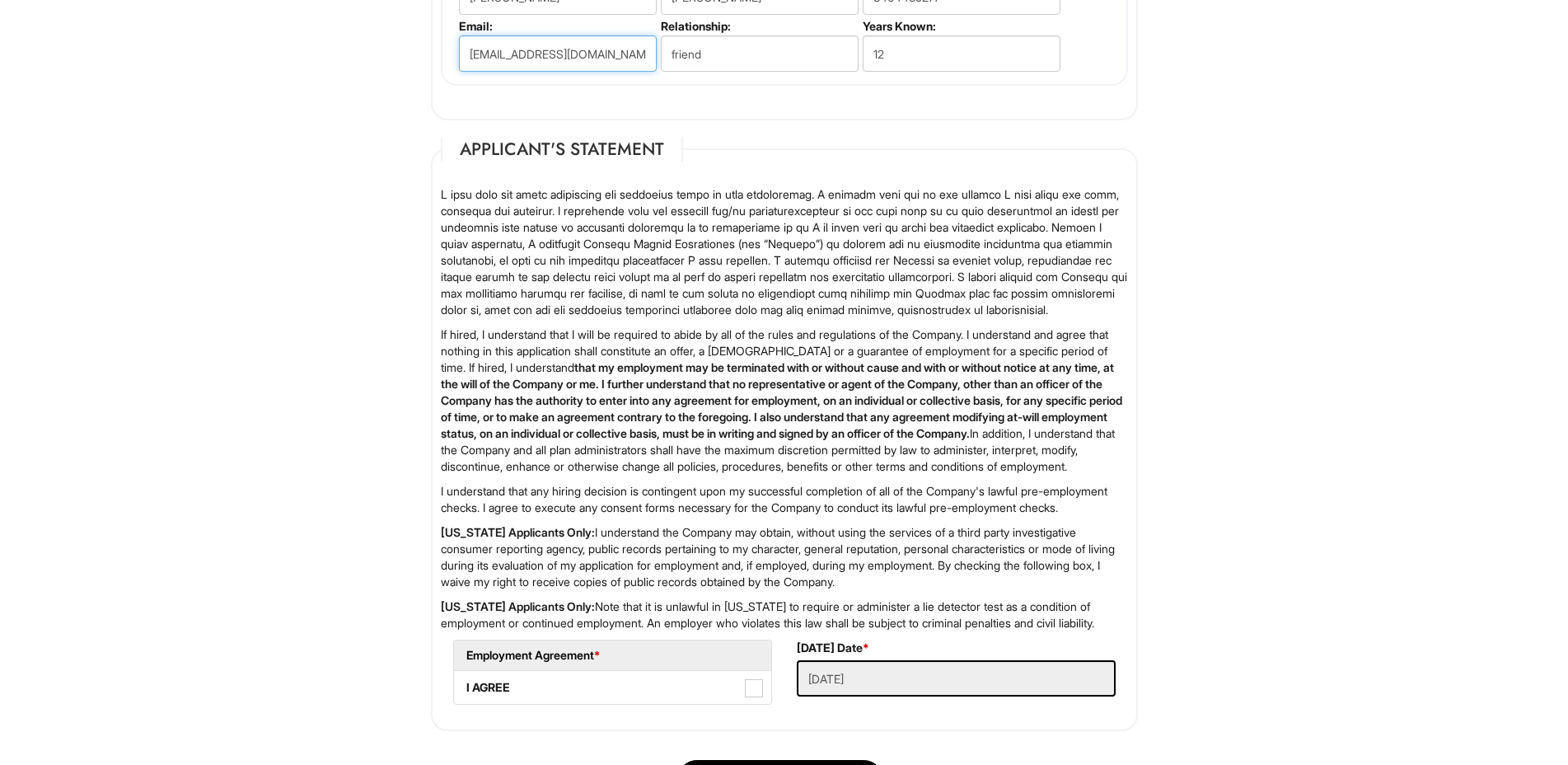
scroll to position [2522, 0]
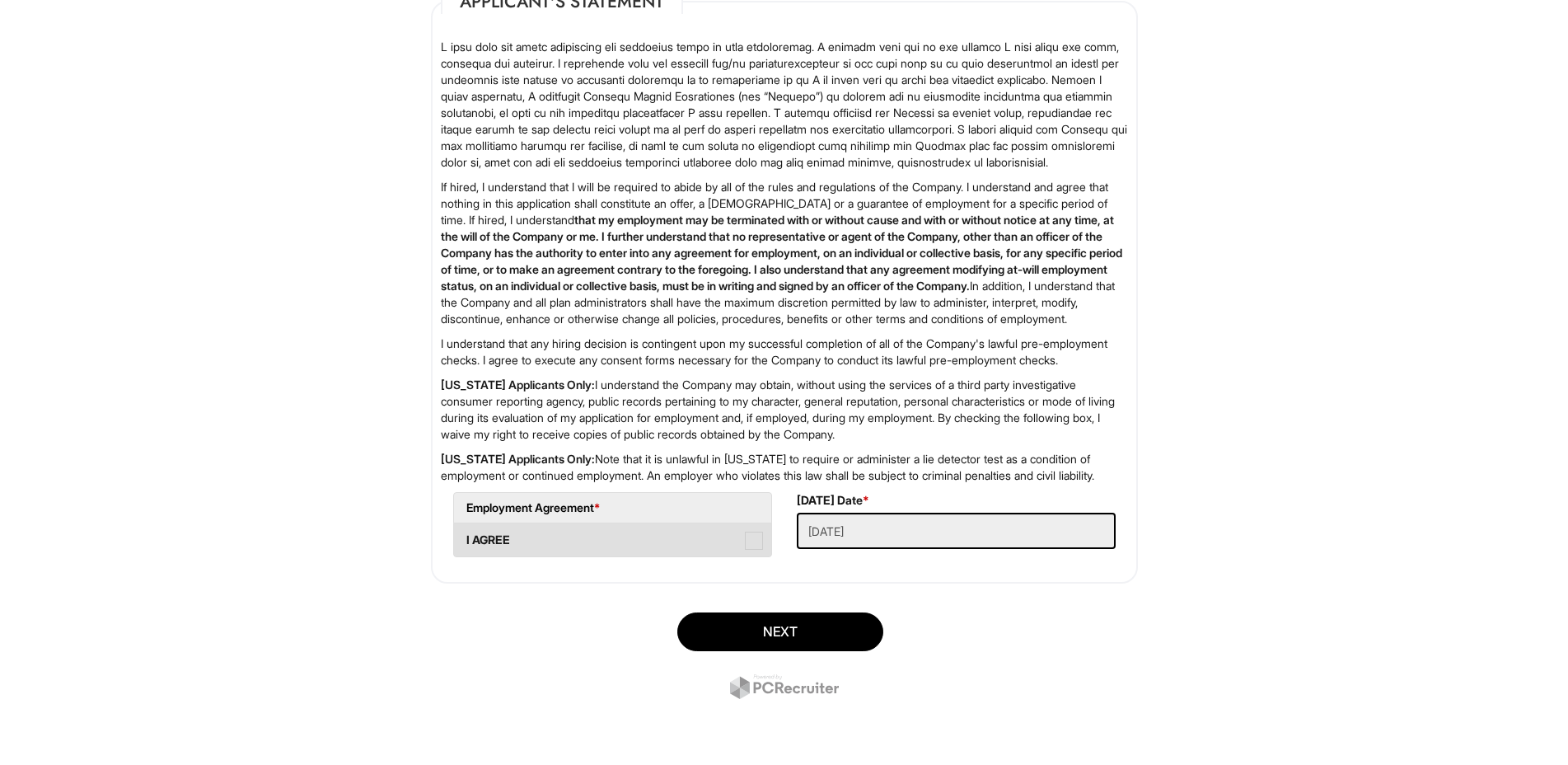
type input "[EMAIL_ADDRESS][DOMAIN_NAME]"
click at [753, 542] on span at bounding box center [753, 540] width 18 height 18
click at [465, 537] on AGREE "I AGREE" at bounding box center [458, 531] width 10 height 10
checkbox AGREE "true"
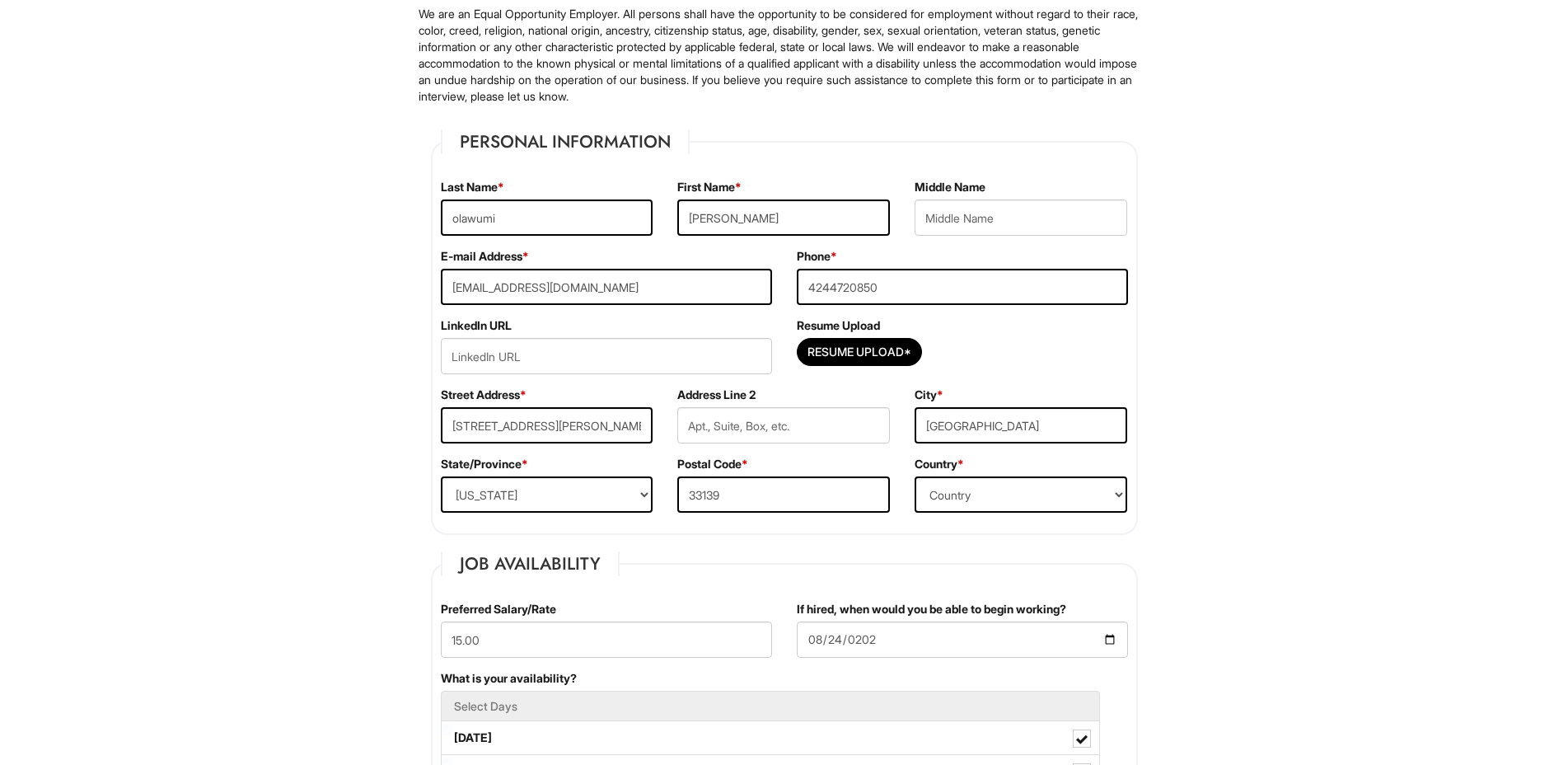
scroll to position [48, 0]
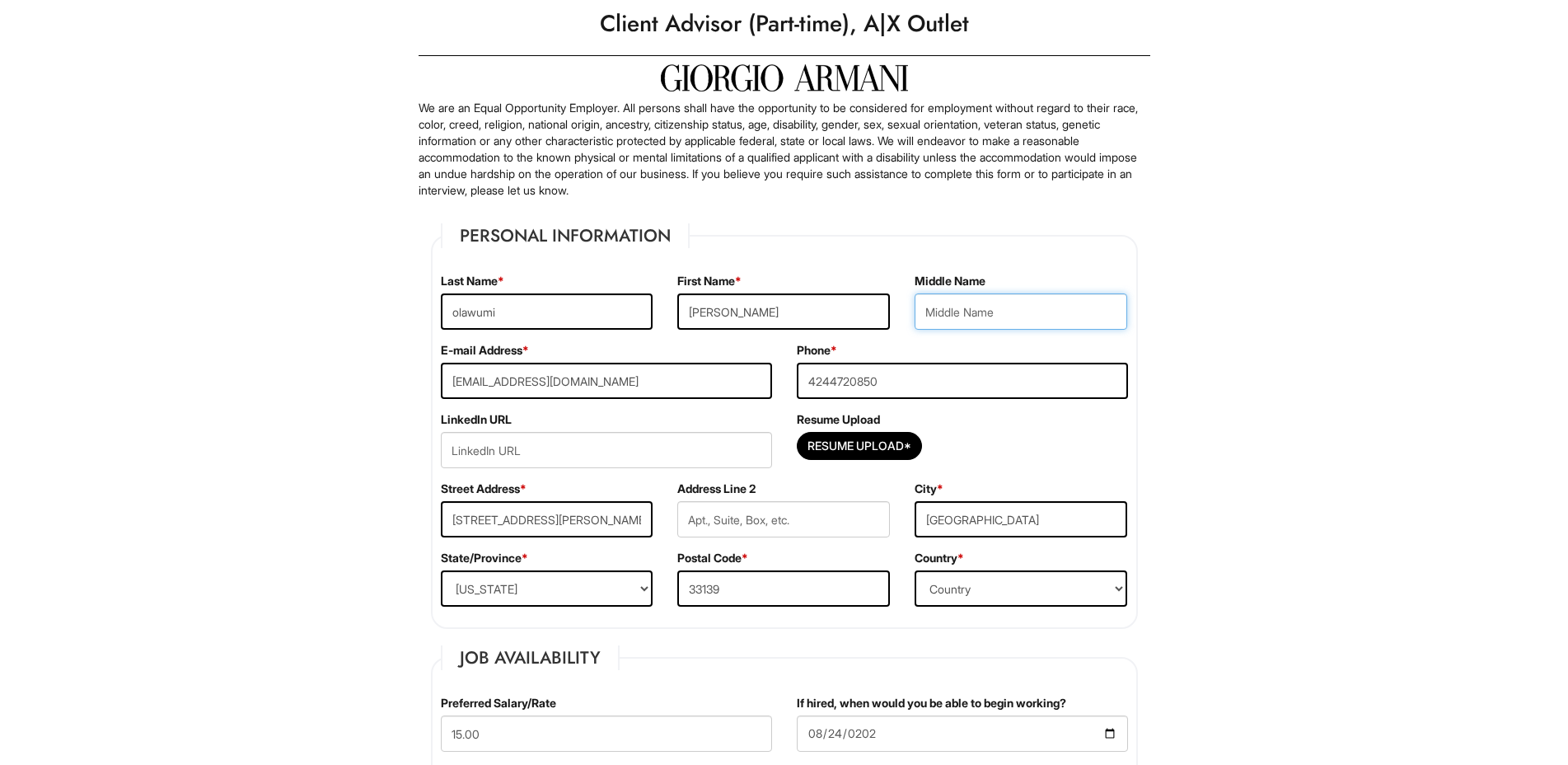
click at [1040, 316] on input "text" at bounding box center [1021, 311] width 213 height 36
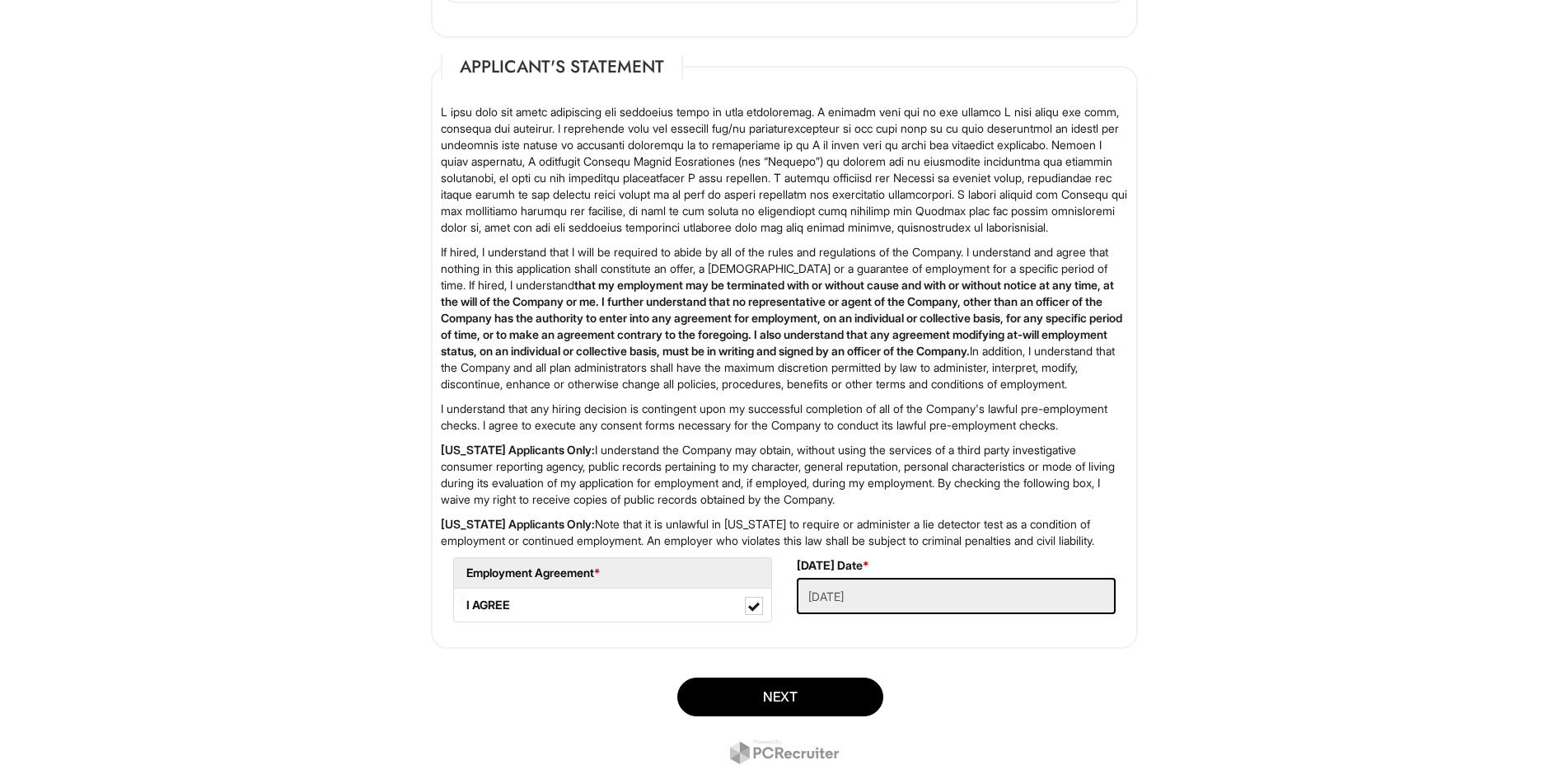
scroll to position [2522, 0]
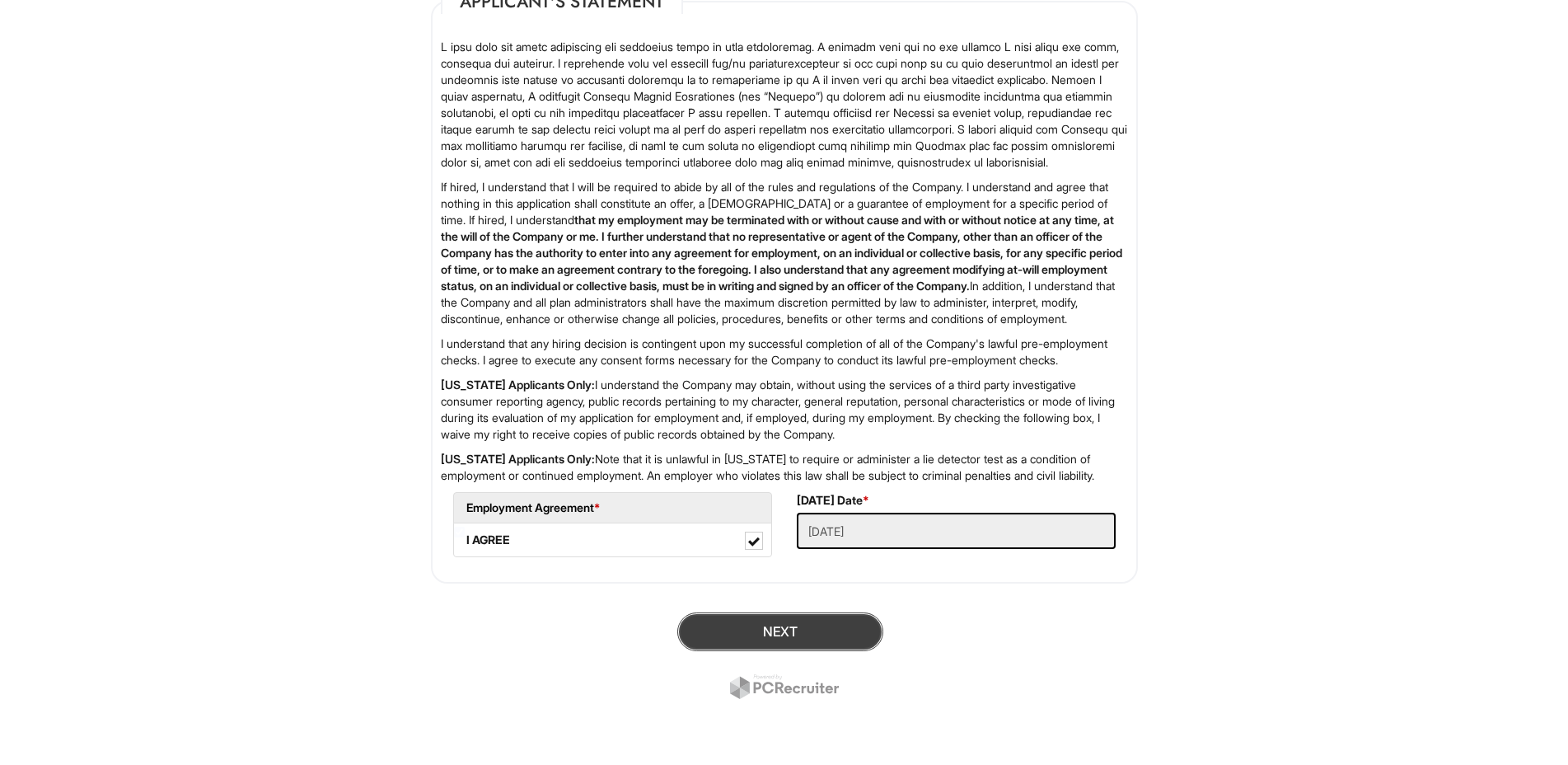
click at [767, 627] on button "Next" at bounding box center [781, 632] width 206 height 39
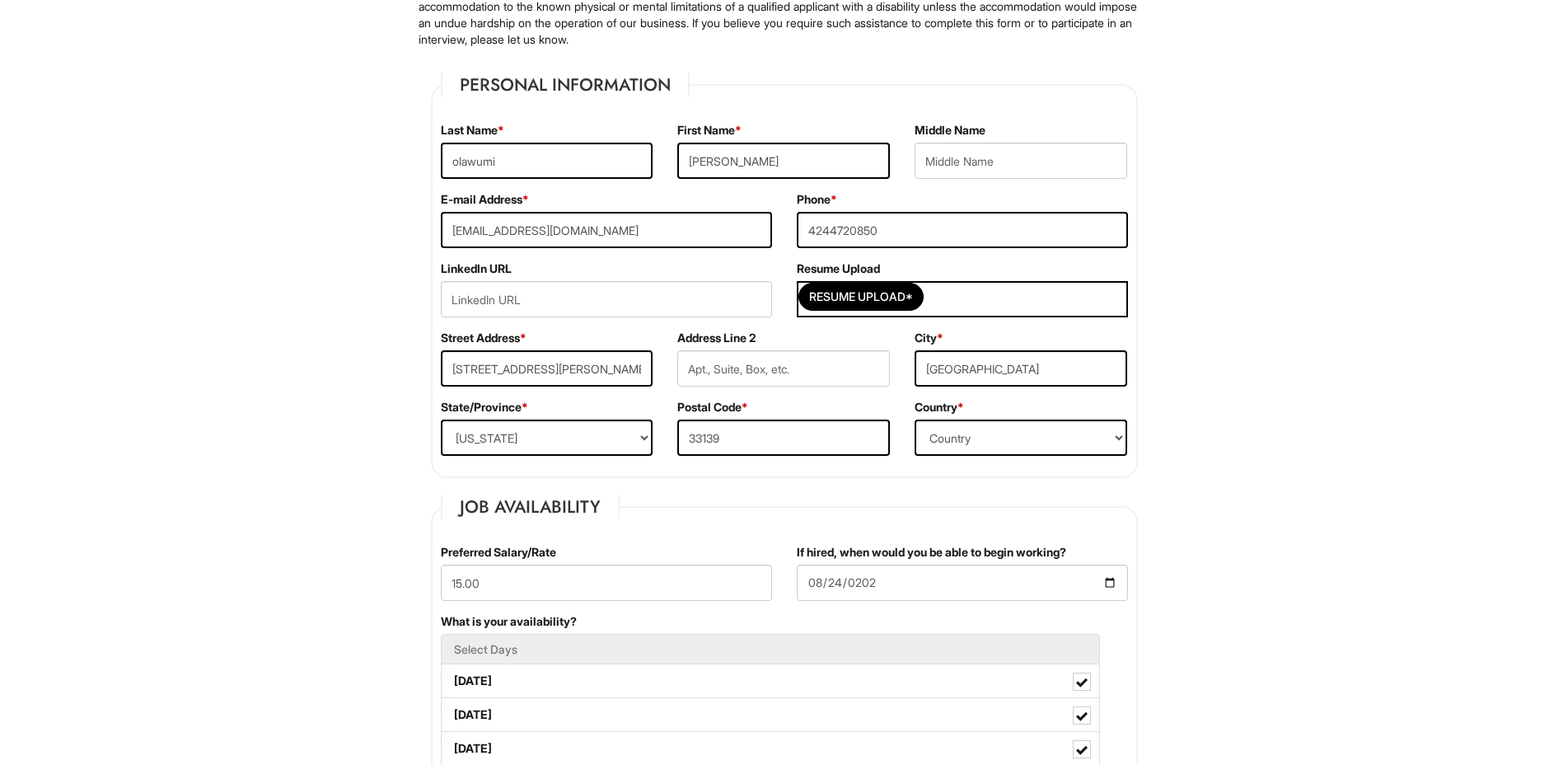
scroll to position [266, 0]
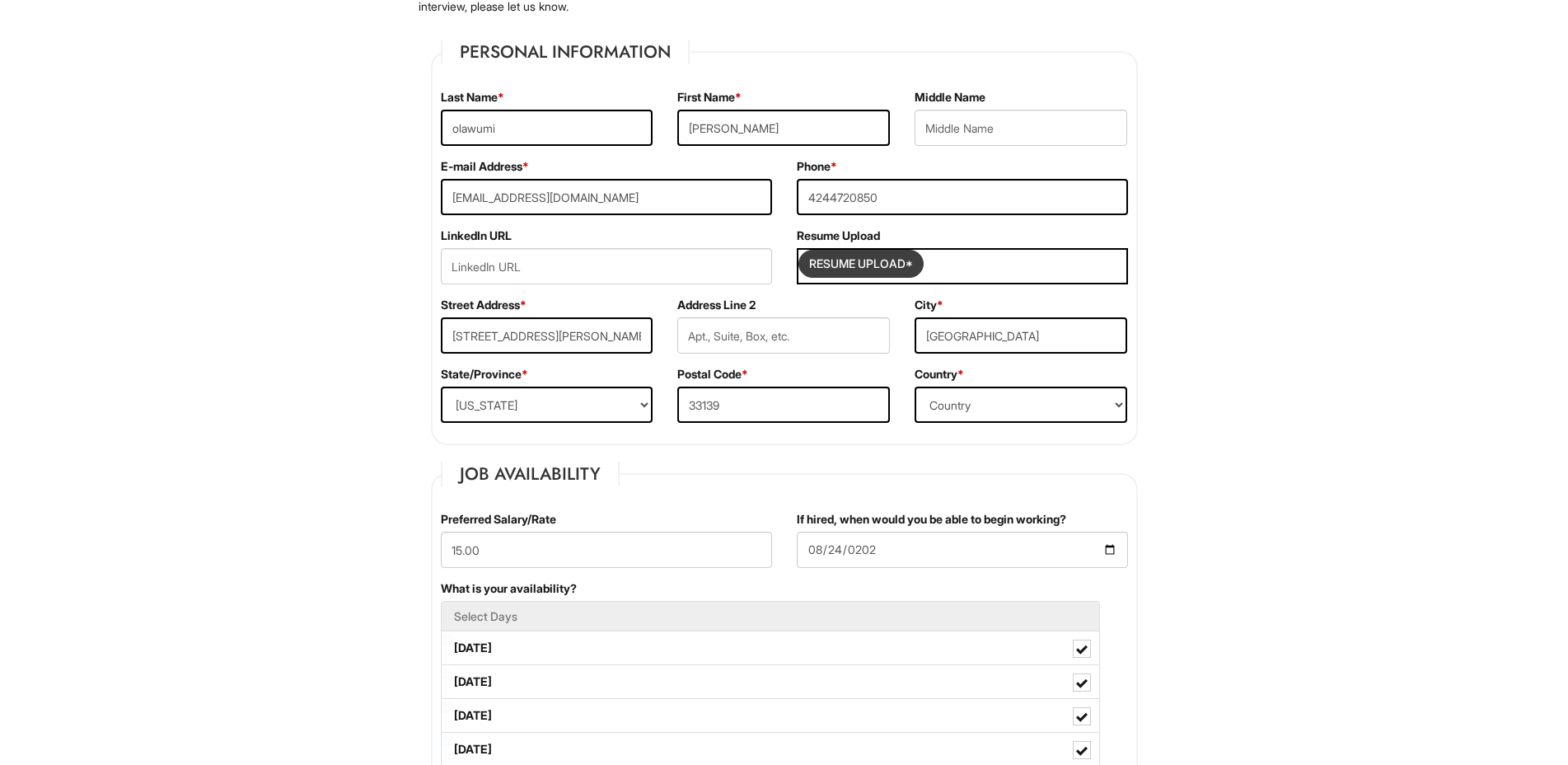
click at [842, 271] on input "Resume Upload*" at bounding box center [861, 264] width 124 height 26
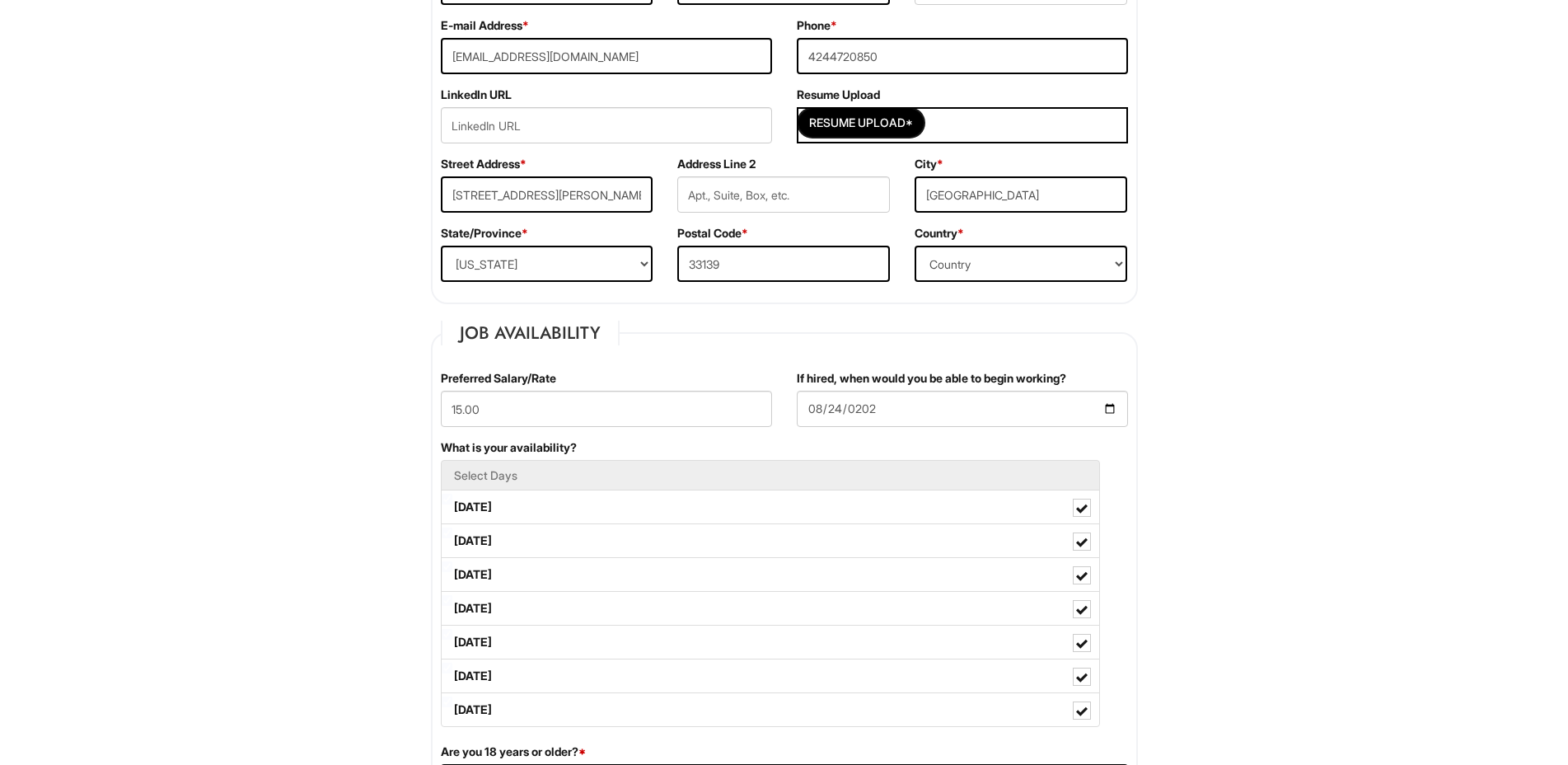
scroll to position [329, 0]
